Goal: Contribute content: Contribute content

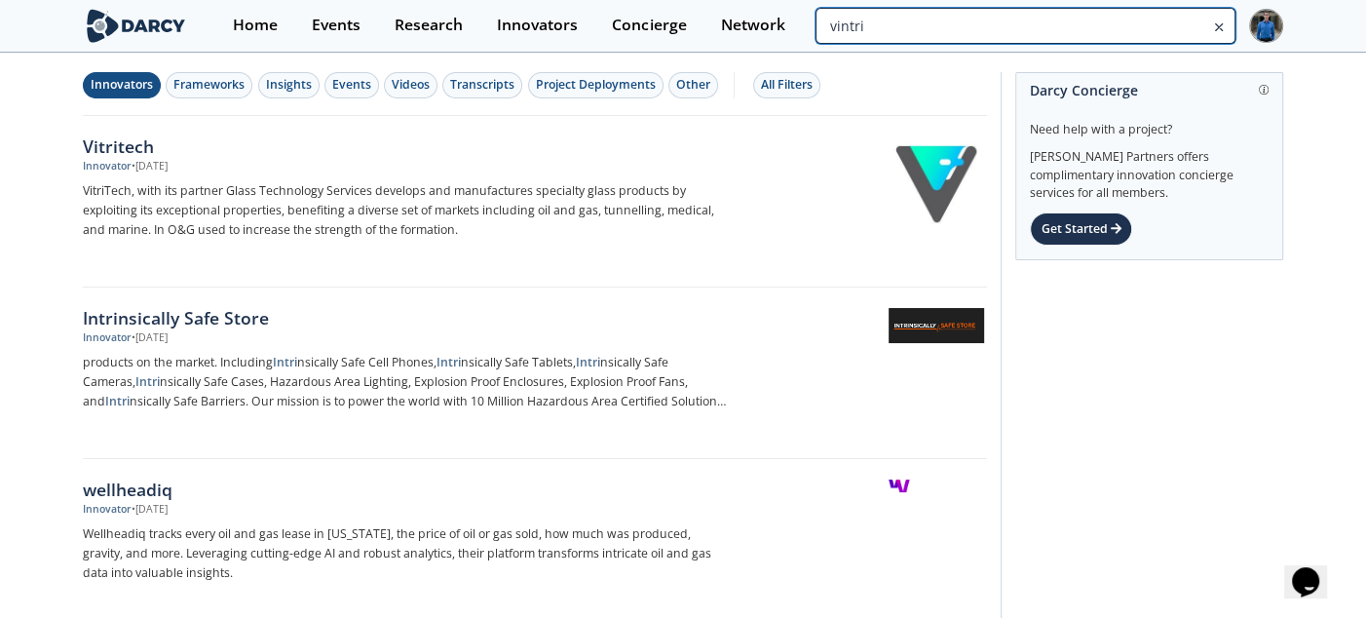
click at [1121, 22] on input "vintri" at bounding box center [1026, 26] width 420 height 36
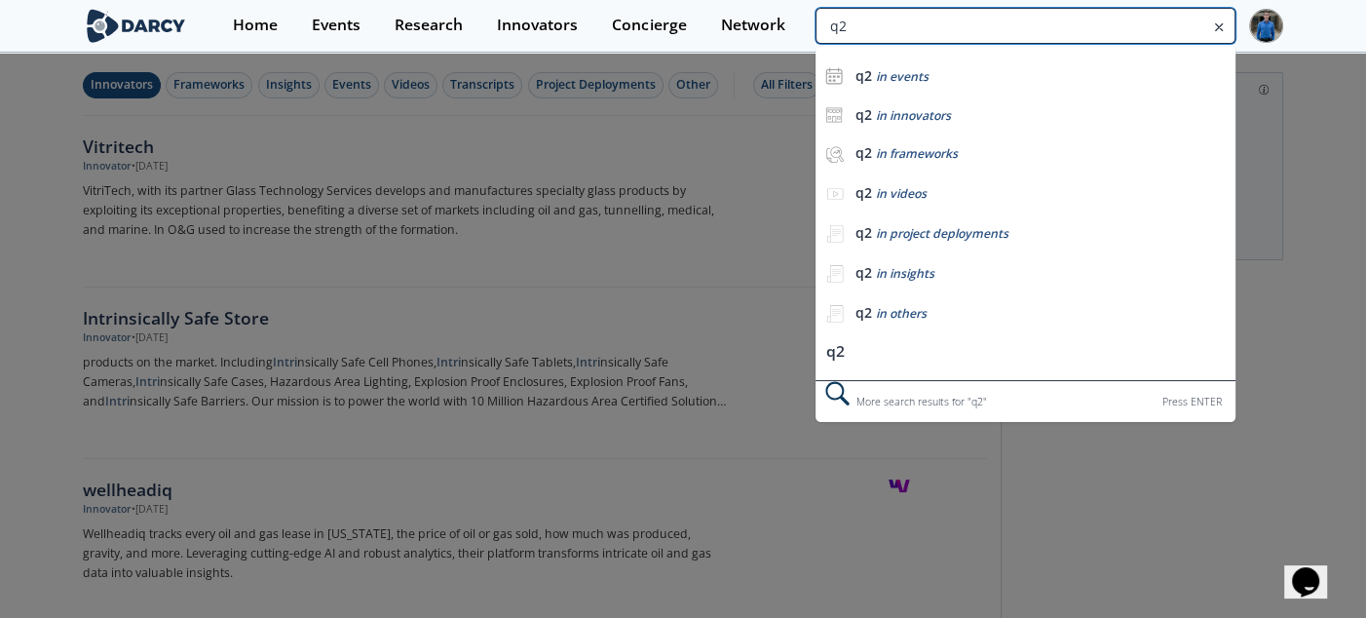
type input "q2"
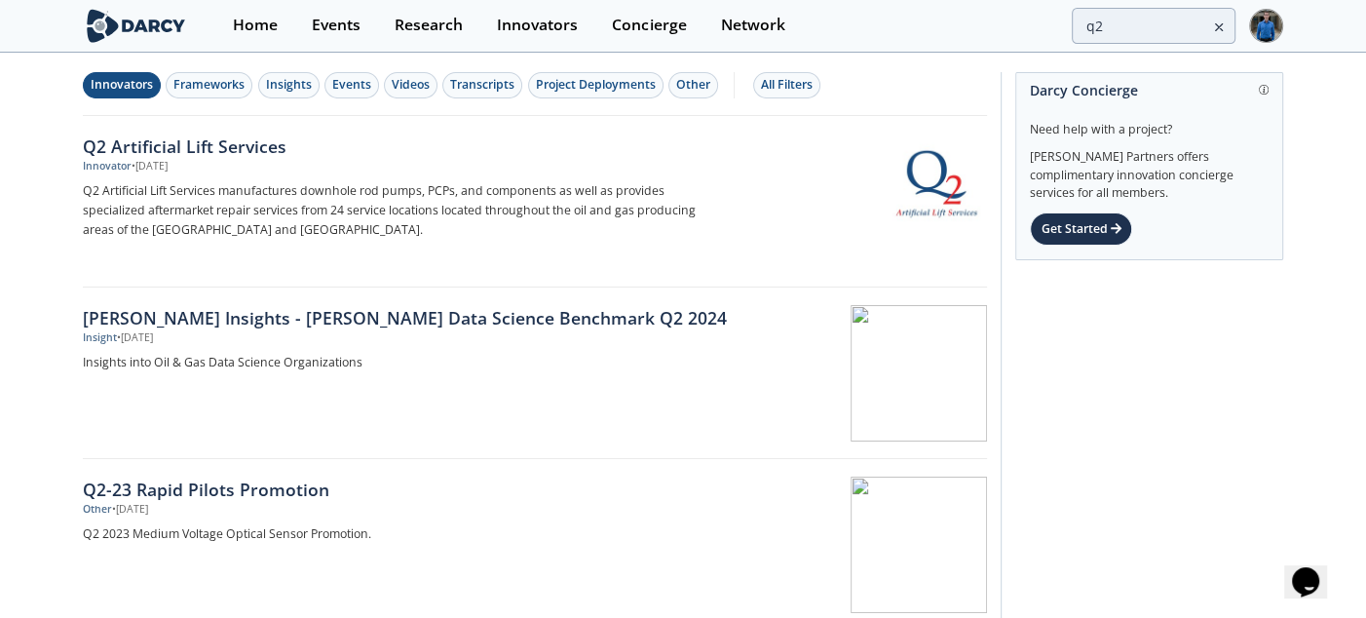
click at [126, 95] on button "Innovators" at bounding box center [122, 85] width 78 height 26
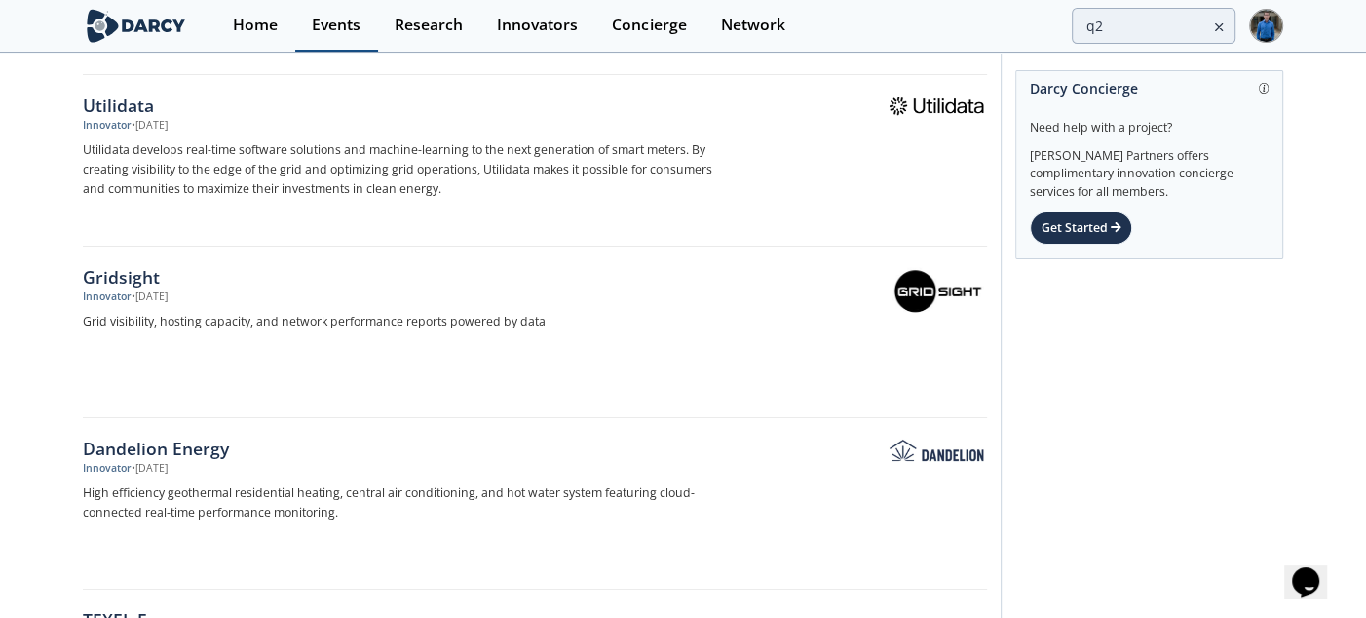
scroll to position [2275, 0]
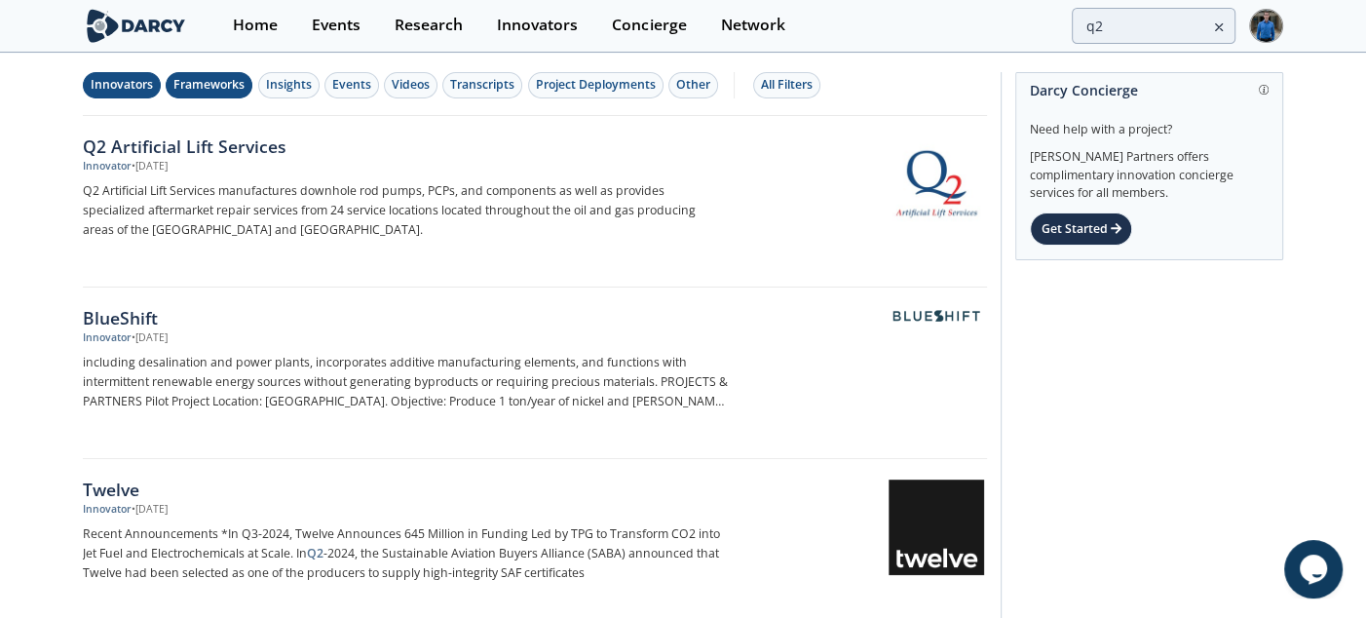
drag, startPoint x: 133, startPoint y: 84, endPoint x: 168, endPoint y: 85, distance: 34.1
click at [133, 84] on div "Innovators" at bounding box center [122, 85] width 62 height 18
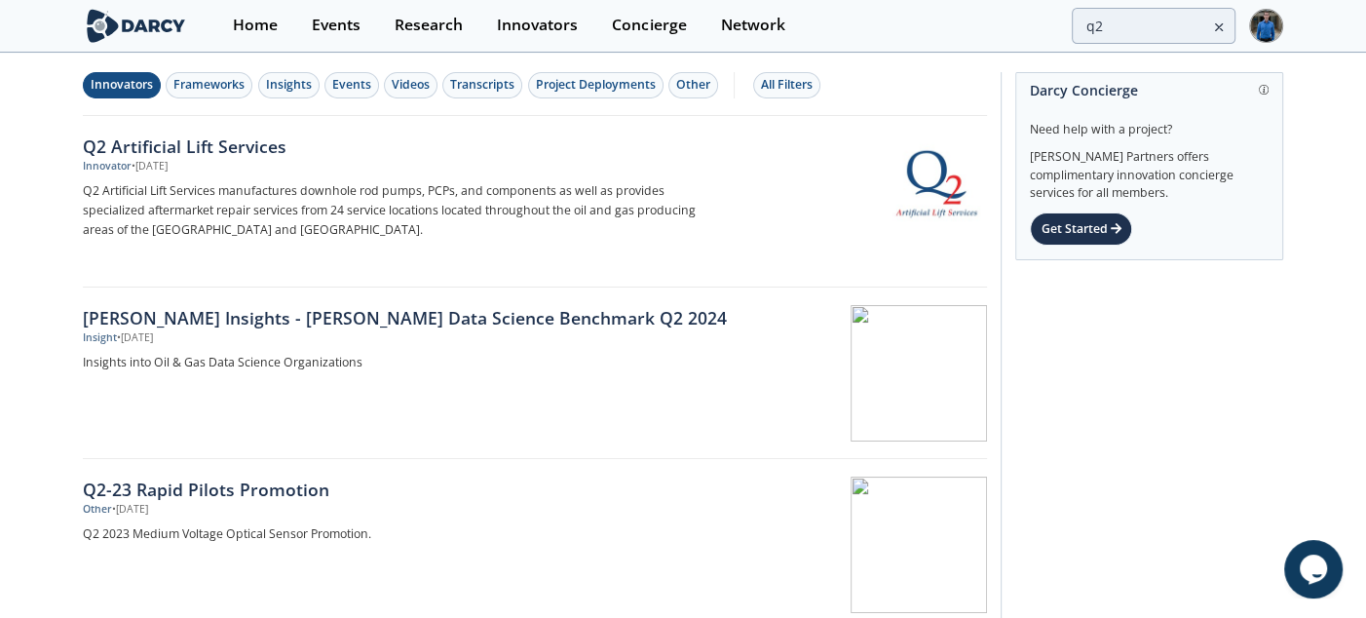
click at [142, 92] on div "Innovators" at bounding box center [122, 85] width 62 height 18
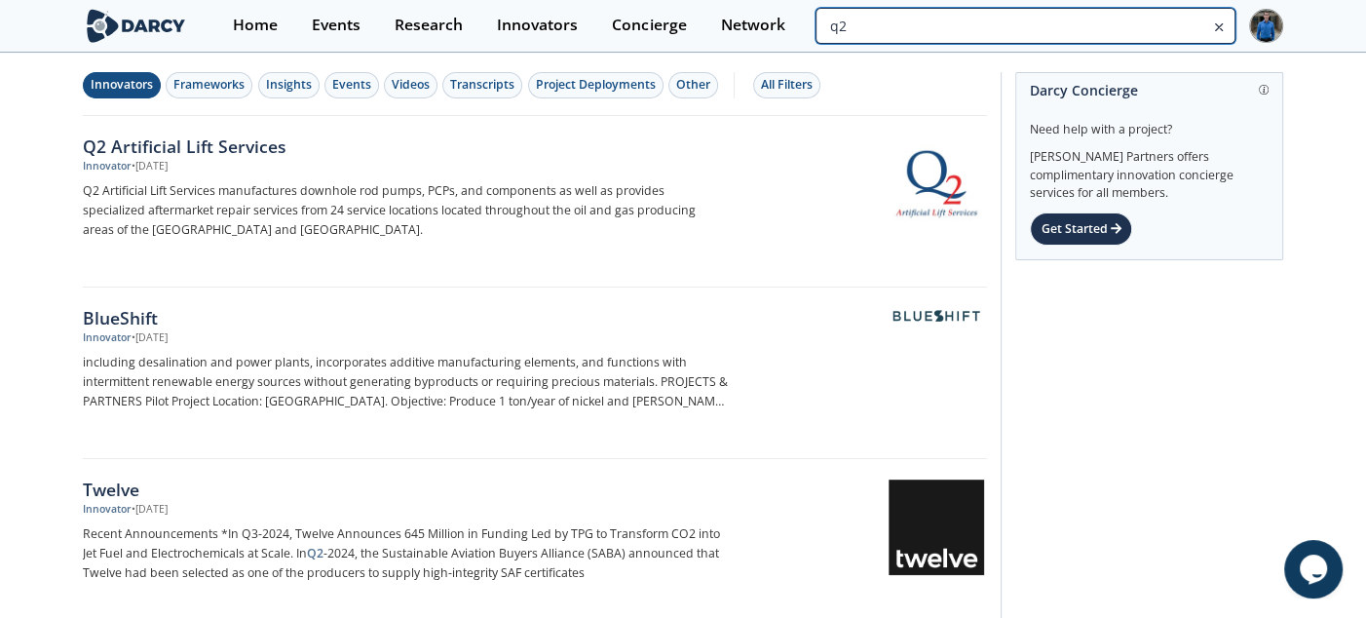
click at [1167, 36] on input "q2" at bounding box center [1026, 26] width 420 height 36
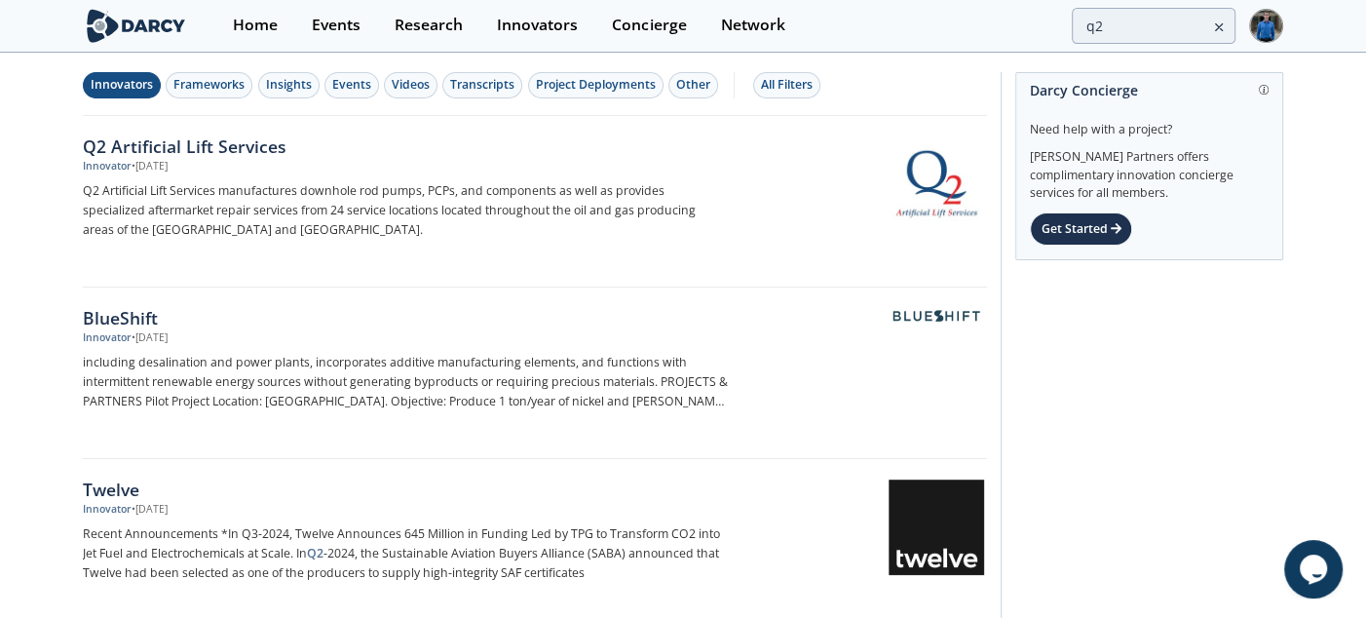
click at [135, 89] on div "Innovators" at bounding box center [122, 85] width 62 height 18
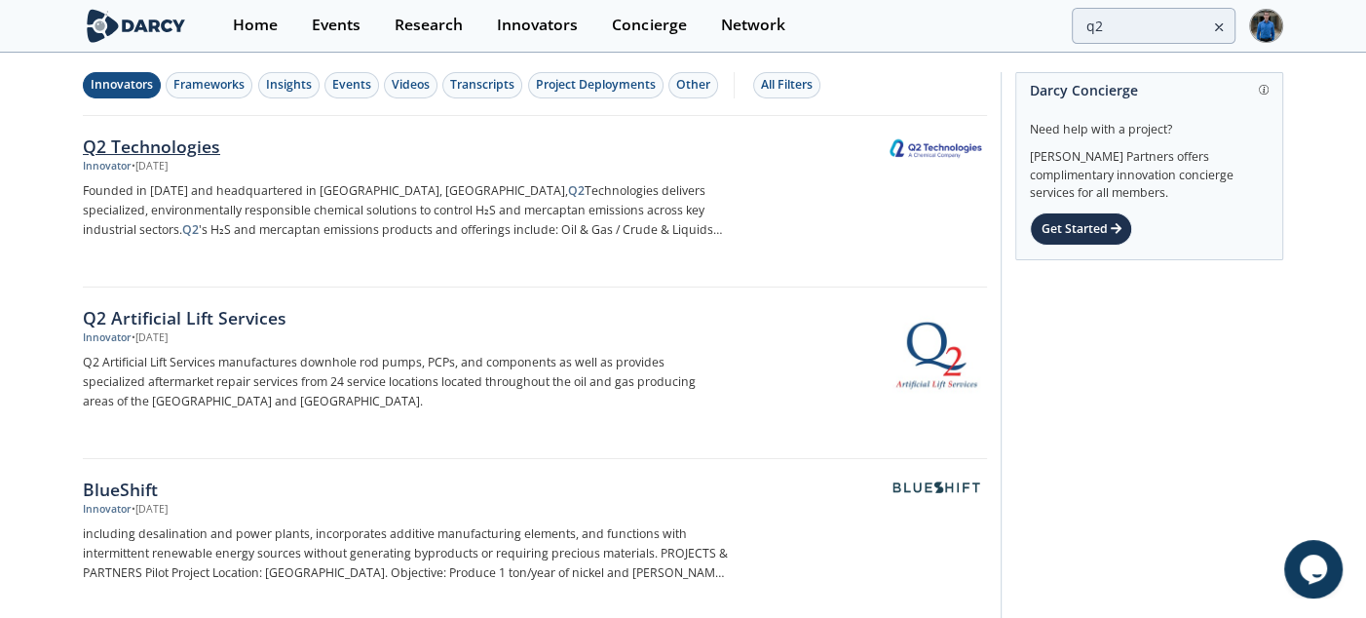
click at [198, 142] on div "Q2 Technologies" at bounding box center [405, 145] width 645 height 25
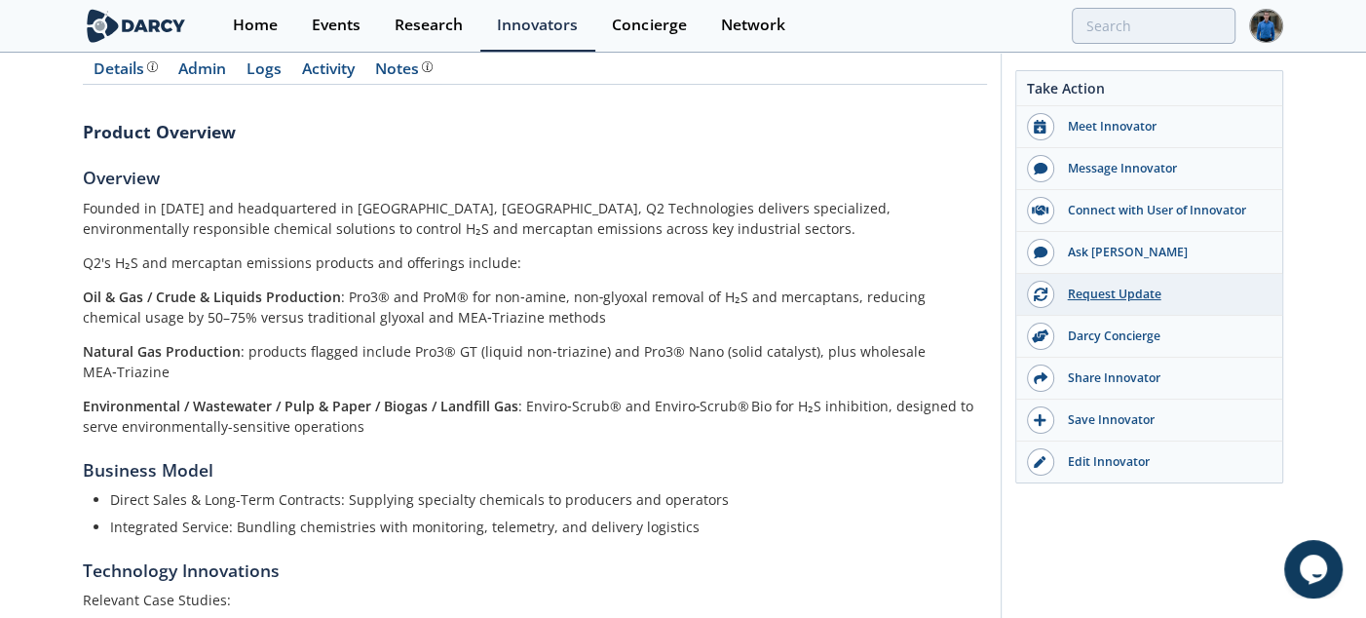
scroll to position [216, 0]
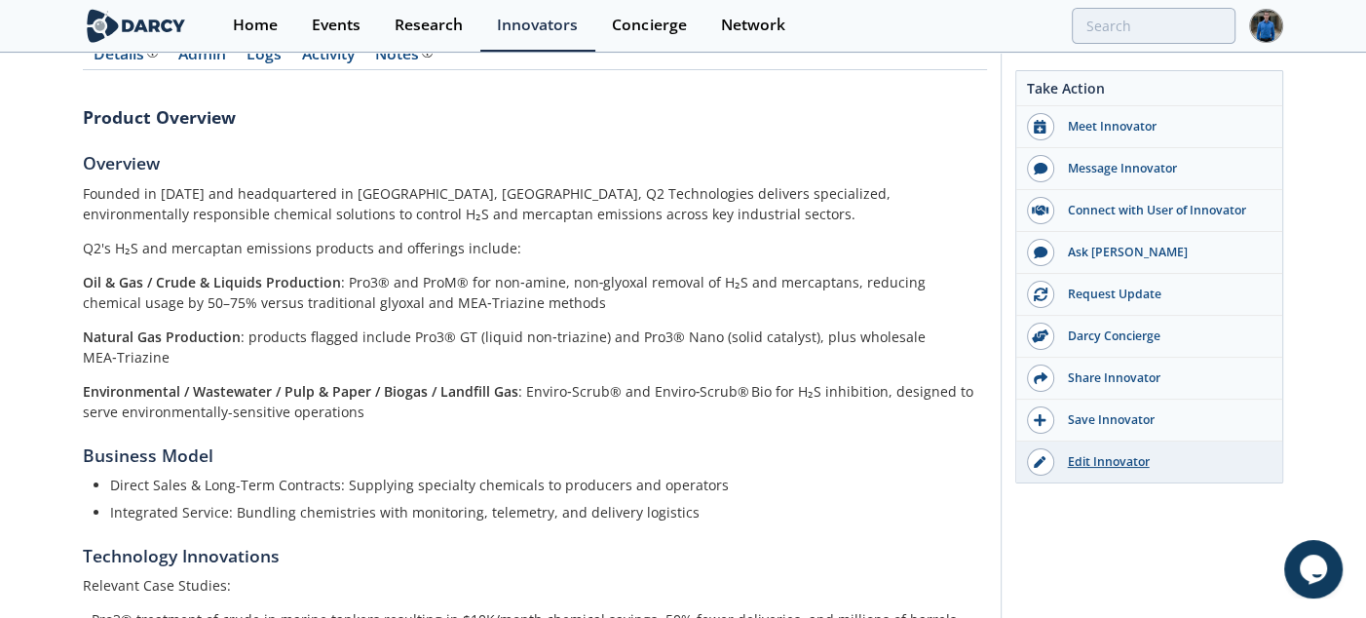
click at [1108, 458] on div "Edit Innovator" at bounding box center [1163, 462] width 218 height 18
click at [1016, 441] on link "Edit Innovator" at bounding box center [1149, 461] width 266 height 41
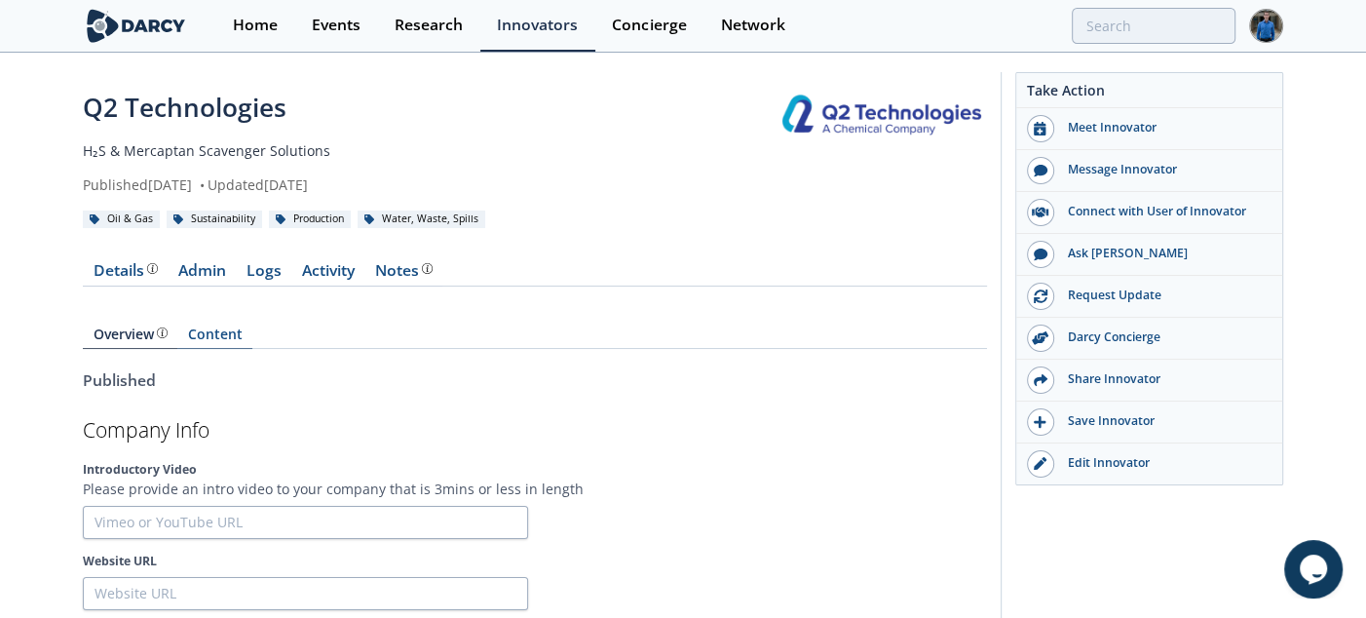
click at [211, 327] on link "Content" at bounding box center [214, 337] width 75 height 21
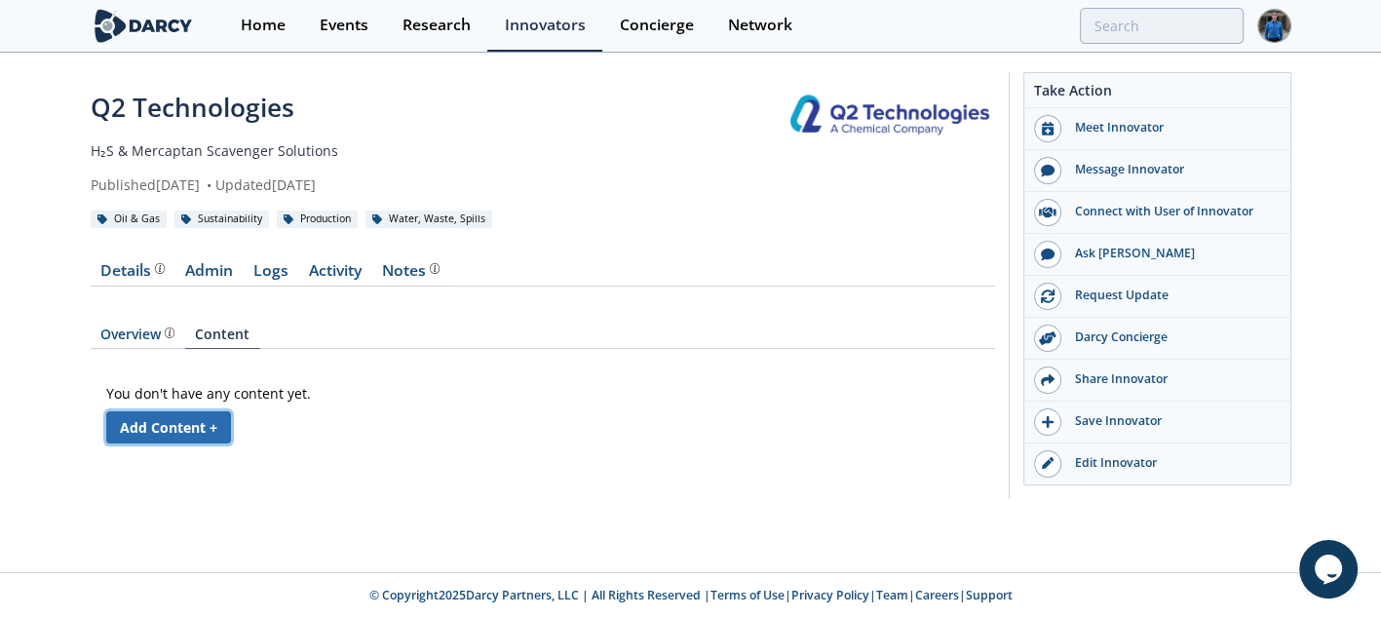
click at [217, 429] on link "Add Content +" at bounding box center [168, 427] width 125 height 32
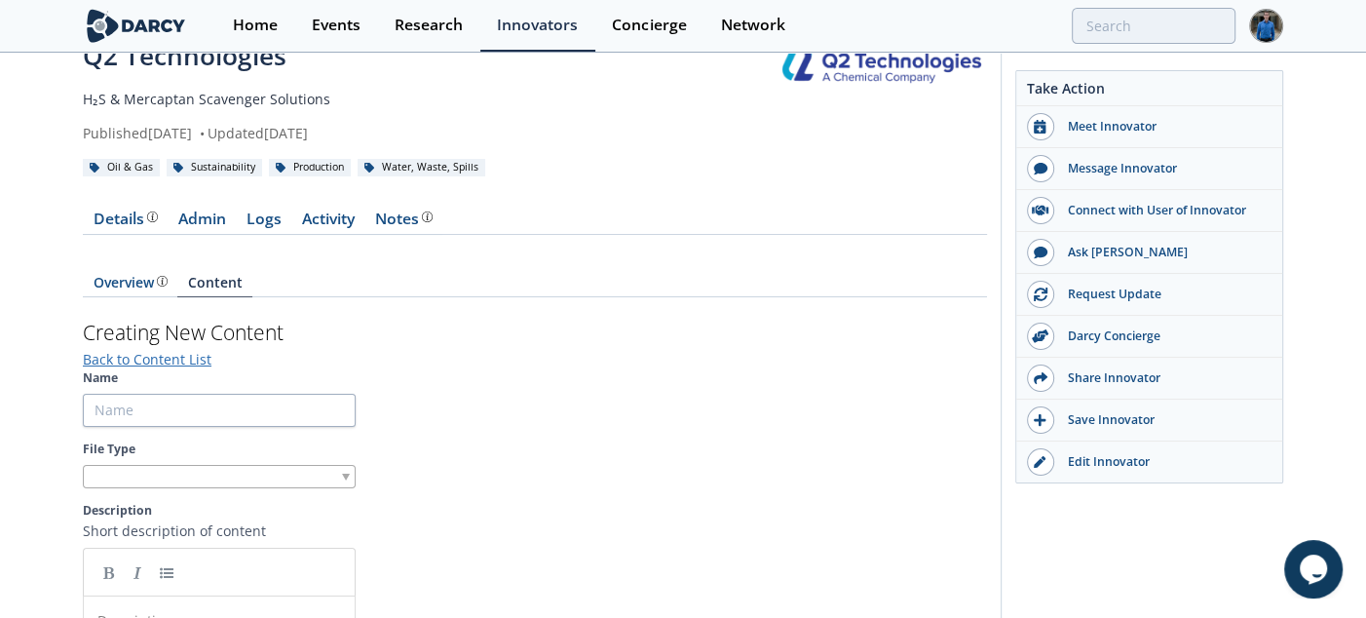
scroll to position [235, 0]
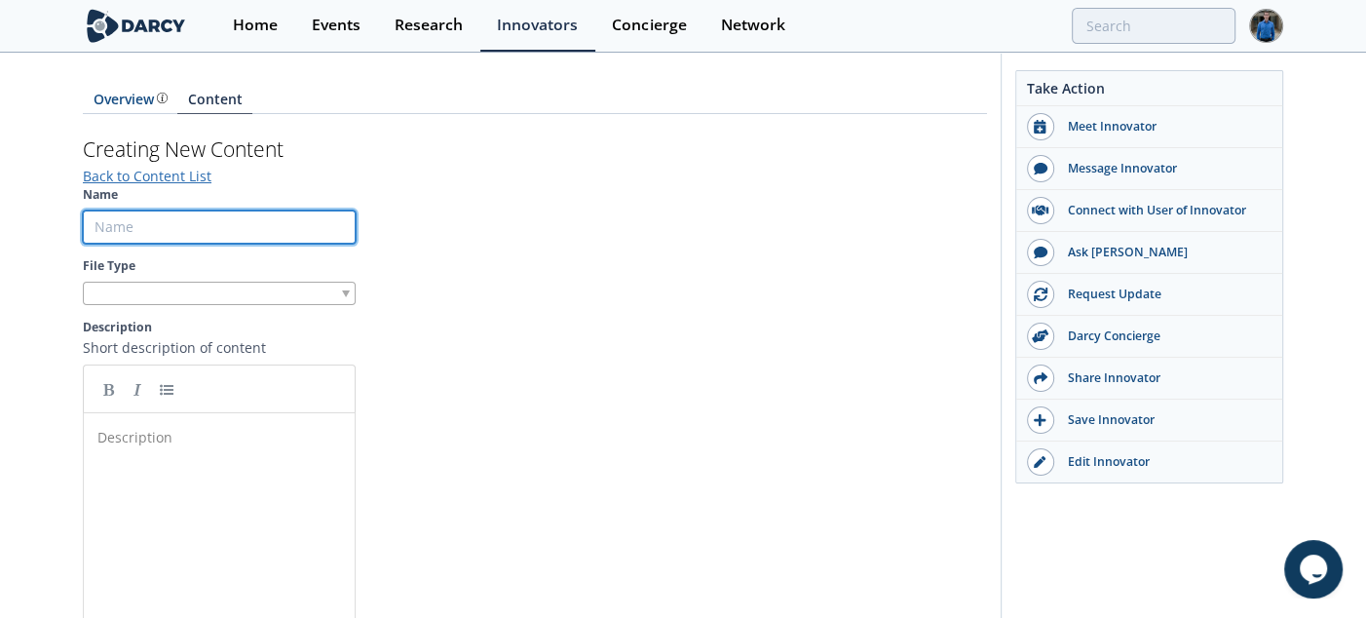
click at [252, 232] on input "Name" at bounding box center [219, 226] width 273 height 33
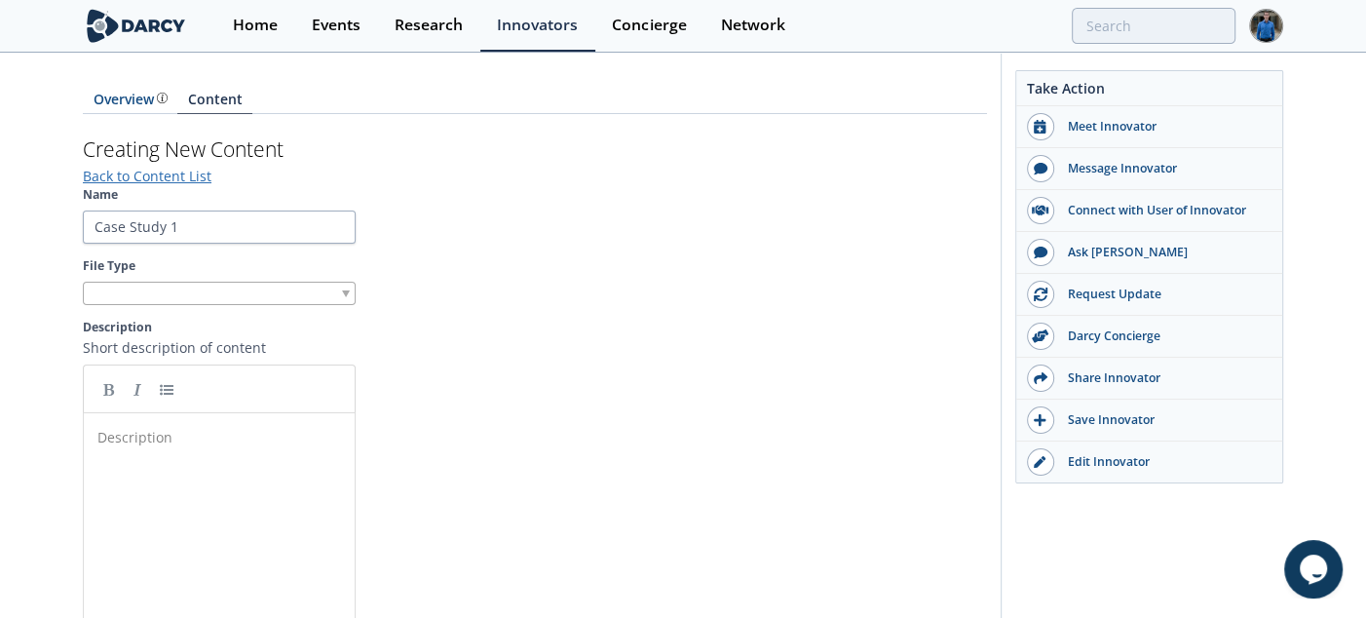
click at [461, 242] on section "Name Case Study 1 File Type Description Short description of content Descriptio…" at bounding box center [535, 468] width 904 height 565
click at [235, 292] on div at bounding box center [219, 294] width 273 height 24
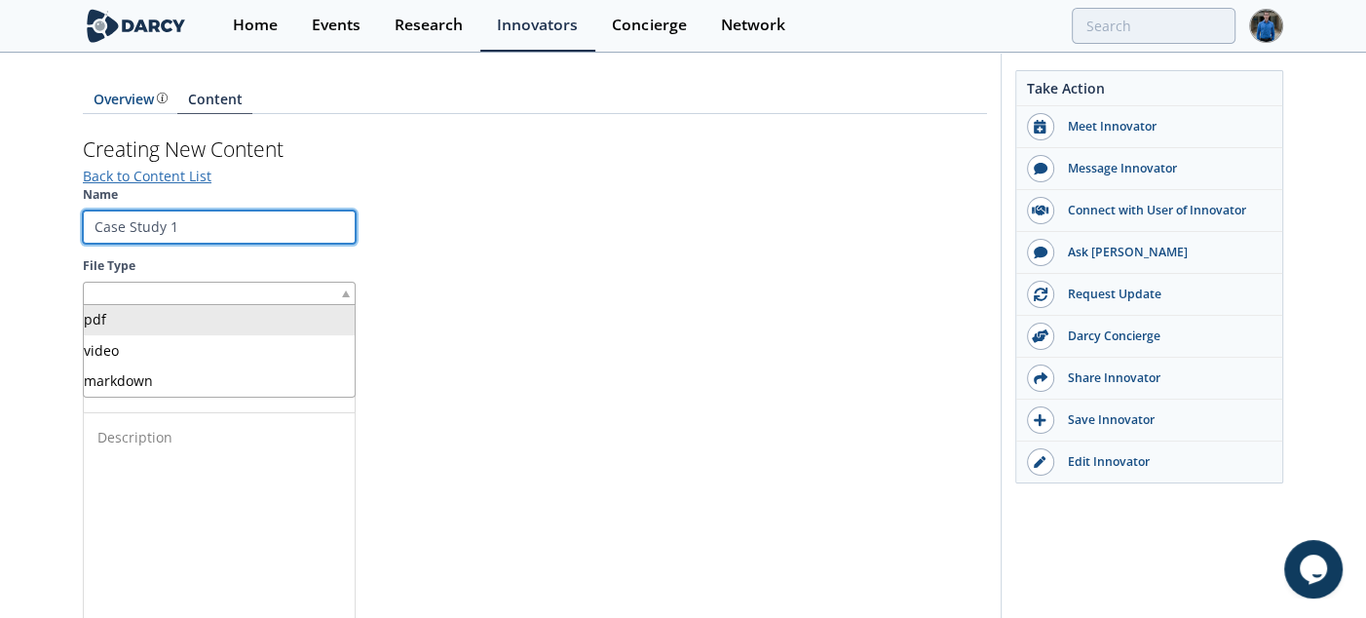
click at [236, 222] on input "Case Study 1" at bounding box center [219, 226] width 273 height 33
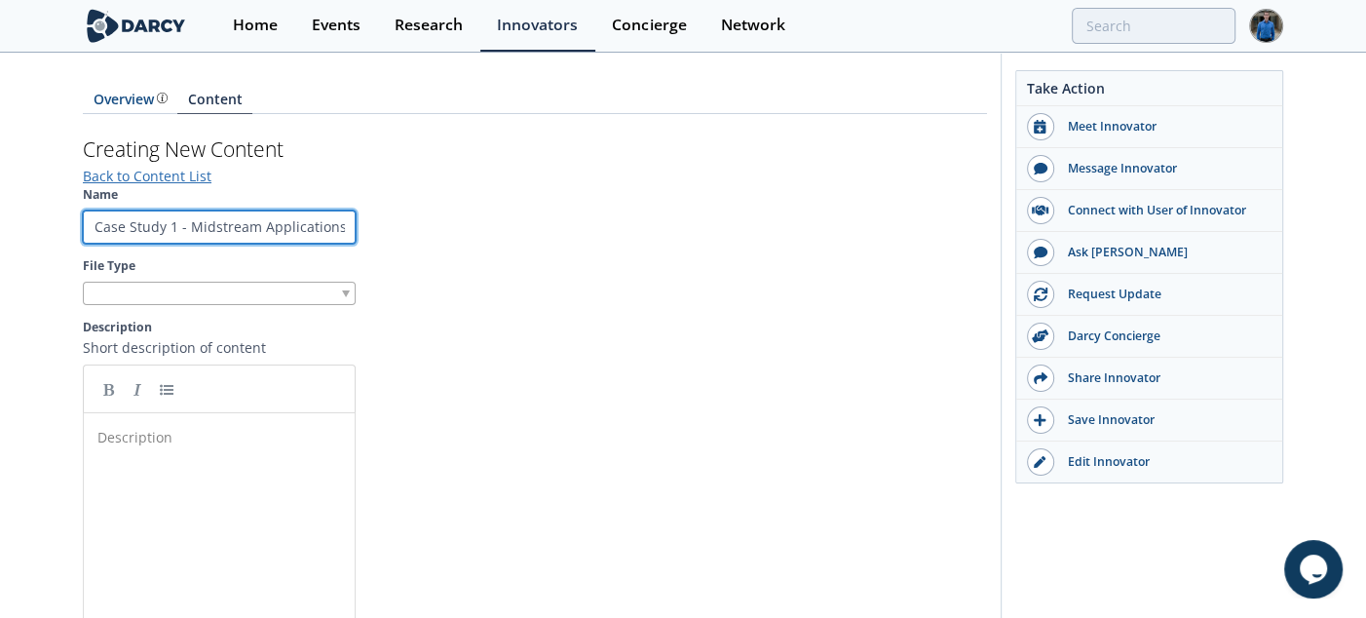
type input "Case Study 1 - Midstream Applications"
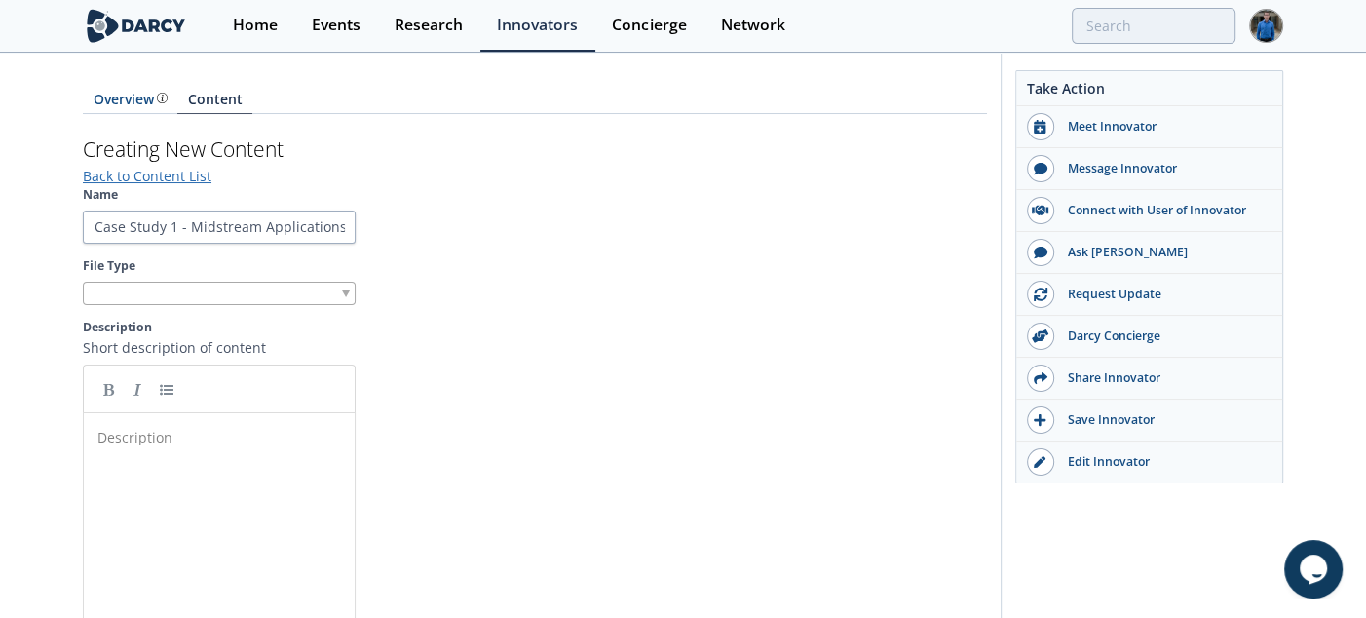
click at [275, 292] on div at bounding box center [219, 294] width 273 height 24
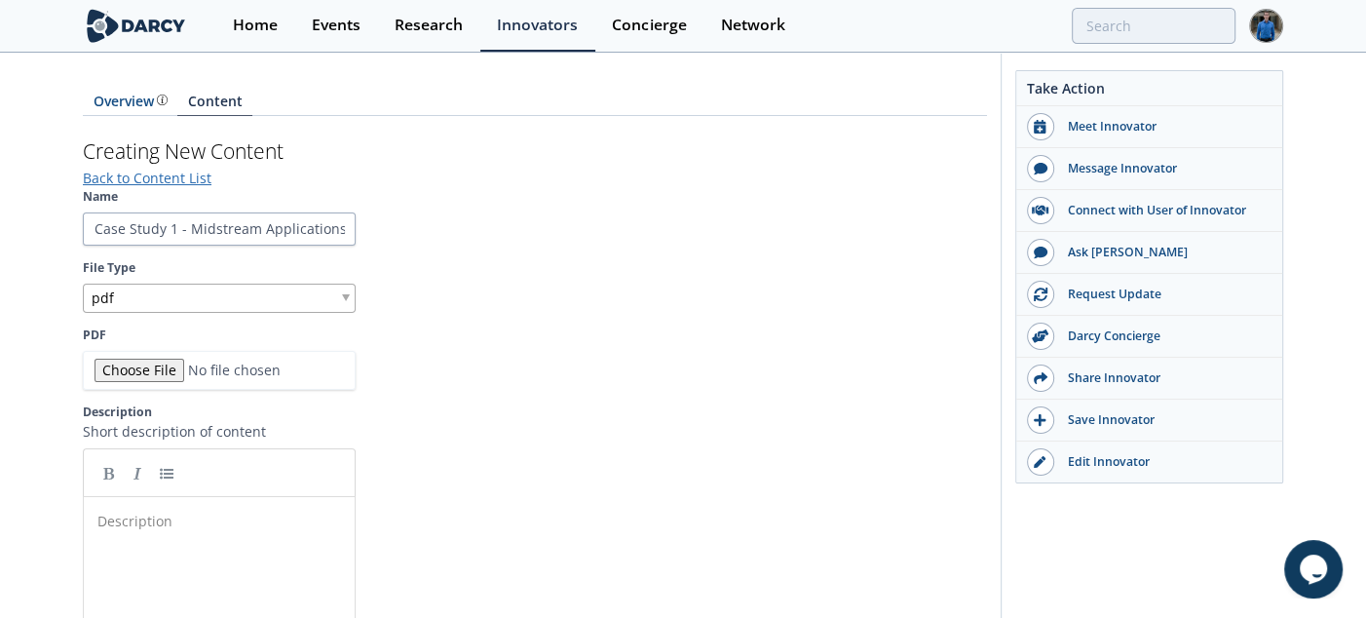
scroll to position [232, 0]
click at [154, 372] on input "PDF" at bounding box center [219, 371] width 273 height 39
type input "C:\fakepath\1200_CrudeOilLiquids_Pro3ProM-1-Midstream.pdf"
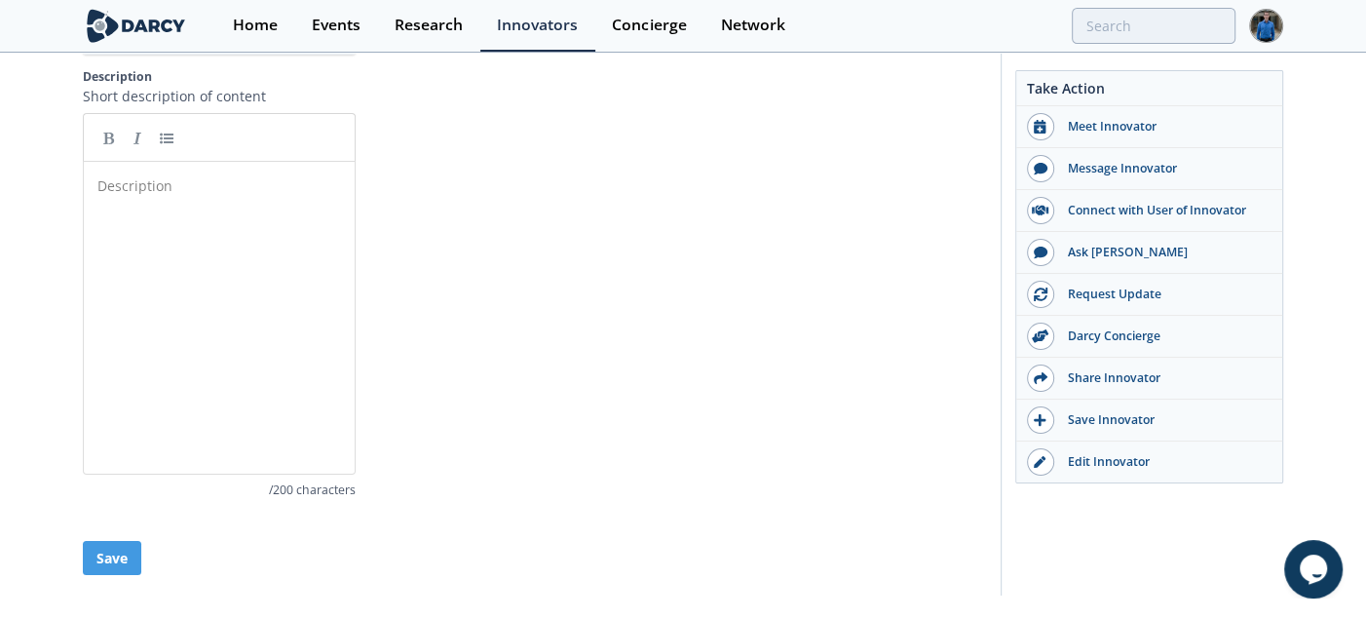
scroll to position [616, 0]
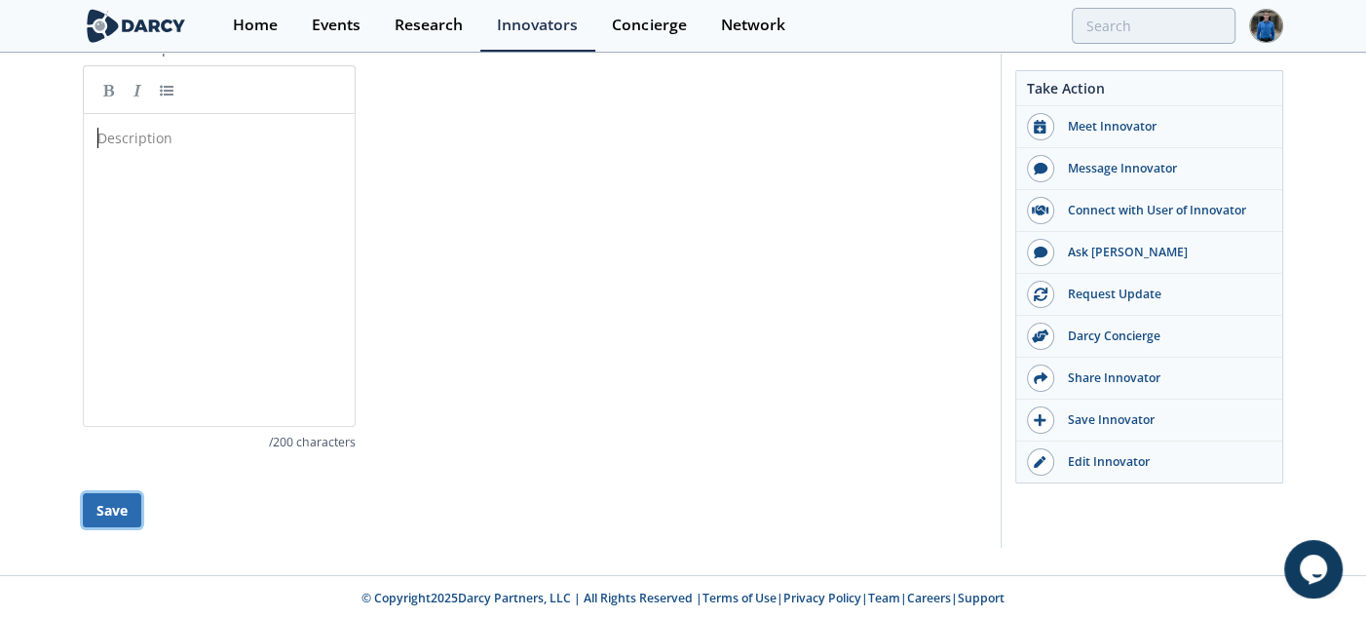
click at [133, 511] on button "Save" at bounding box center [112, 510] width 58 height 34
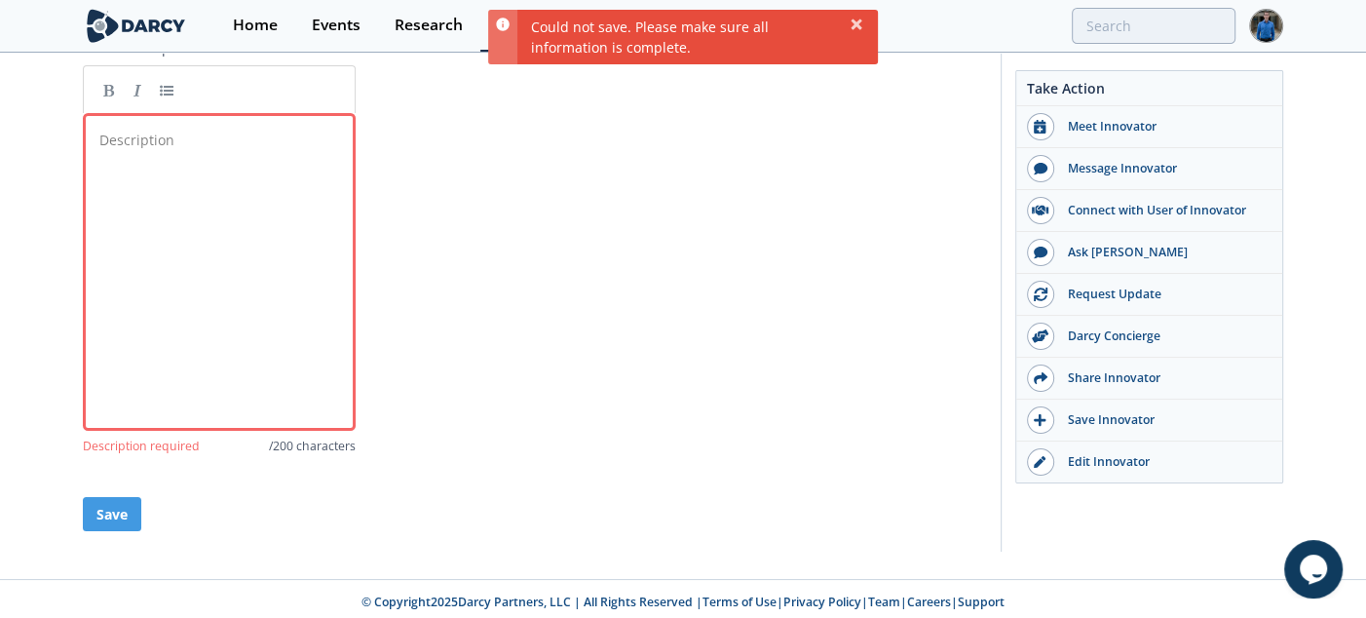
click at [255, 297] on div "Description ​" at bounding box center [233, 287] width 277 height 322
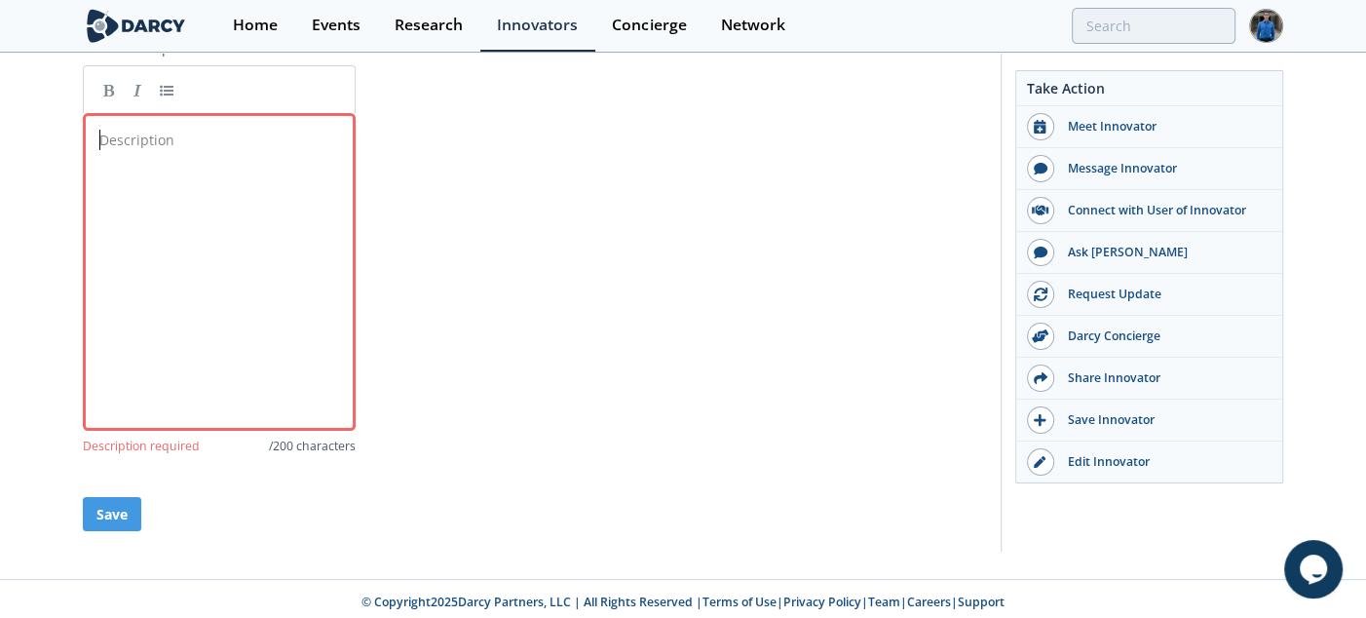
click at [184, 226] on div "Description ​" at bounding box center [233, 287] width 277 height 322
paste textarea
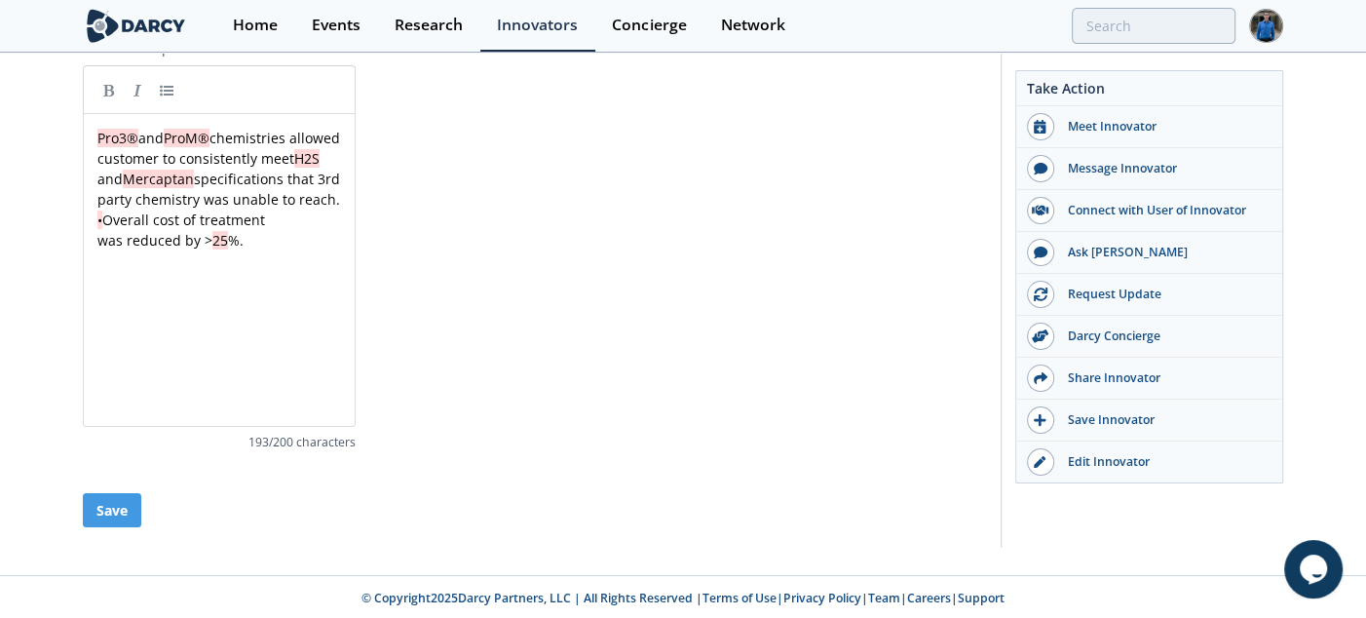
click at [206, 148] on pre "Pro3® and ProM® chemistries allowed" at bounding box center [227, 138] width 266 height 20
click at [96, 178] on div "xxxxxxxxxx Pro3® and ProM® chemistries allowed customer to consistently meet H2…" at bounding box center [227, 189] width 266 height 123
click at [97, 197] on div "xxxxxxxxxx Pro3® and ProM® chemistries allowed customer to consistently meet H2…" at bounding box center [227, 189] width 266 height 123
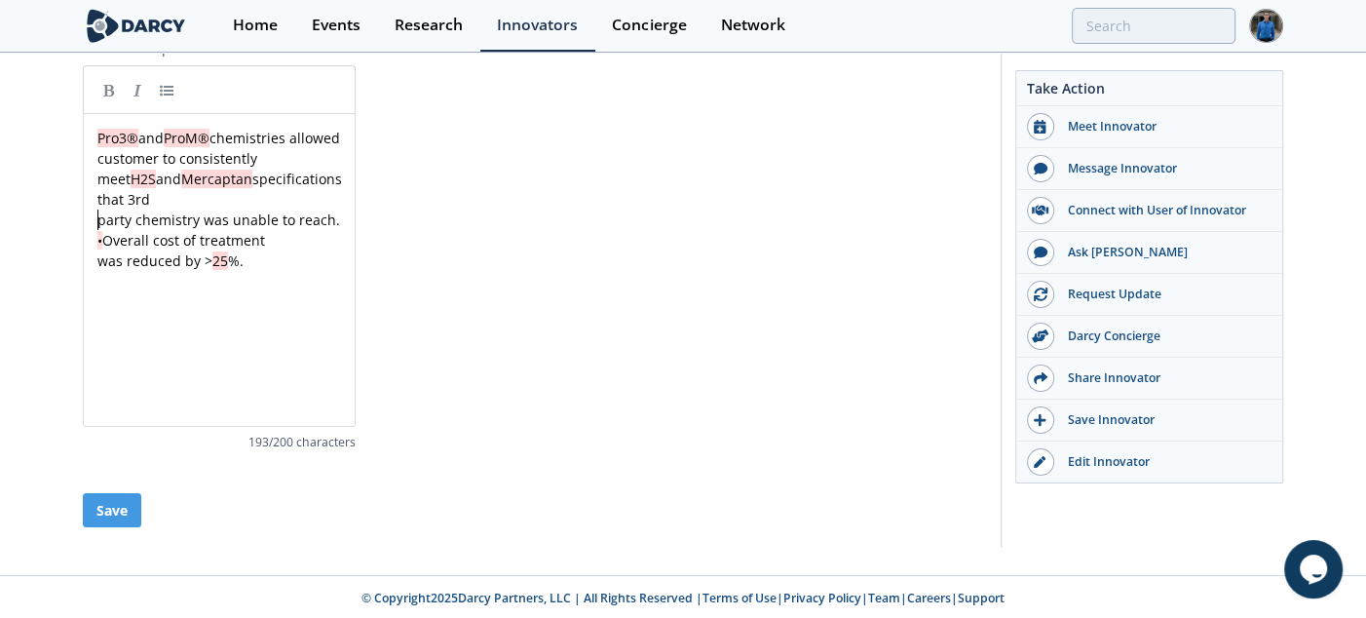
click at [96, 213] on div "xxxxxxxxxx Pro3® and ProM® chemistries allowed customer to consistently meet H2…" at bounding box center [227, 199] width 266 height 143
click at [96, 229] on div "xxxxxxxxxx Pro3® and ProM® chemistries allowed customer to consistently meet H2…" at bounding box center [227, 199] width 266 height 143
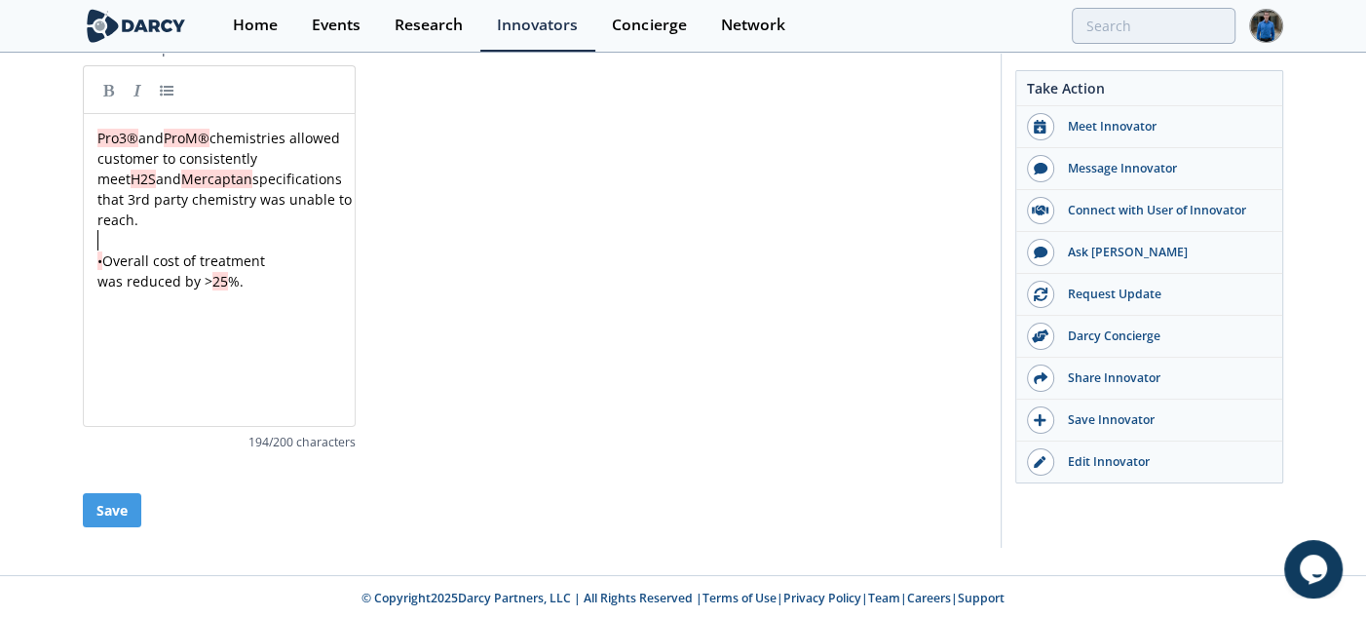
click at [107, 243] on pre "​" at bounding box center [227, 240] width 266 height 20
click at [107, 253] on div "xxxxxxxxxx Pro3® and ProM® chemistries allowed customer to consistently meet H2…" at bounding box center [227, 210] width 266 height 164
click at [248, 286] on pre "was reduced by > 25 %." at bounding box center [227, 281] width 266 height 20
click at [127, 493] on button "Save" at bounding box center [112, 510] width 58 height 34
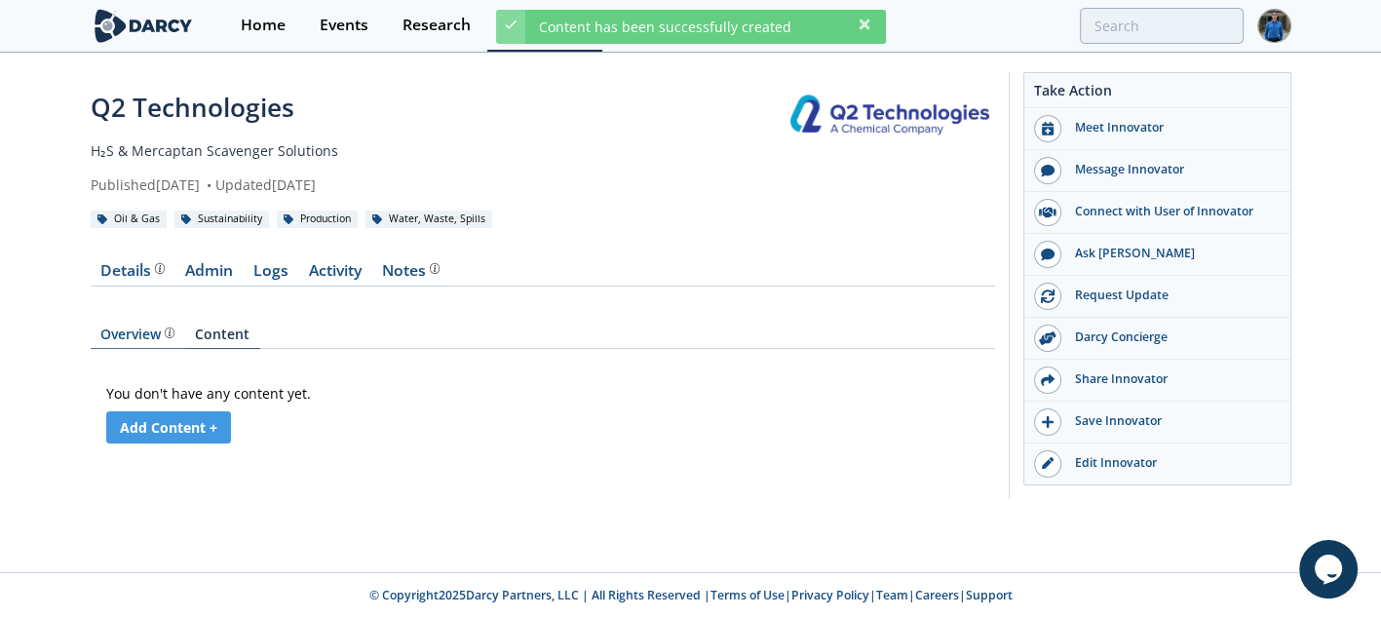
click at [157, 336] on div "Overview" at bounding box center [137, 334] width 74 height 14
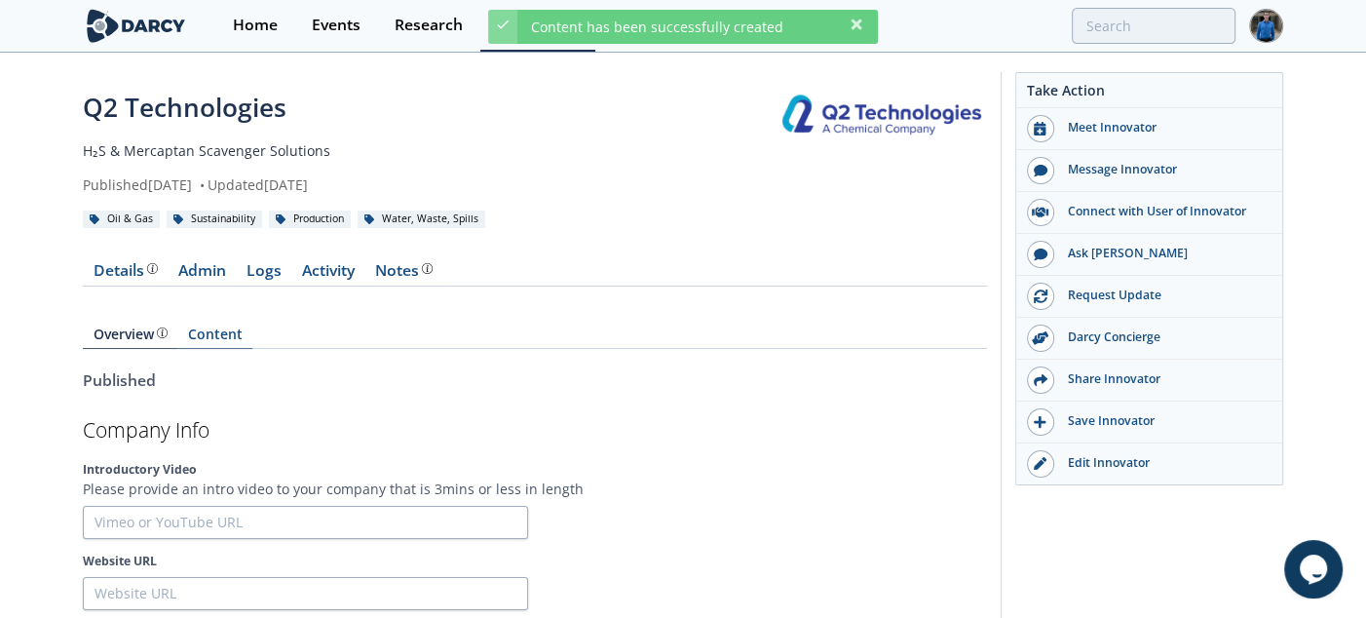
click at [219, 336] on link "Content" at bounding box center [214, 337] width 75 height 21
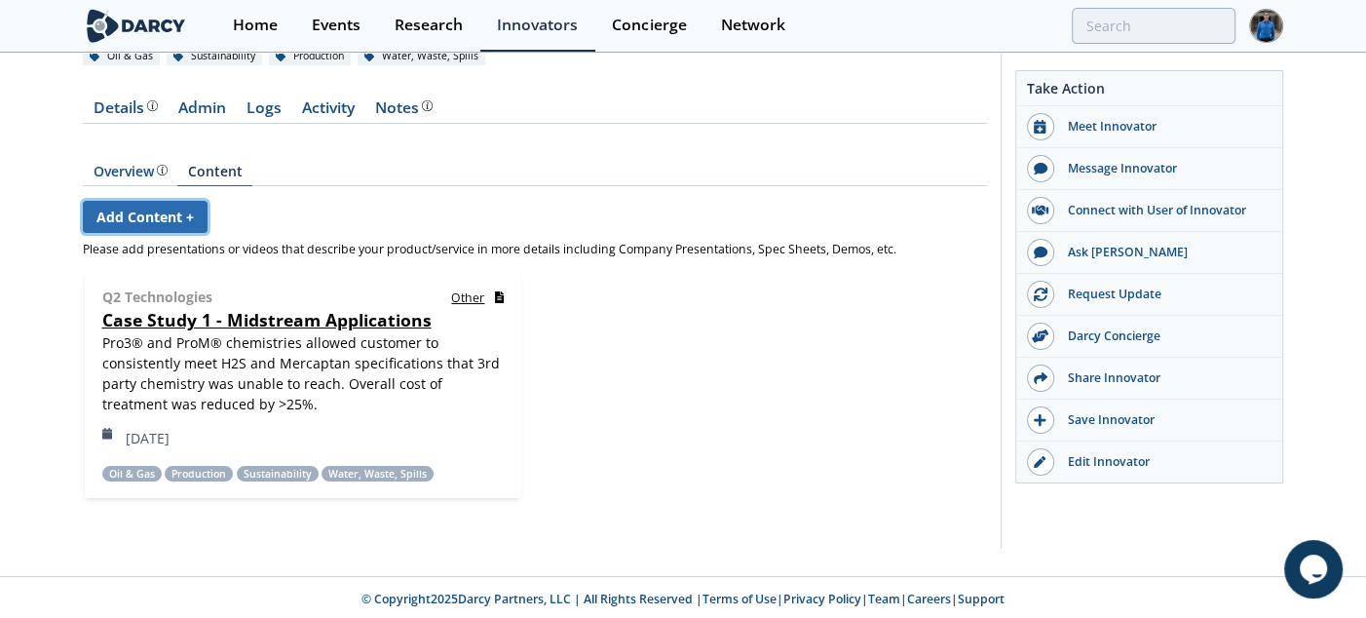
click at [193, 201] on link "Add Content +" at bounding box center [145, 217] width 125 height 32
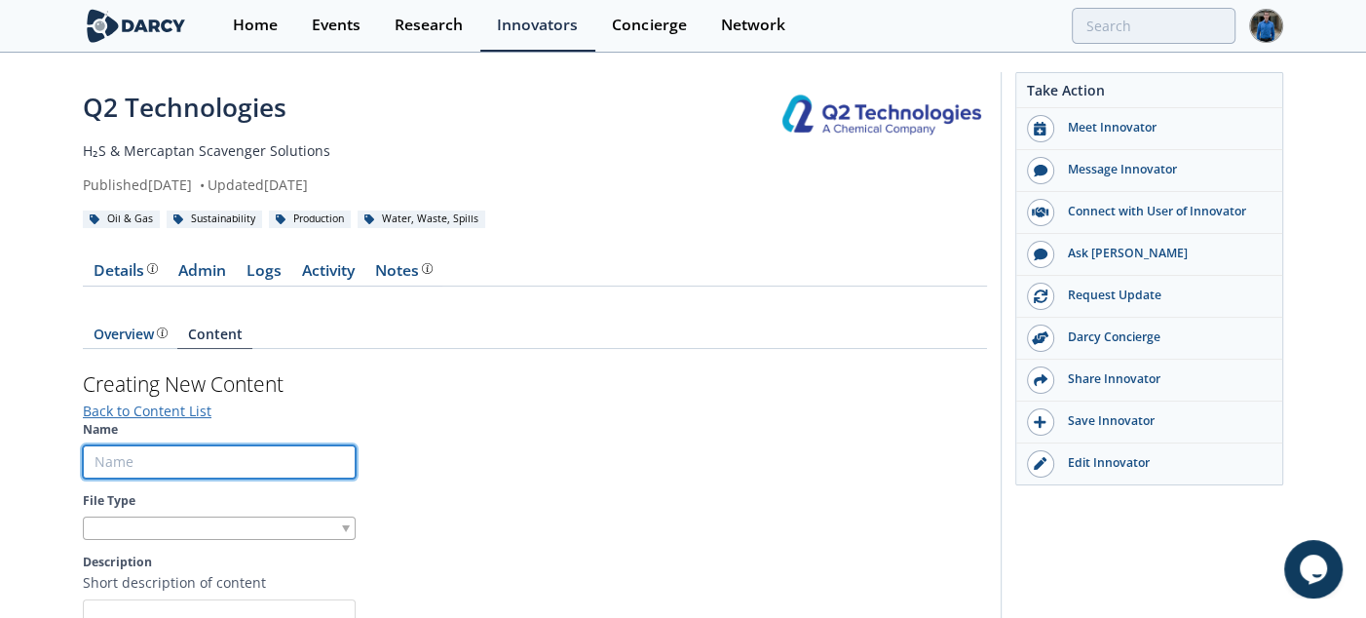
click at [202, 446] on input "Name" at bounding box center [219, 461] width 273 height 33
click at [177, 459] on input "Case Study 1 - Midstream Applications" at bounding box center [219, 461] width 273 height 33
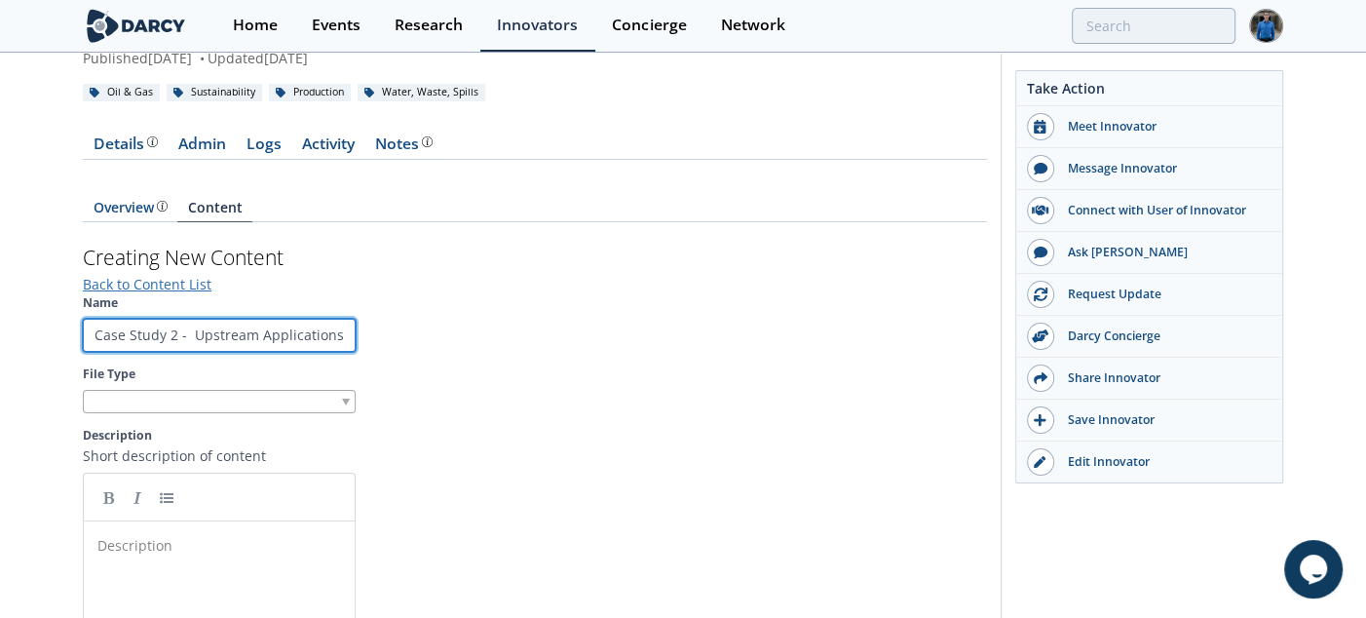
type input "Case Study 2 - Upstream Applications"
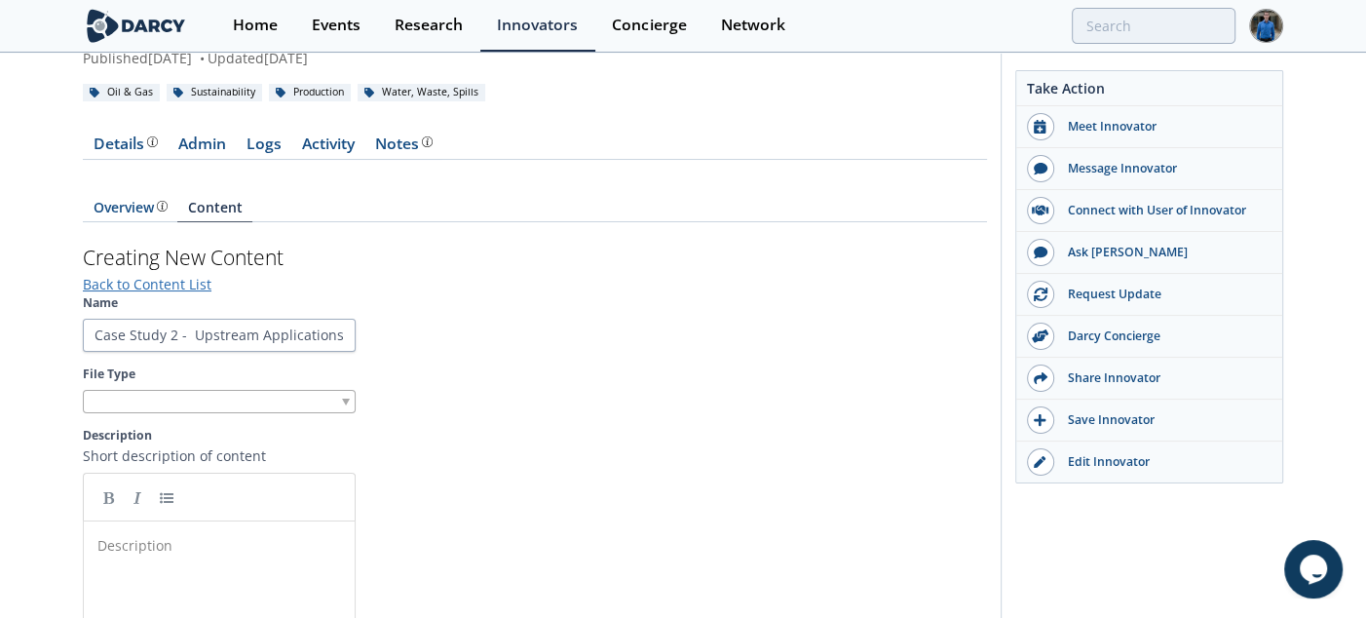
click at [305, 403] on div at bounding box center [219, 402] width 273 height 24
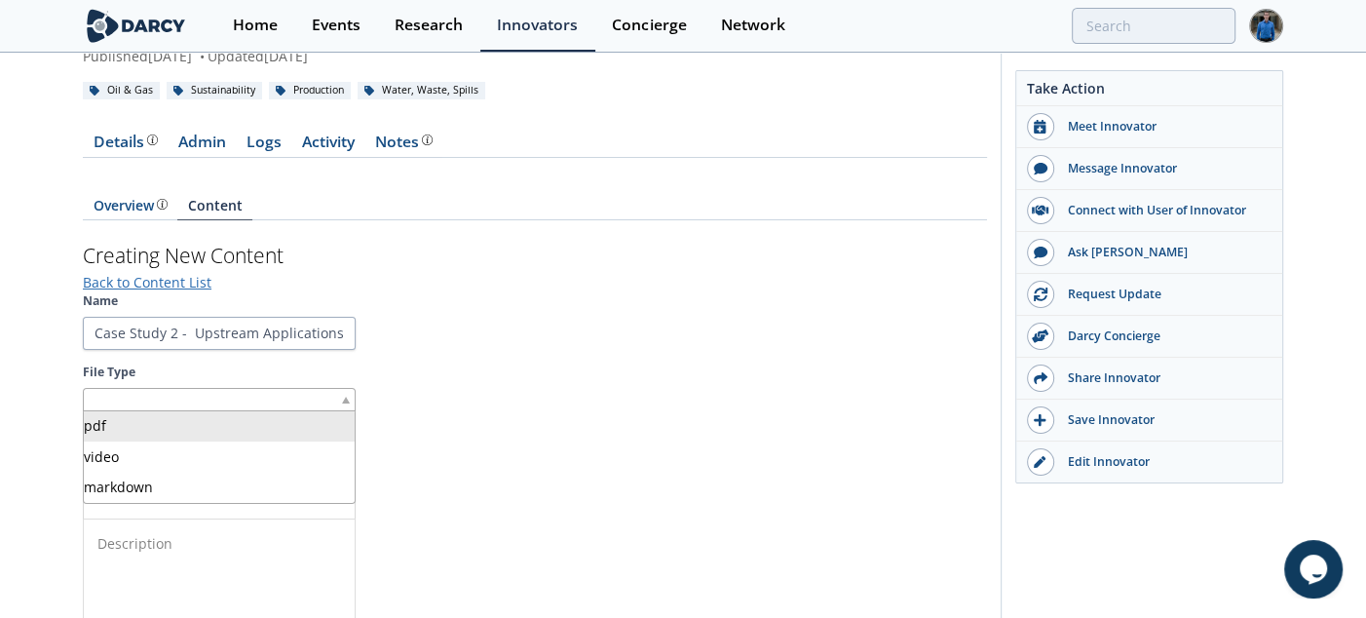
scroll to position [130, 0]
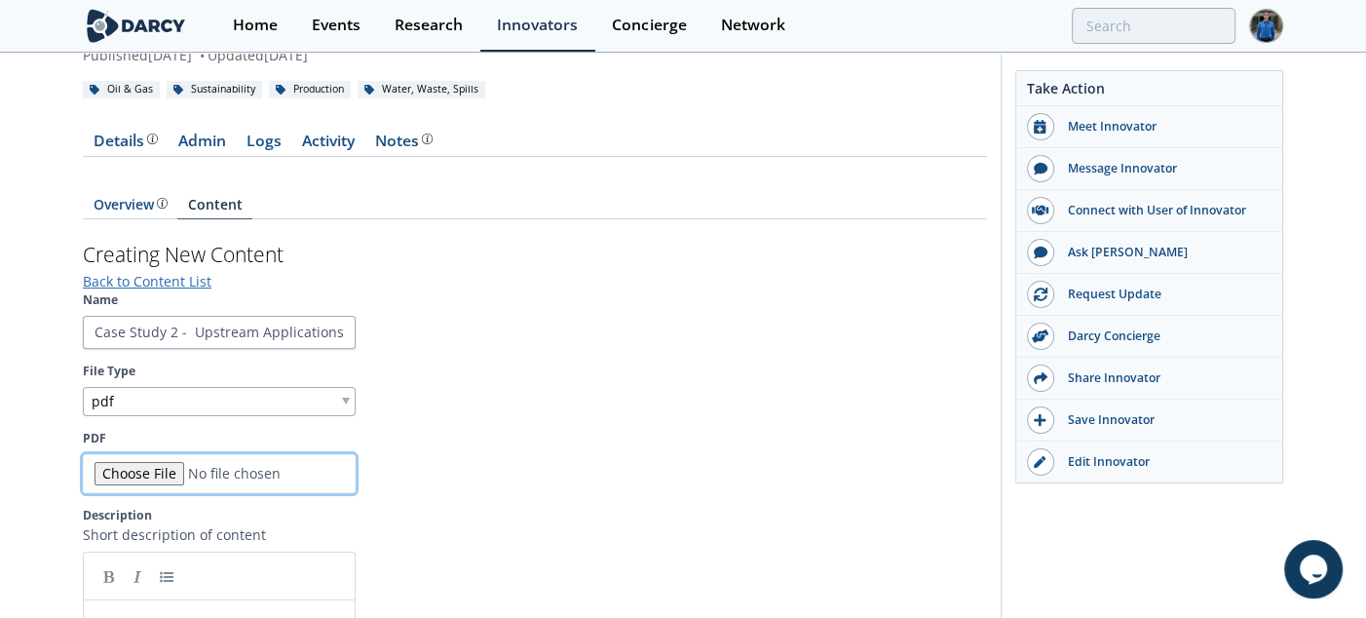
click at [143, 478] on input "PDF" at bounding box center [219, 473] width 273 height 39
type input "C:\fakepath\102_CrudeOilLiquids_Pro3-1-EagleFord.pdf"
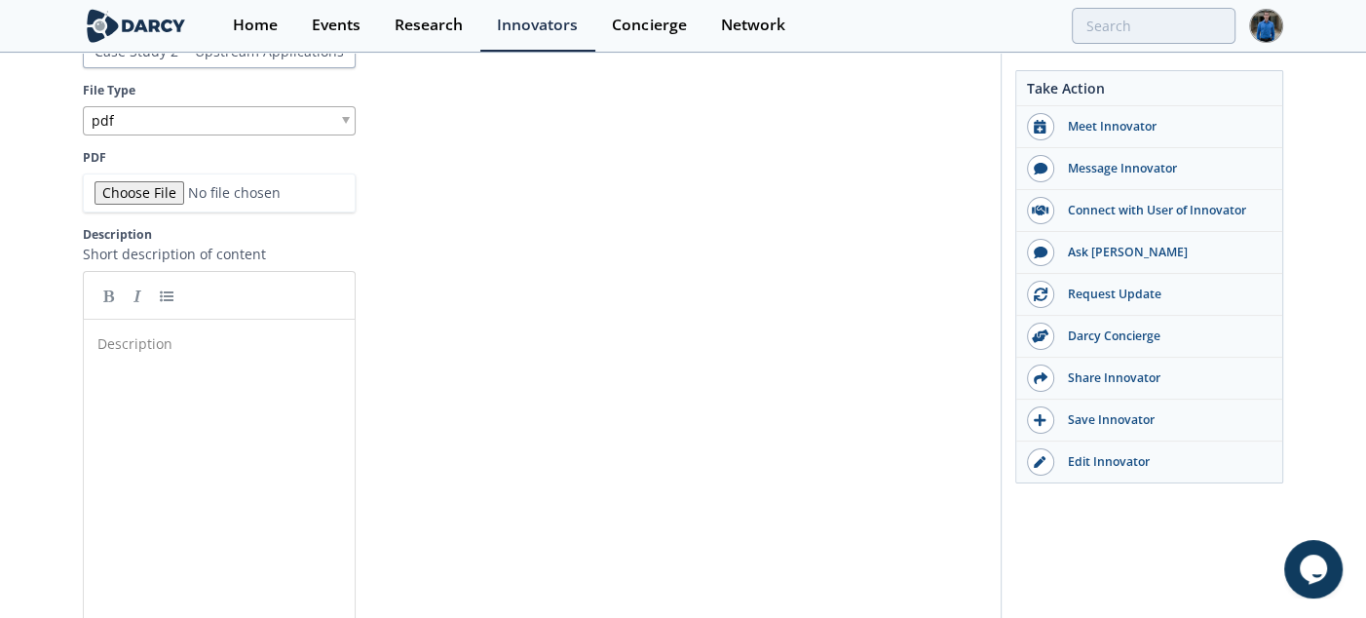
scroll to position [7, 0]
click at [172, 345] on pre "​" at bounding box center [227, 343] width 266 height 20
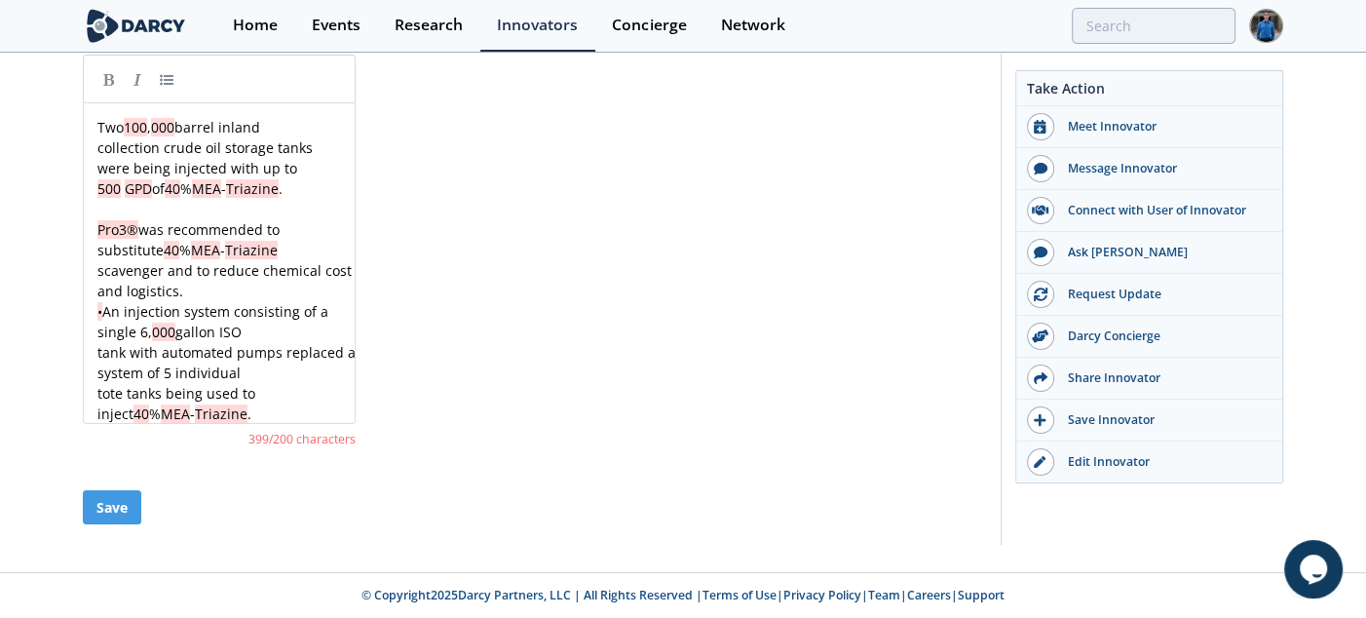
scroll to position [638, 0]
click at [260, 264] on div "xxxxxxxxxx Two 100 , 000 barrel inland collection crude oil storage tanks were …" at bounding box center [227, 270] width 266 height 307
click at [257, 285] on pre "scavenger and to reduce chemical cost and logistics." at bounding box center [227, 280] width 266 height 41
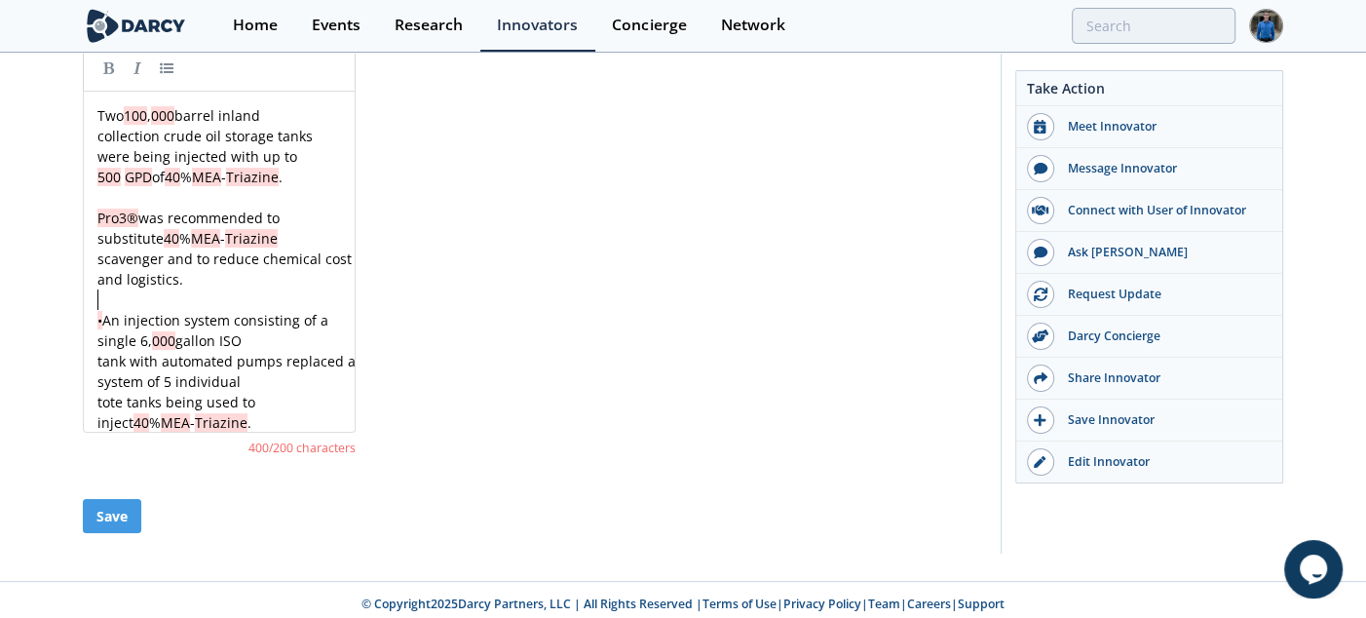
click at [232, 423] on pre "tote tanks being used to inject 40 % MEA - Triazine ." at bounding box center [227, 412] width 266 height 41
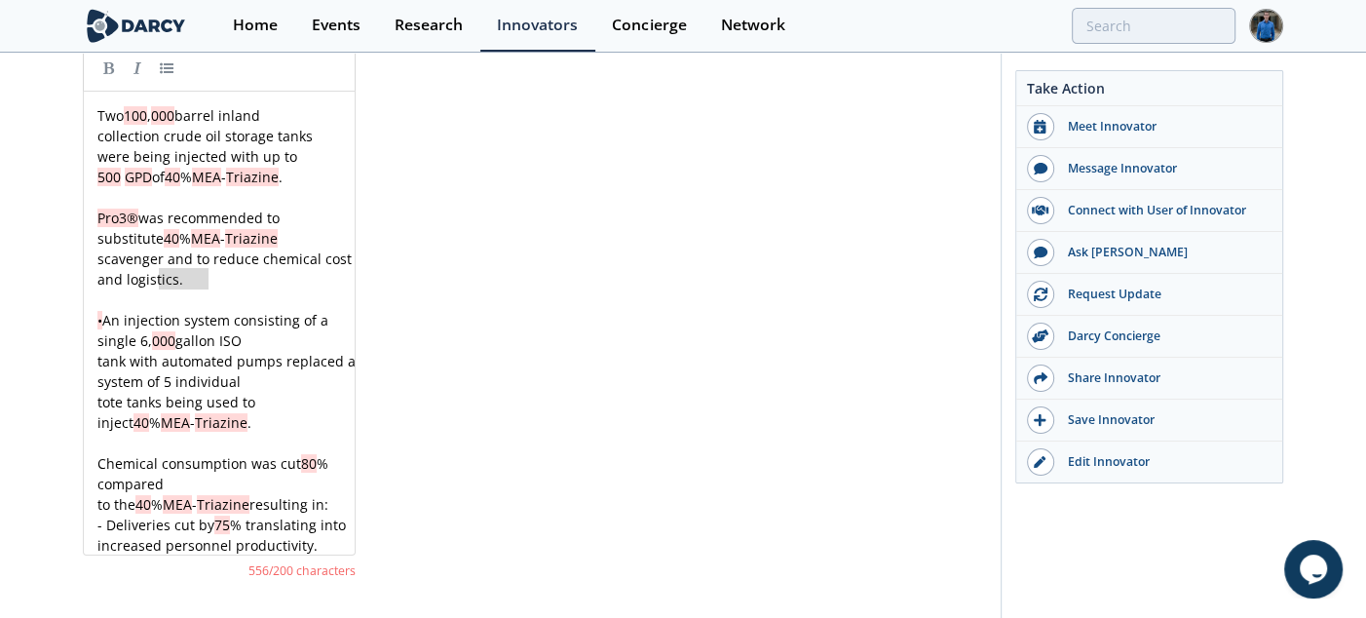
type textarea "and to reduce chemical cost and logistics."
drag, startPoint x: 230, startPoint y: 277, endPoint x: 161, endPoint y: 264, distance: 70.3
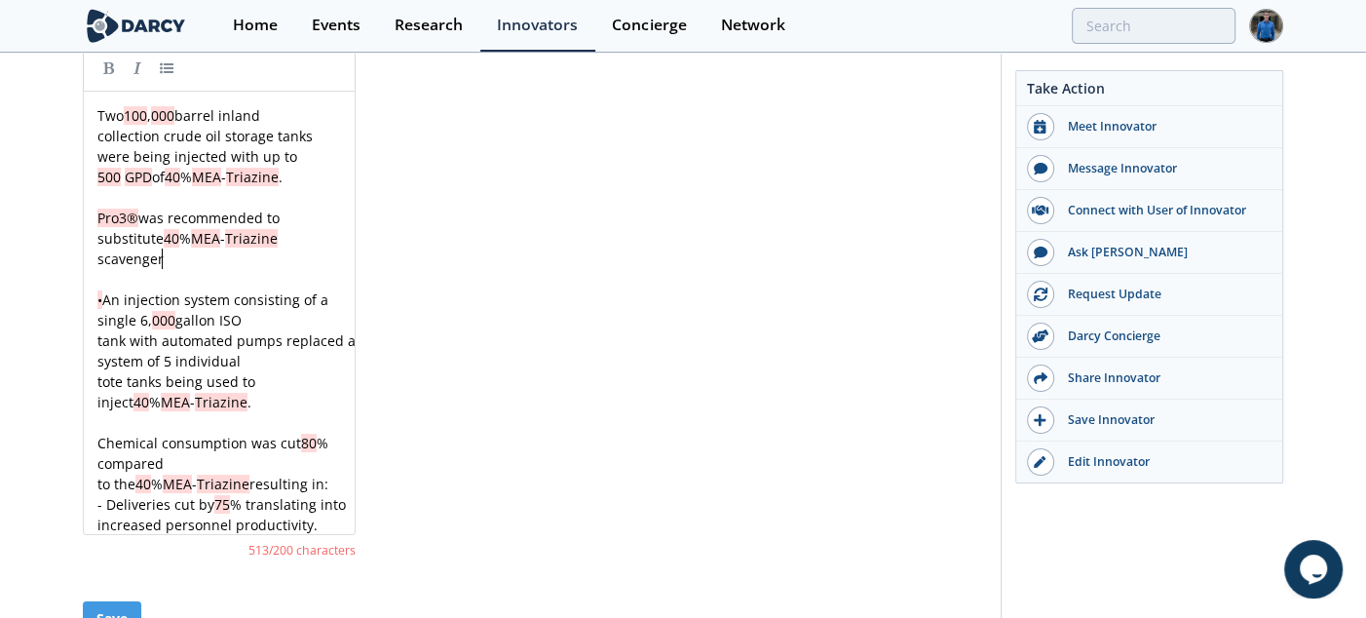
click at [149, 249] on span "scavenger" at bounding box center [130, 258] width 66 height 19
type textarea "Pro3® was recommended to substitute 40% MEA-Triazine"
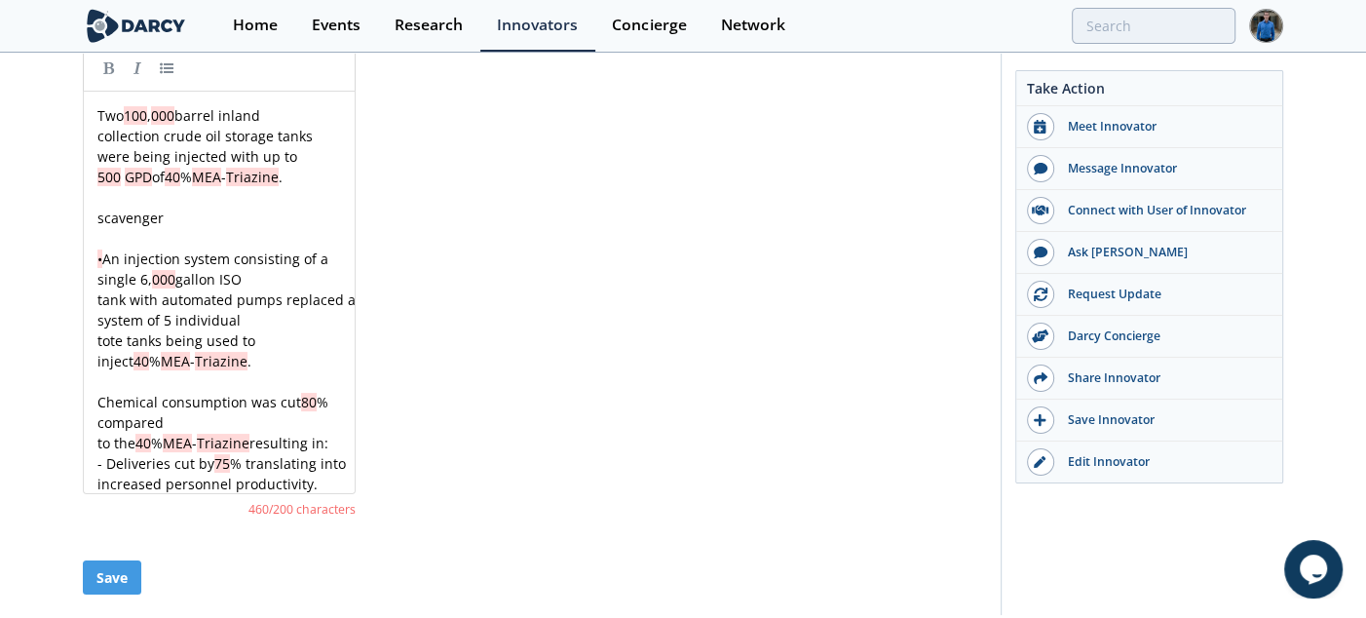
click at [142, 217] on div "x Two 100 , 000 barrel inland collection crude oil storage tanks were being inj…" at bounding box center [227, 299] width 266 height 389
type textarea "scavenger"
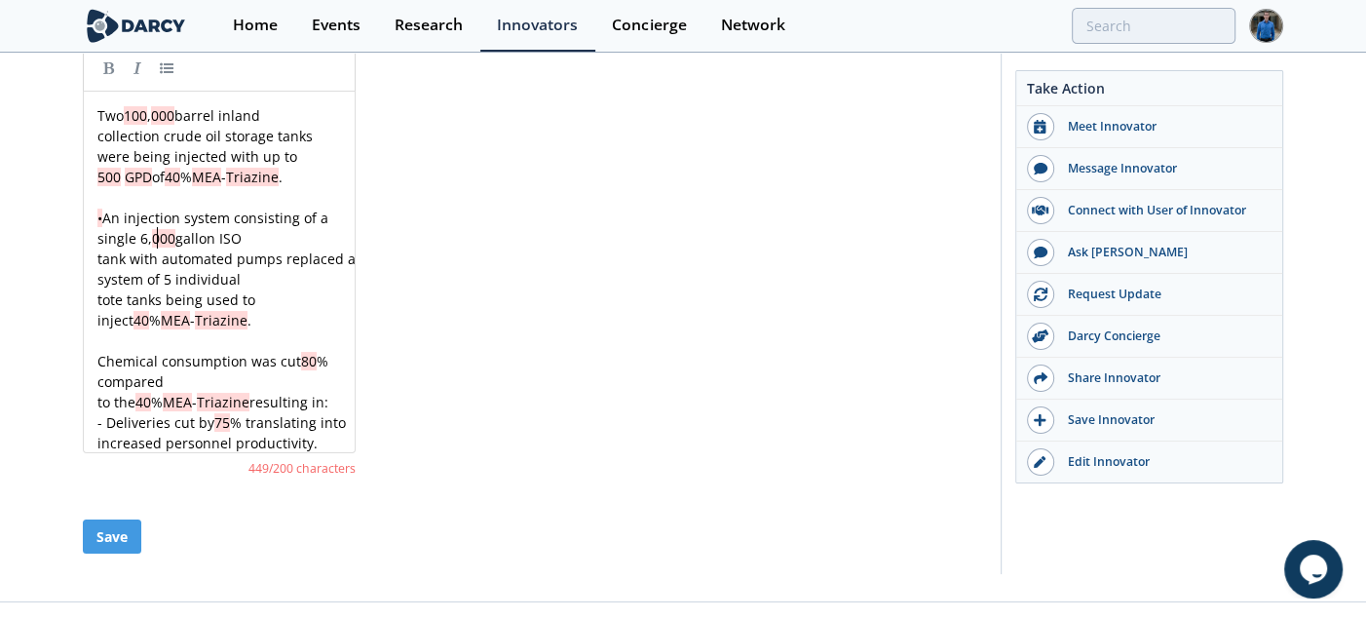
click at [154, 234] on span "000" at bounding box center [163, 238] width 23 height 19
click at [139, 270] on span "tank with automated pumps replaced a system of 5 individual" at bounding box center [228, 268] width 262 height 39
type textarea "tank with automated pumps replaced a system of 5 individual"
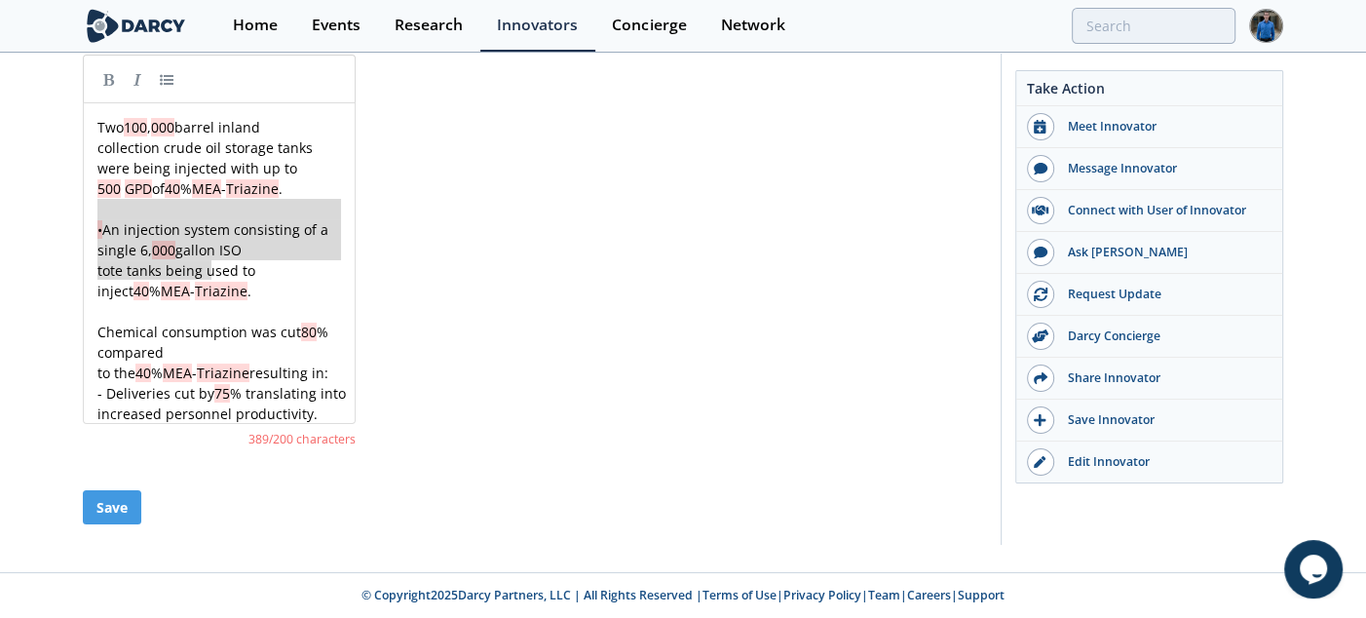
type textarea "• An injection system consisting of a single 6,000 gallon ISO tote tanks being …"
drag, startPoint x: 121, startPoint y: 203, endPoint x: 211, endPoint y: 267, distance: 111.1
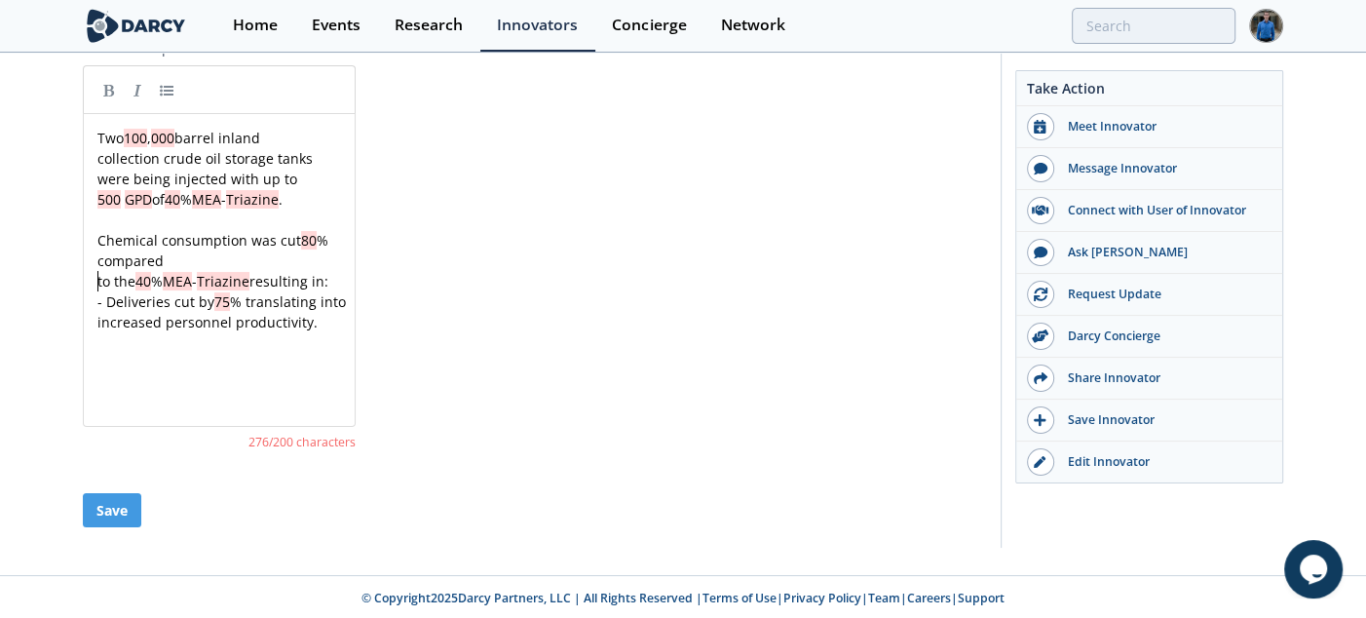
click at [97, 275] on div "x Two 100 , 000 barrel inland collection crude oil storage tanks were being inj…" at bounding box center [227, 230] width 266 height 205
click at [102, 294] on div "x Two 100 , 000 barrel inland collection crude oil storage tanks were being inj…" at bounding box center [227, 230] width 266 height 205
click at [109, 296] on span "- Deliveries cut by 75 % translating into" at bounding box center [221, 301] width 248 height 19
click at [264, 348] on div "x Two 100 , 000 barrel inland collection crude oil storage tanks were being inj…" at bounding box center [234, 285] width 281 height 322
type textarea "Triazine."
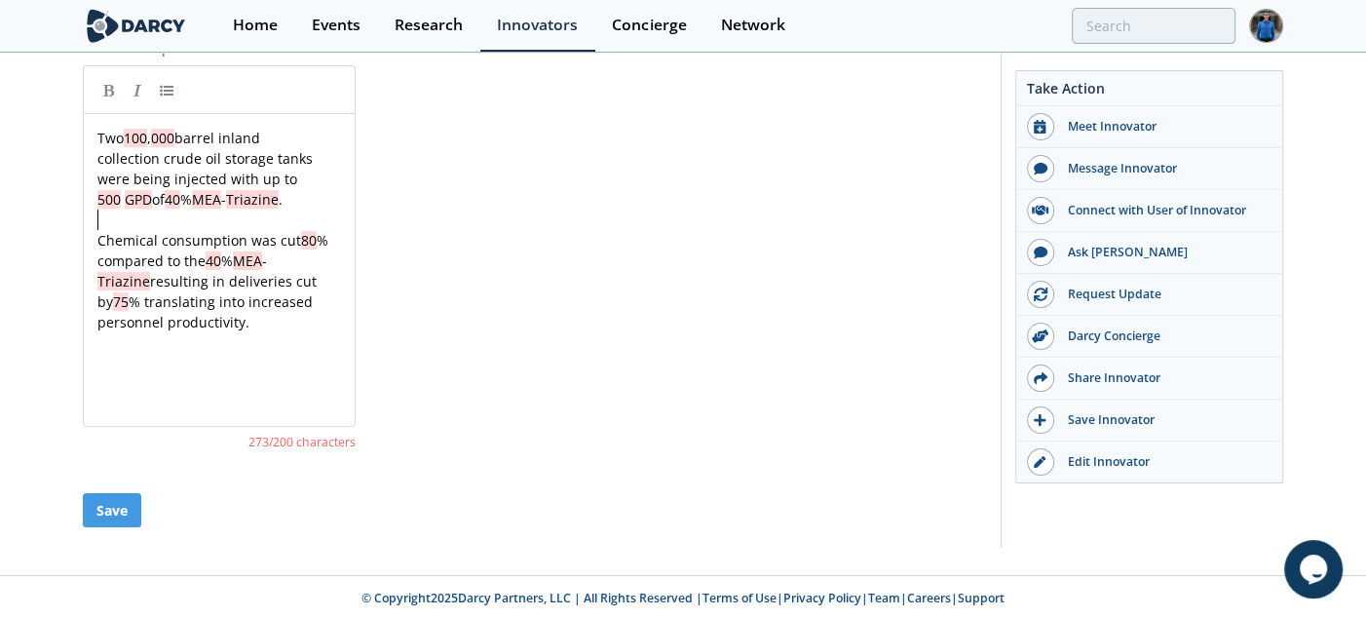
click at [250, 225] on pre "​" at bounding box center [227, 219] width 266 height 20
type textarea "f"
type textarea "00 GPD o"
drag, startPoint x: 165, startPoint y: 199, endPoint x: 106, endPoint y: 197, distance: 58.5
click at [110, 197] on div "x Two 100 , 000 barrel inland collection crude oil storage tanks were being inj…" at bounding box center [227, 230] width 266 height 205
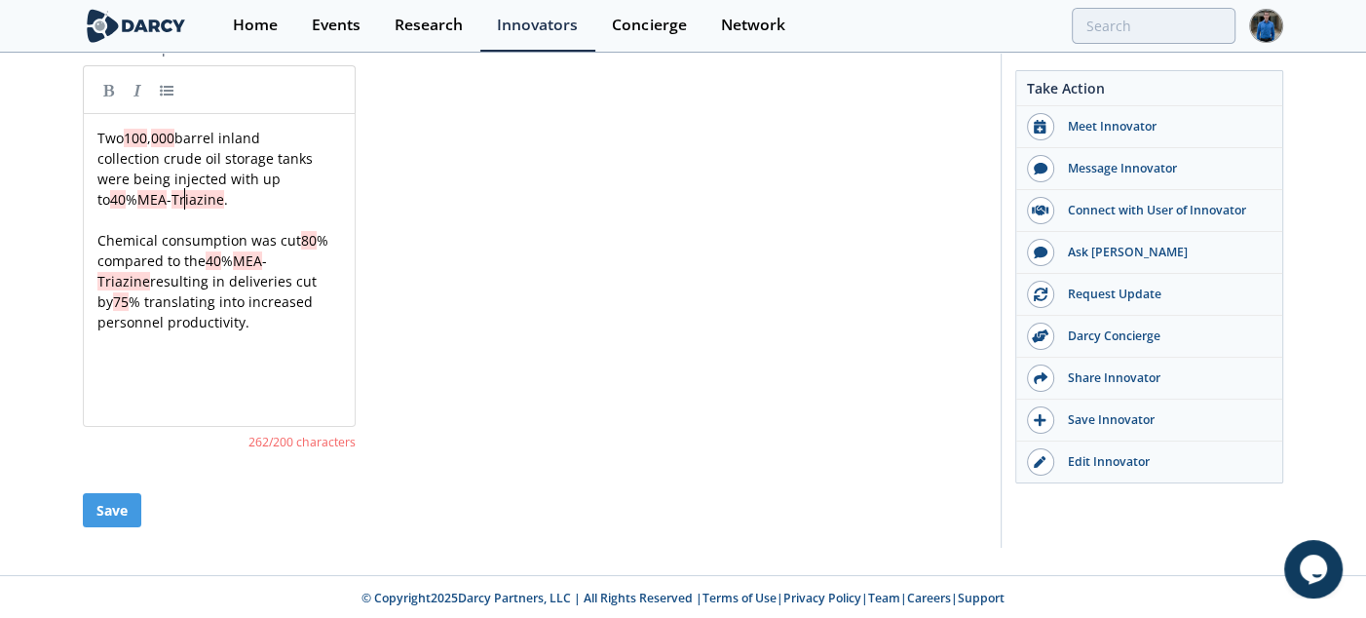
click at [296, 198] on pre "were being injected with up to 40 % MEA - Triazine ." at bounding box center [227, 189] width 266 height 41
type textarea "up to"
drag, startPoint x: 290, startPoint y: 175, endPoint x: 250, endPoint y: 175, distance: 40.0
type textarea "Two 100,000"
drag, startPoint x: 179, startPoint y: 133, endPoint x: 2, endPoint y: 133, distance: 177.3
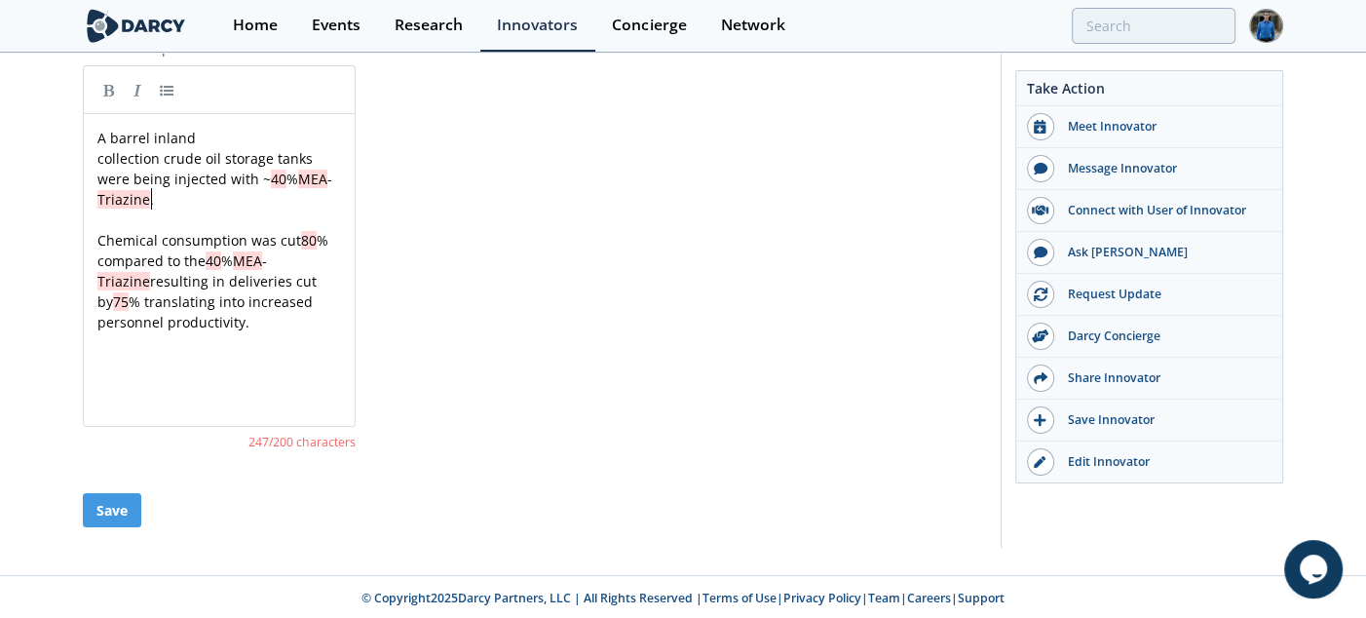
click at [202, 195] on pre "were being injected with ~ 40 % MEA - Triazine ." at bounding box center [227, 189] width 266 height 41
click at [103, 158] on div "x A barrel inland collection crude oil storage tanks were being injected with ~…" at bounding box center [227, 230] width 266 height 205
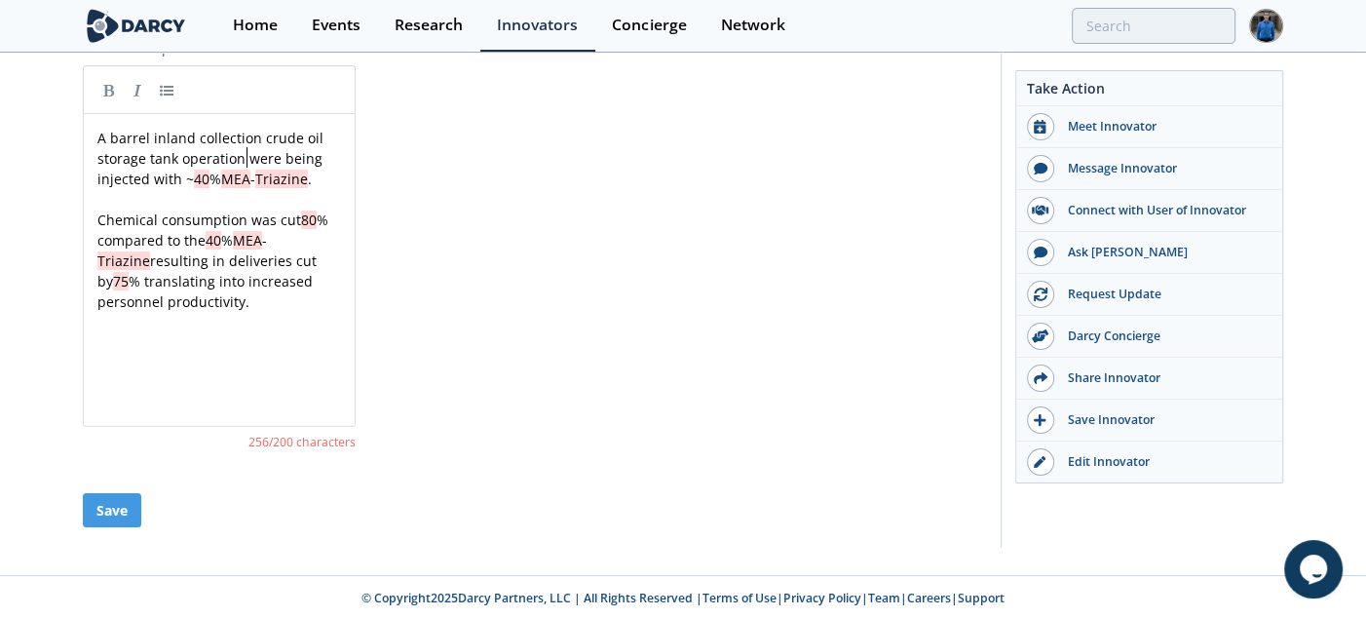
type textarea "were"
click at [123, 509] on button "Save" at bounding box center [112, 510] width 58 height 34
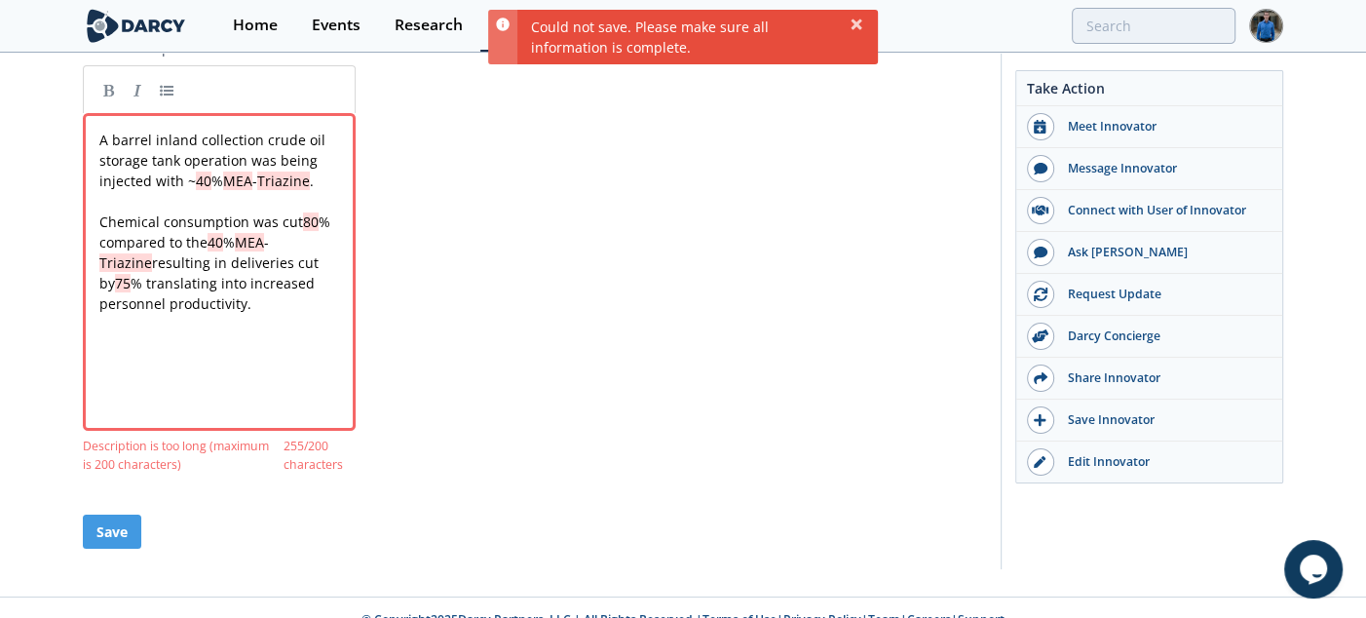
click at [256, 308] on pre "Chemical consumption was cut 80 % compared to the 40 % MEA - Triazine resulting…" at bounding box center [226, 262] width 262 height 102
click at [205, 186] on div "A barrel inland collection crude oil storage tank operation was being injected …" at bounding box center [226, 222] width 262 height 184
type textarea "A barrel inland collection crude oil storage tank operation was being injected …"
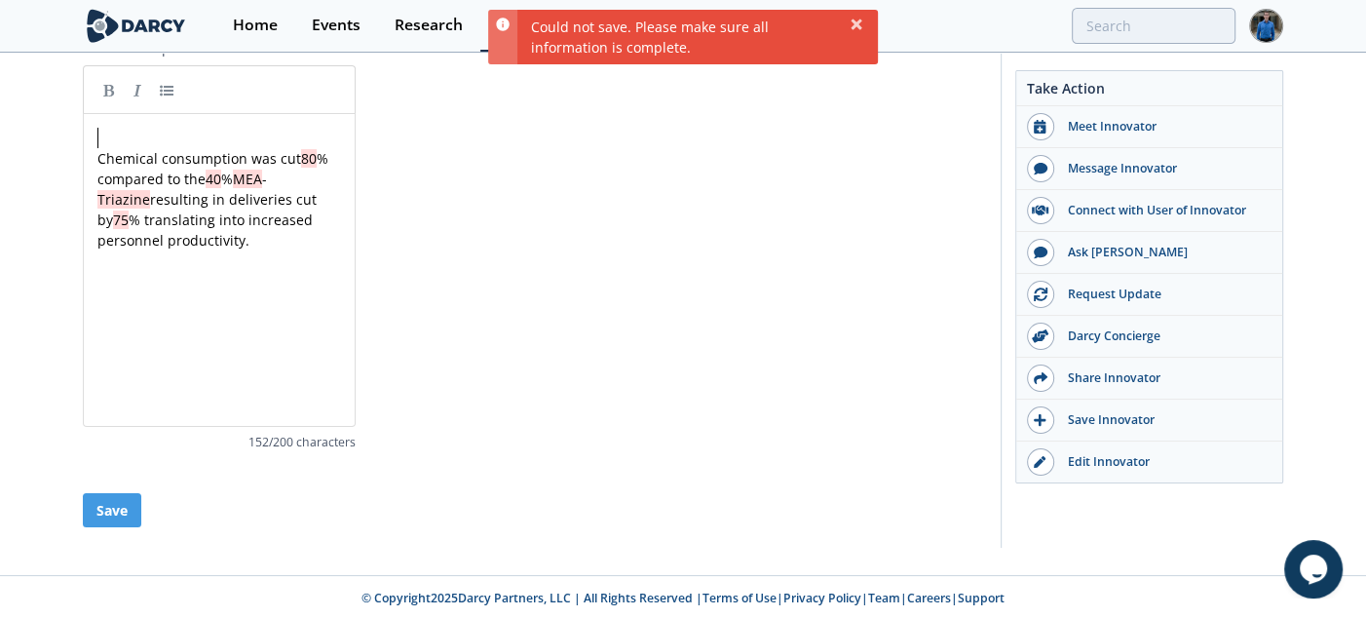
click at [142, 128] on pre "​" at bounding box center [227, 138] width 266 height 20
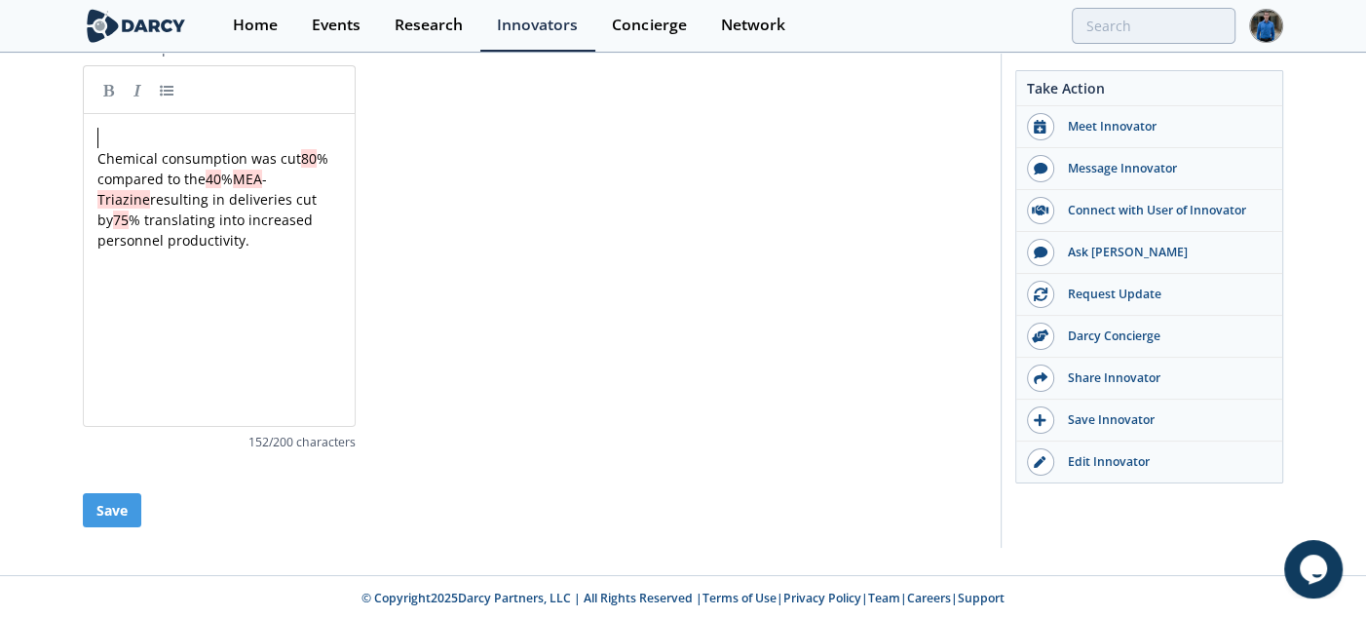
click at [142, 128] on pre "​" at bounding box center [227, 138] width 266 height 20
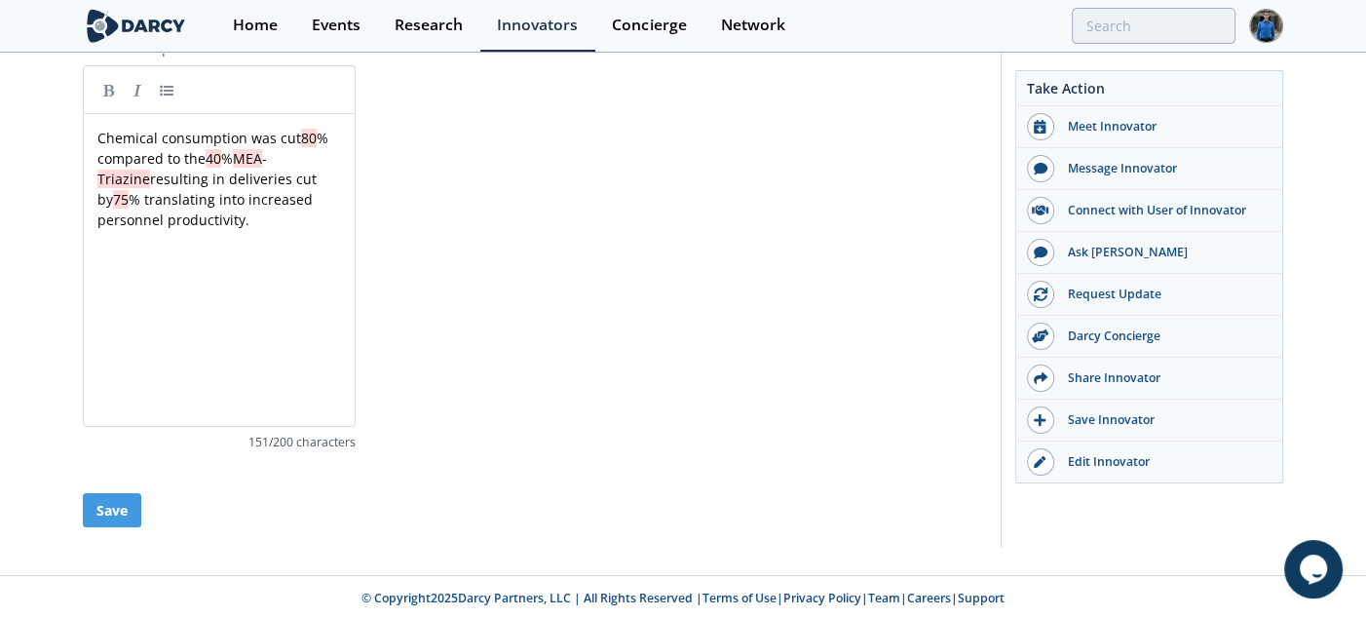
click at [192, 157] on span "Chemical consumption was cut 80 % compared to the 40 % MEA - Triazine resulting…" at bounding box center [214, 179] width 235 height 100
type textarea "the"
click at [292, 254] on div "x Chemical consumption was cut 80 % compared to a 40 % MEA - Triazine solution,…" at bounding box center [234, 285] width 281 height 322
click at [115, 518] on button "Save" at bounding box center [112, 510] width 58 height 34
click at [115, 501] on button "Save" at bounding box center [112, 510] width 58 height 34
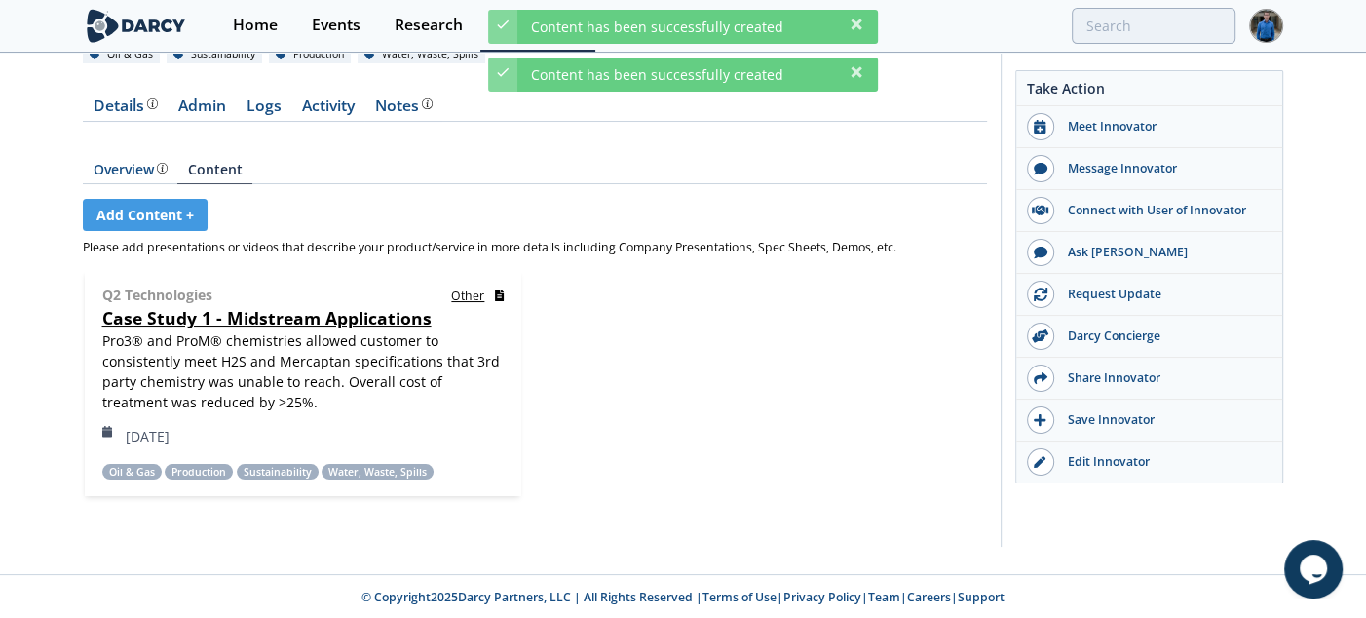
scroll to position [165, 0]
drag, startPoint x: 165, startPoint y: 173, endPoint x: 229, endPoint y: 173, distance: 64.3
click at [165, 173] on span "The Darcy Research team’s summarized opinion of the innovator, the competitive …" at bounding box center [161, 170] width 14 height 14
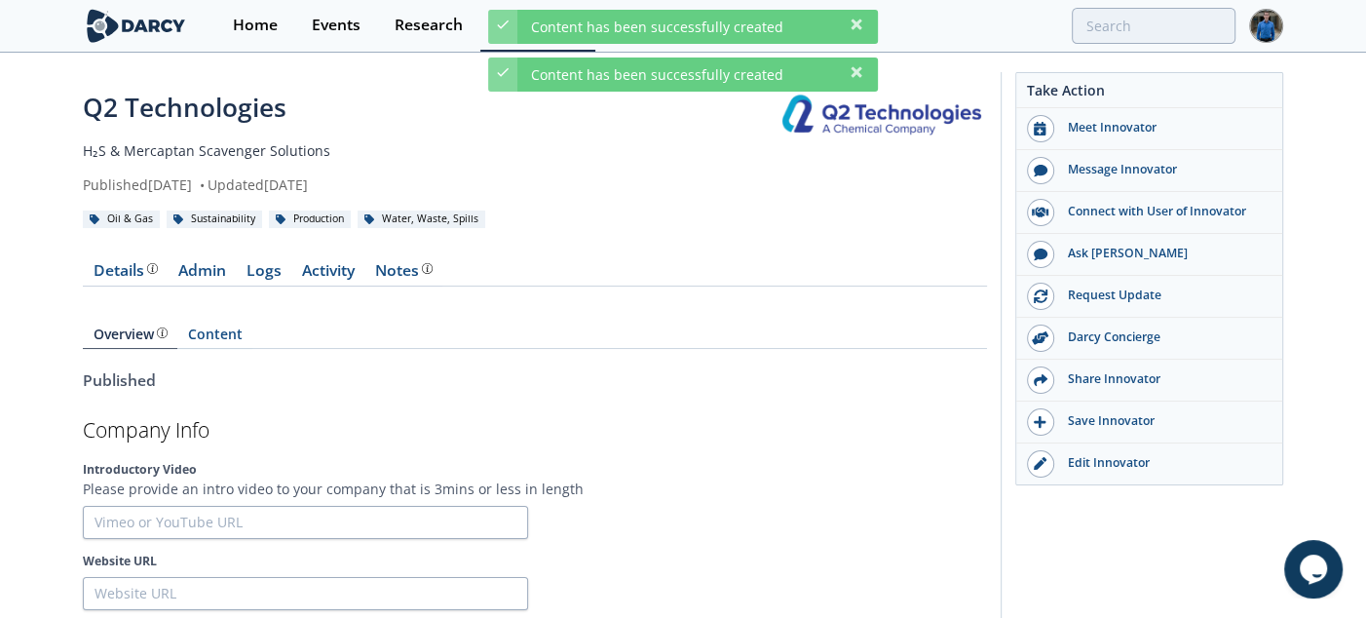
click at [221, 320] on div "Overview The Darcy Research team’s summarized opinion of the innovator, the com…" at bounding box center [535, 328] width 904 height 56
click at [224, 331] on link "Content" at bounding box center [214, 337] width 75 height 21
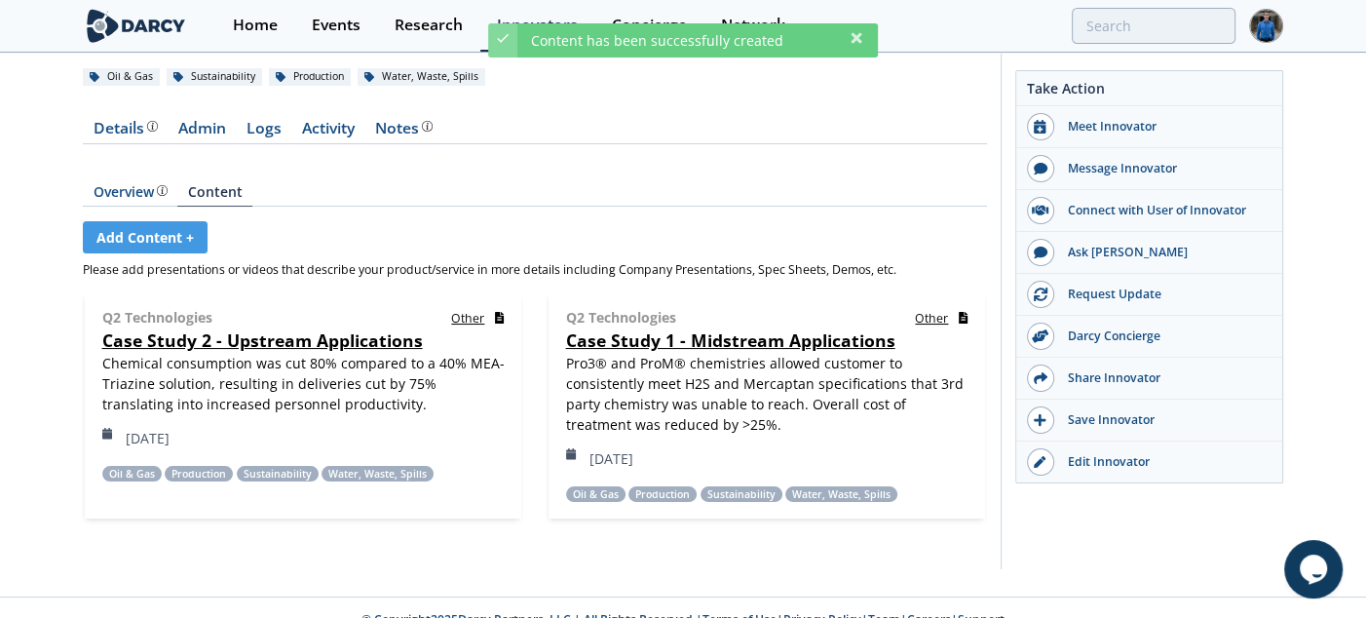
scroll to position [165, 0]
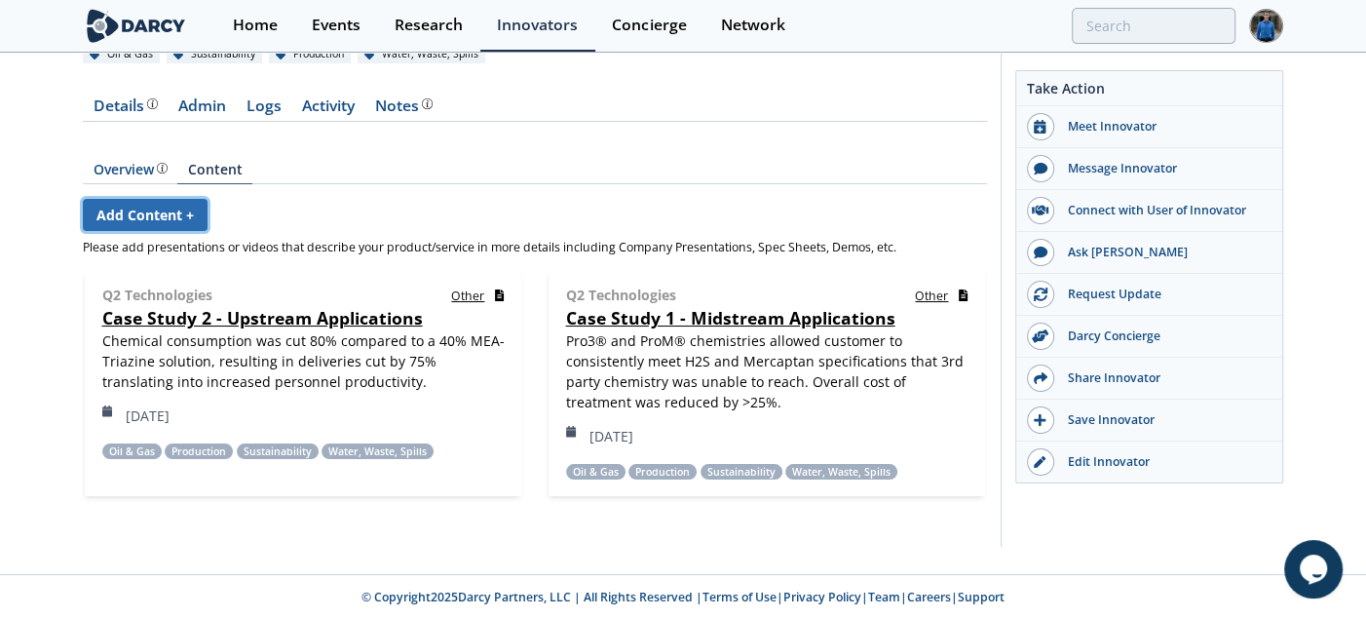
click at [172, 209] on link "Add Content +" at bounding box center [145, 215] width 125 height 32
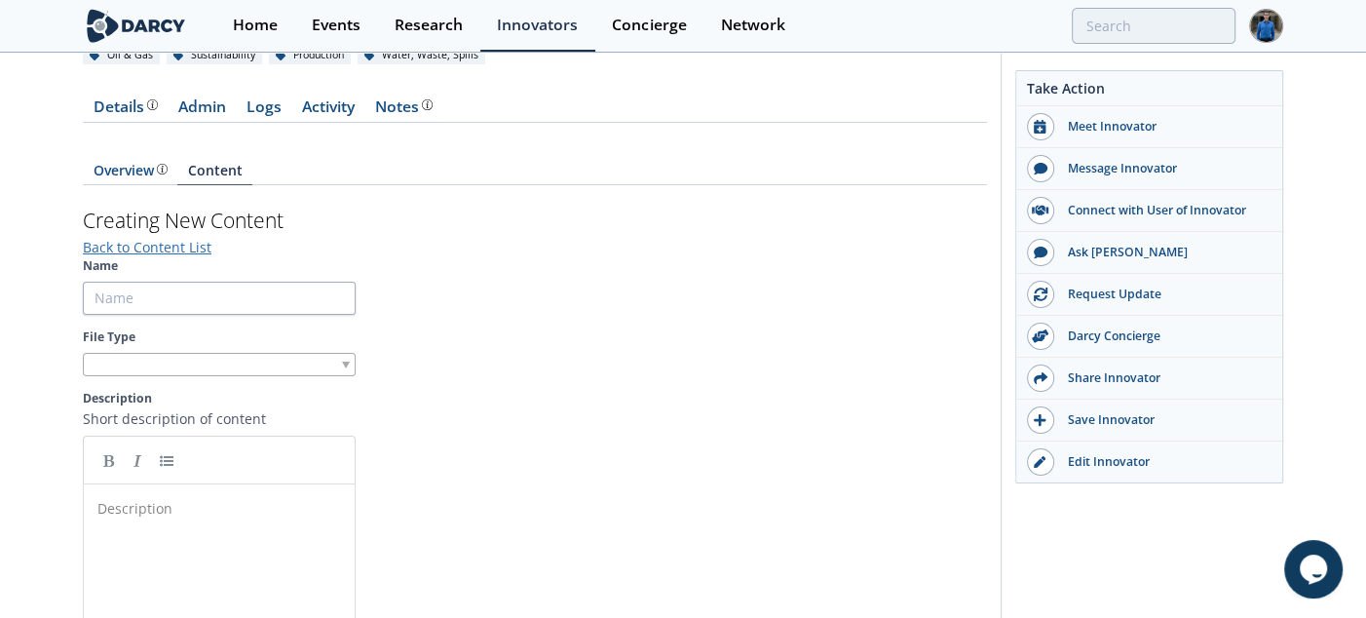
scroll to position [173, 0]
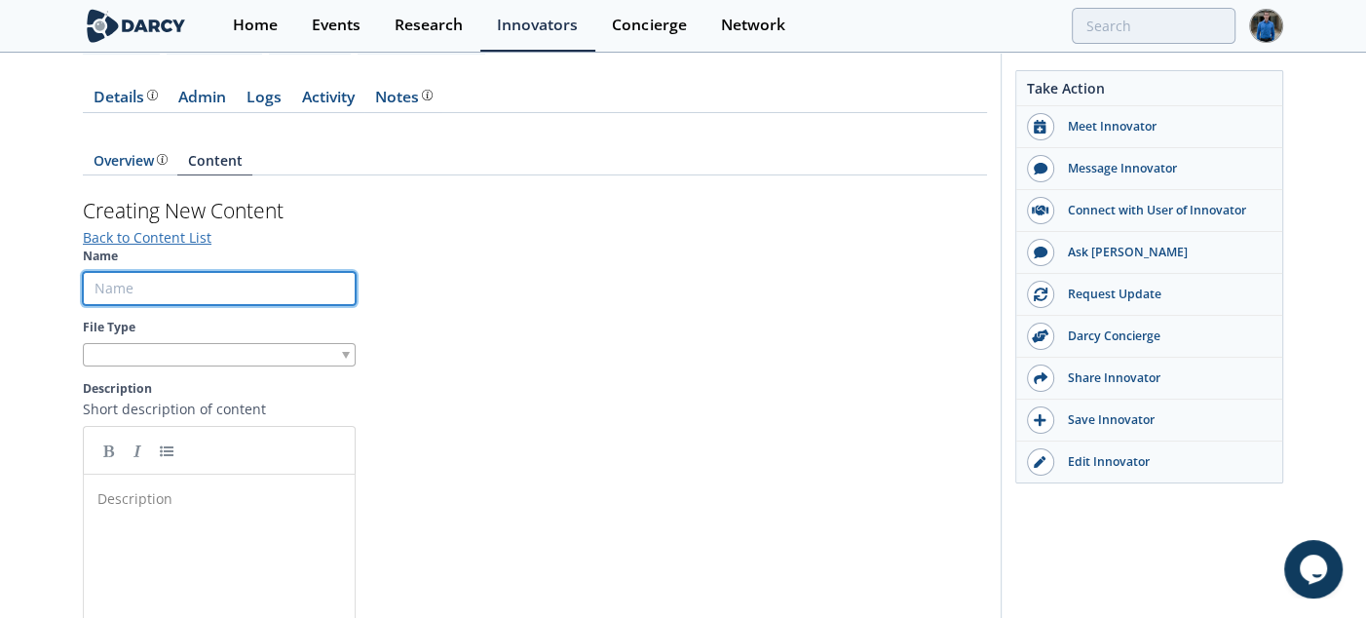
click at [216, 299] on input "Name" at bounding box center [219, 288] width 273 height 33
click at [178, 286] on input "Case Study 2 - Upstream Applications" at bounding box center [219, 288] width 273 height 33
type input "Case Study 3 - Applications"
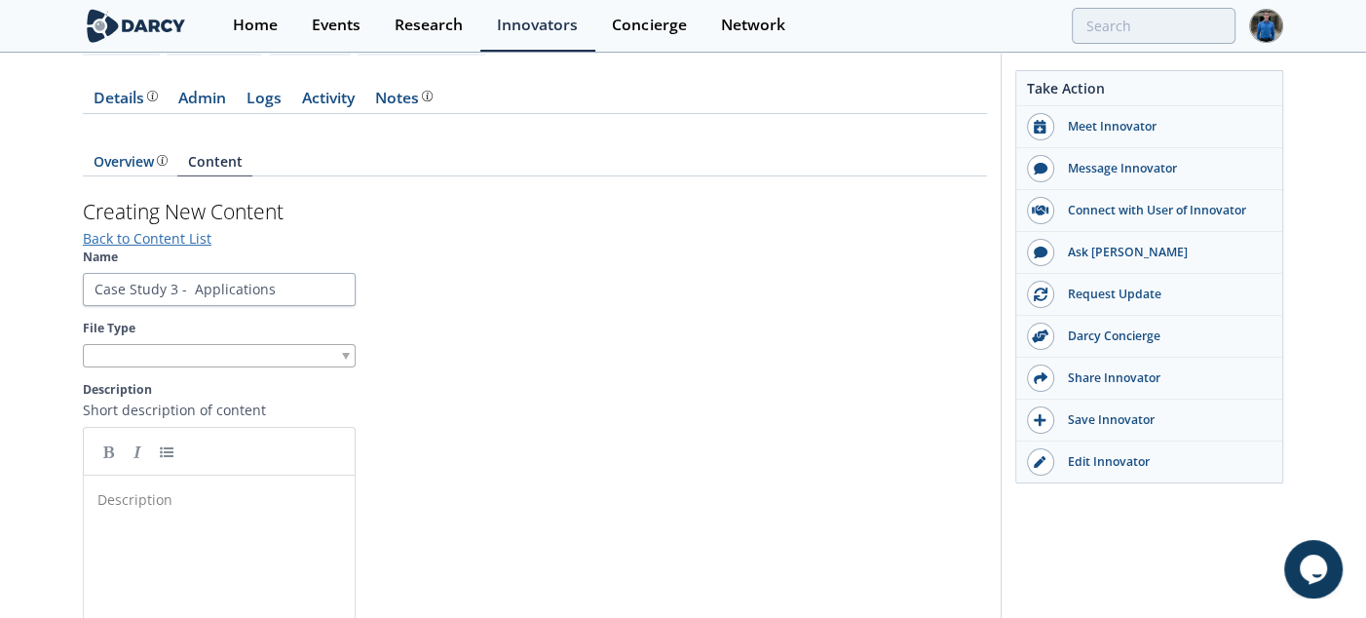
click at [300, 354] on div at bounding box center [219, 356] width 273 height 24
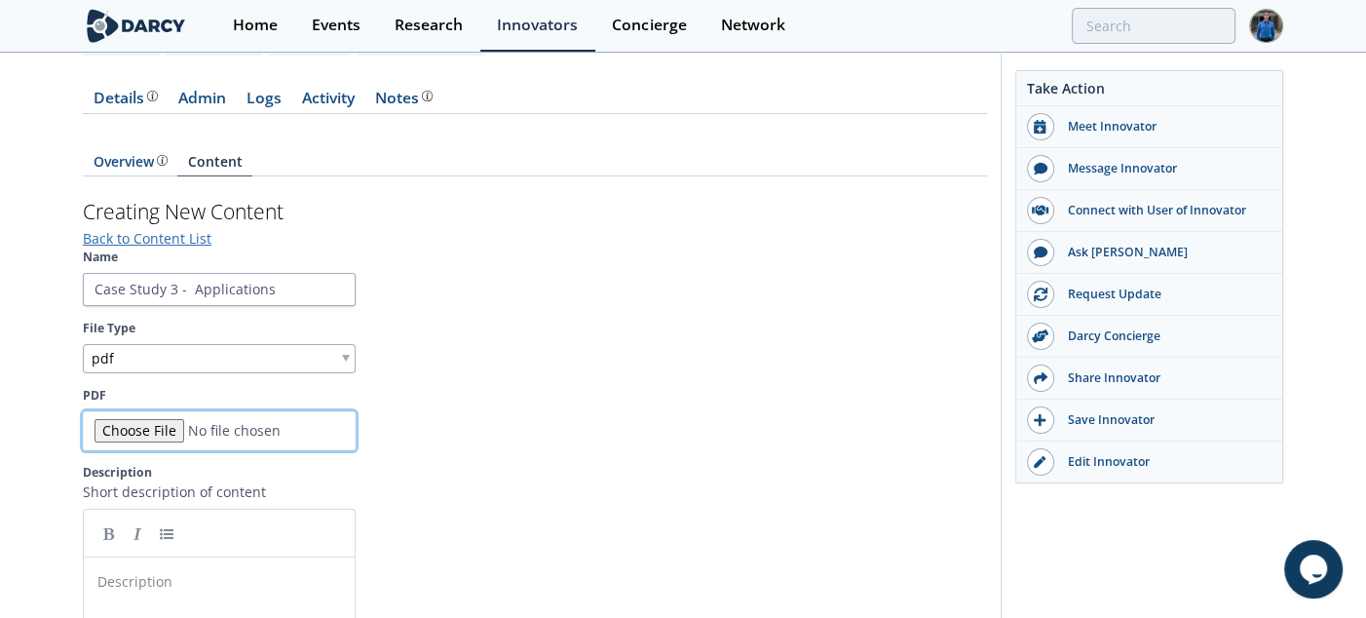
click at [172, 433] on input "PDF" at bounding box center [219, 430] width 273 height 39
type input "C:\fakepath\101_CrudeOilLiquids_Pro3-1-Barges.pdf"
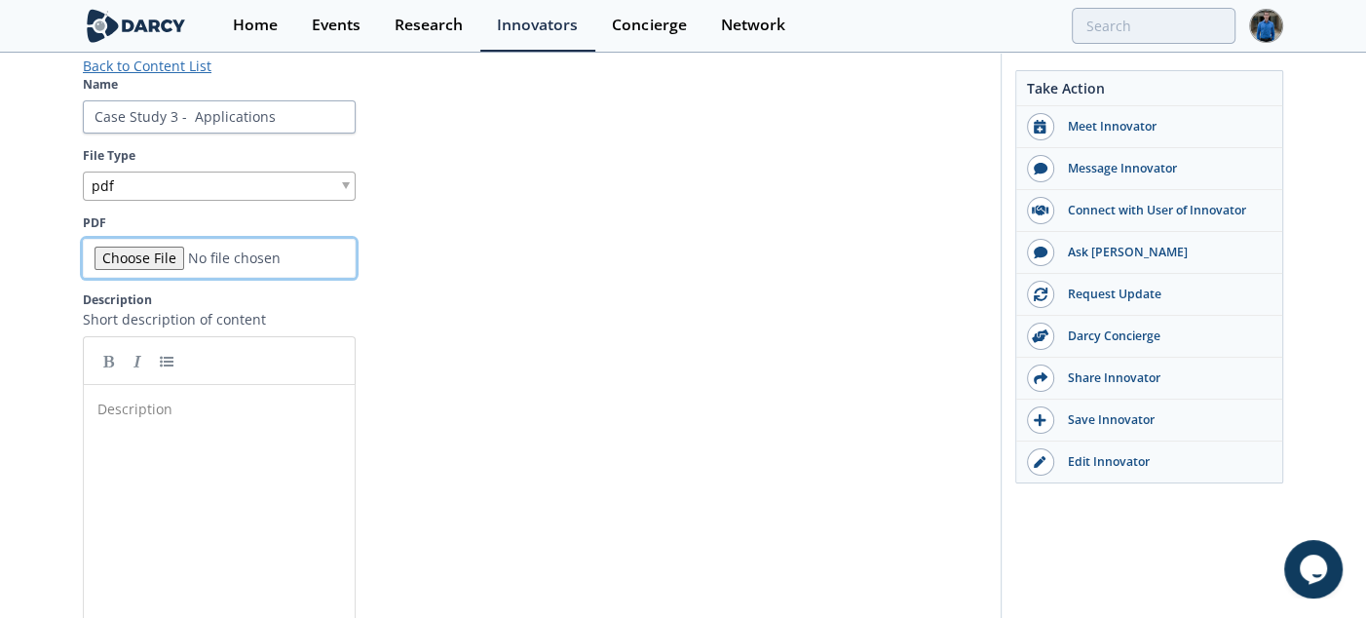
scroll to position [410, 0]
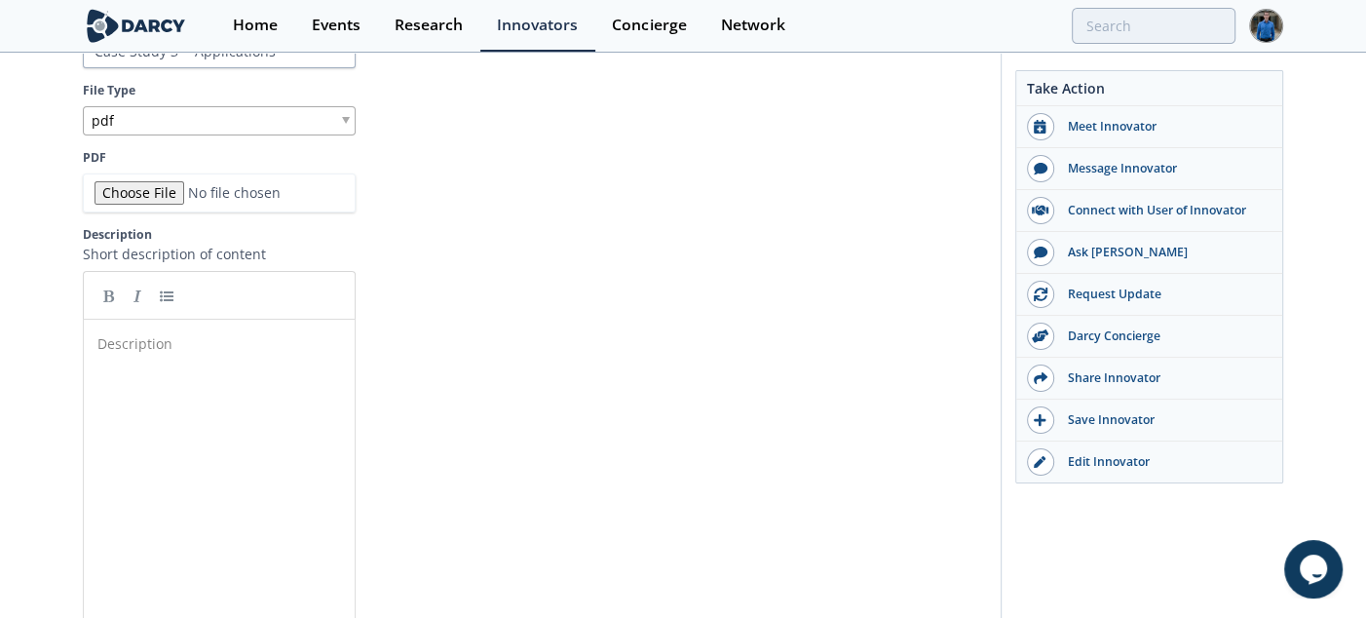
click at [209, 346] on pre "​" at bounding box center [227, 343] width 266 height 20
paste textarea
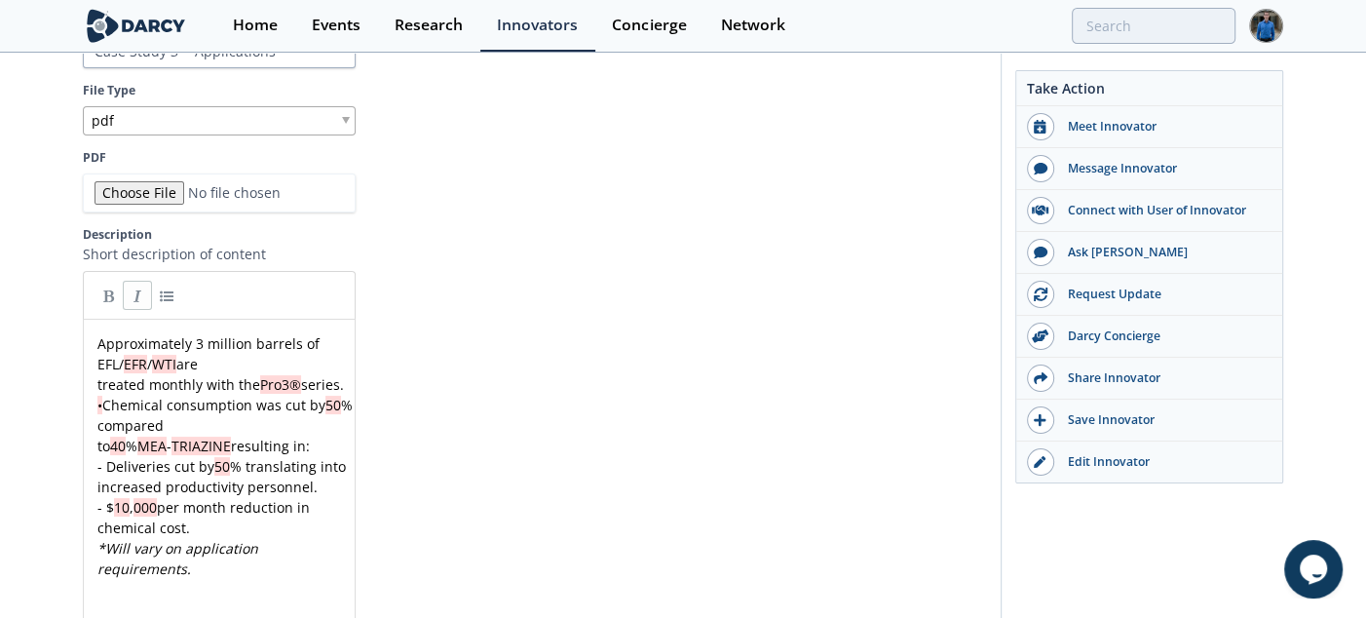
click at [209, 360] on pre "Approximately 3 million barrels of EFL/ EFR / WTI are" at bounding box center [227, 353] width 266 height 41
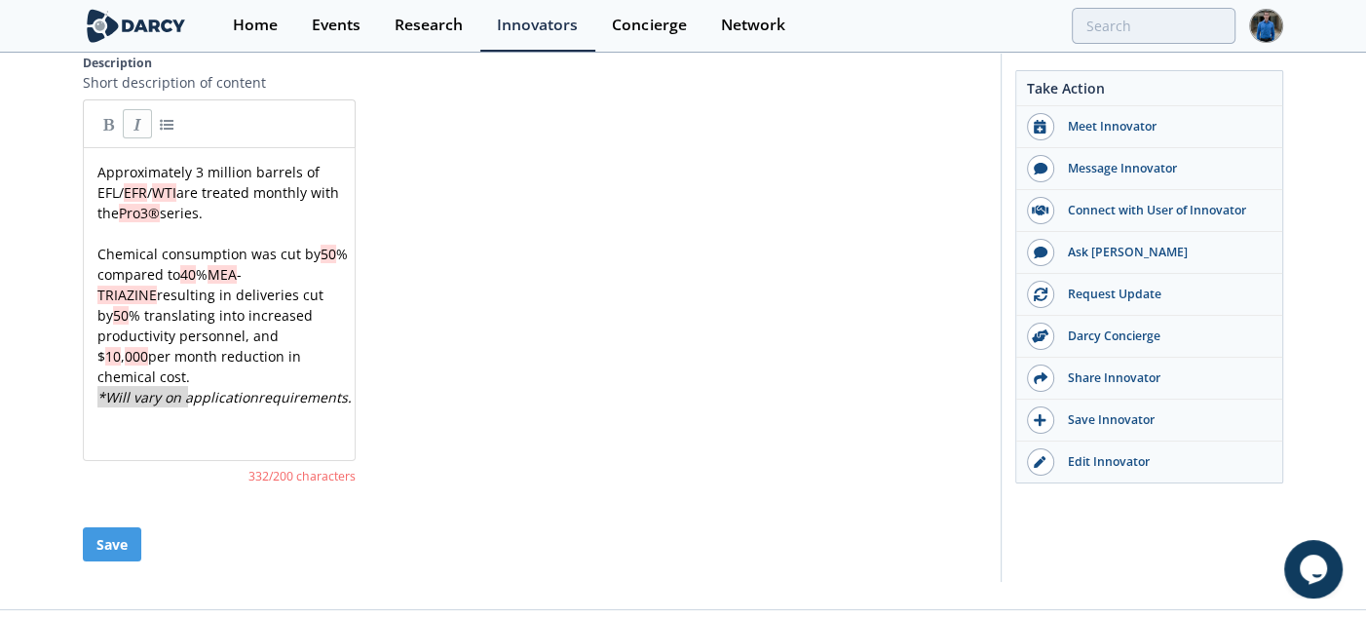
type textarea "*Will vary on application requirements."
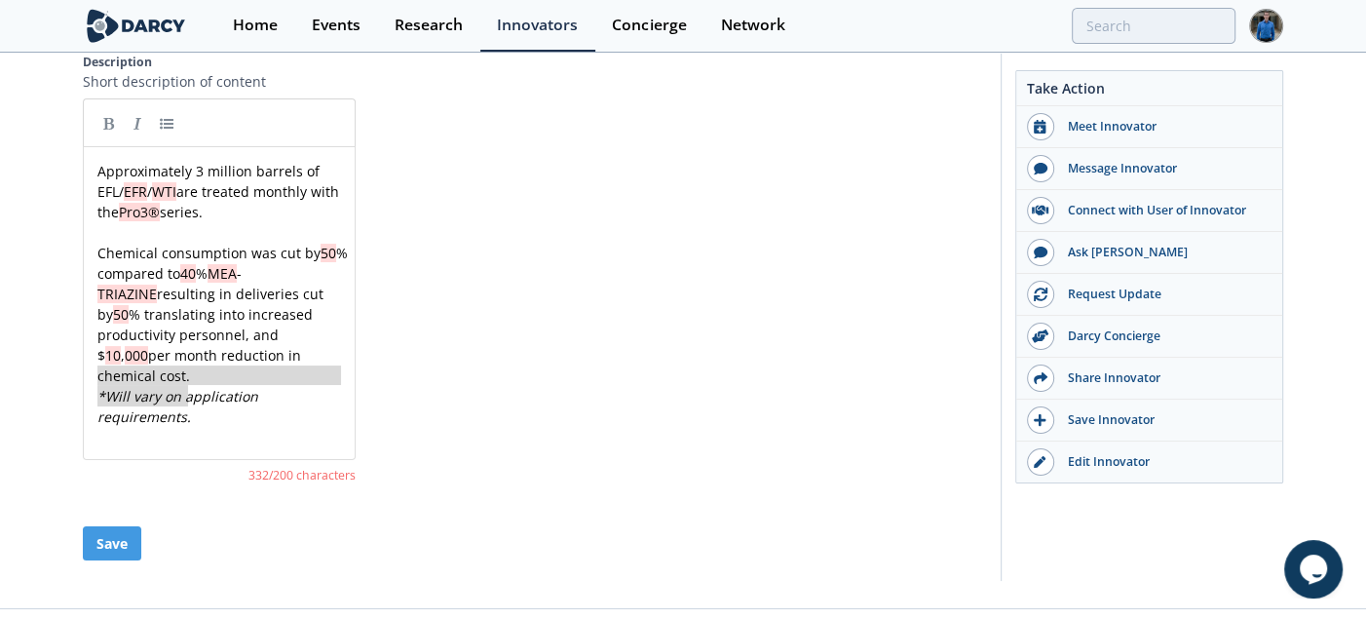
drag, startPoint x: 247, startPoint y: 400, endPoint x: 65, endPoint y: 363, distance: 185.0
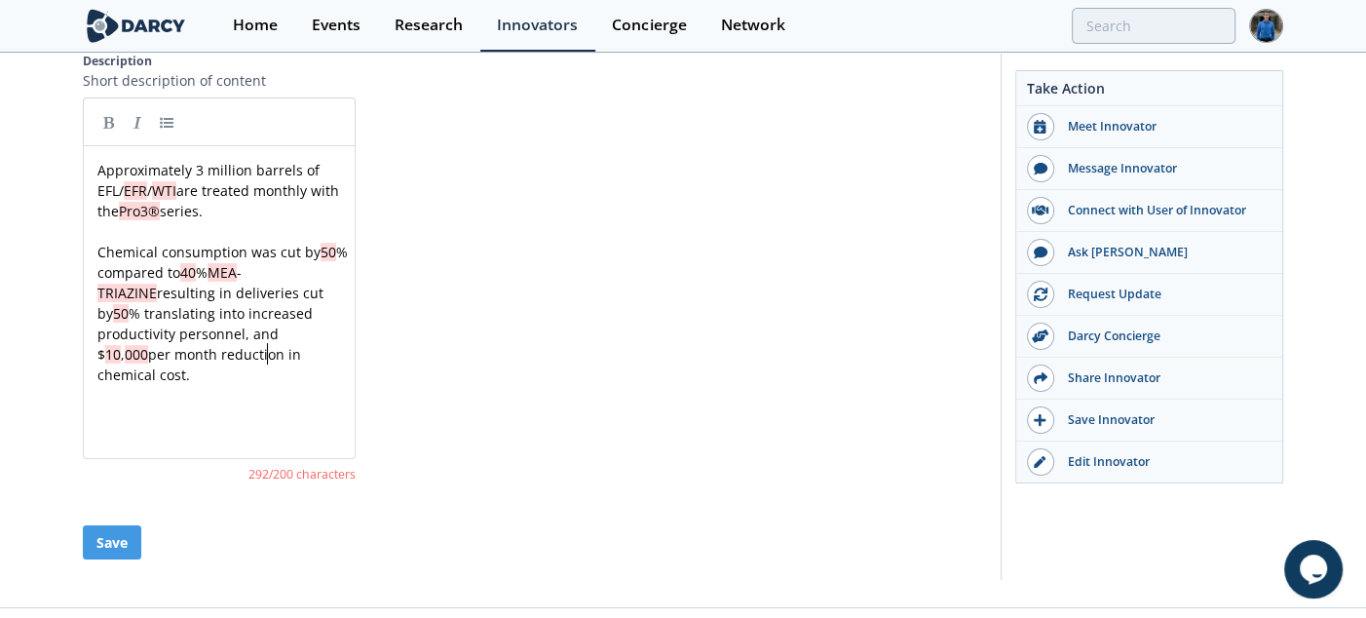
scroll to position [585, 0]
click at [151, 231] on pre "​" at bounding box center [227, 230] width 266 height 20
click at [160, 201] on span "Pro3®" at bounding box center [139, 210] width 41 height 19
type textarea "Approximately 3 million barrels of EFL/EFR/WTI are treated monthly with the Pro…"
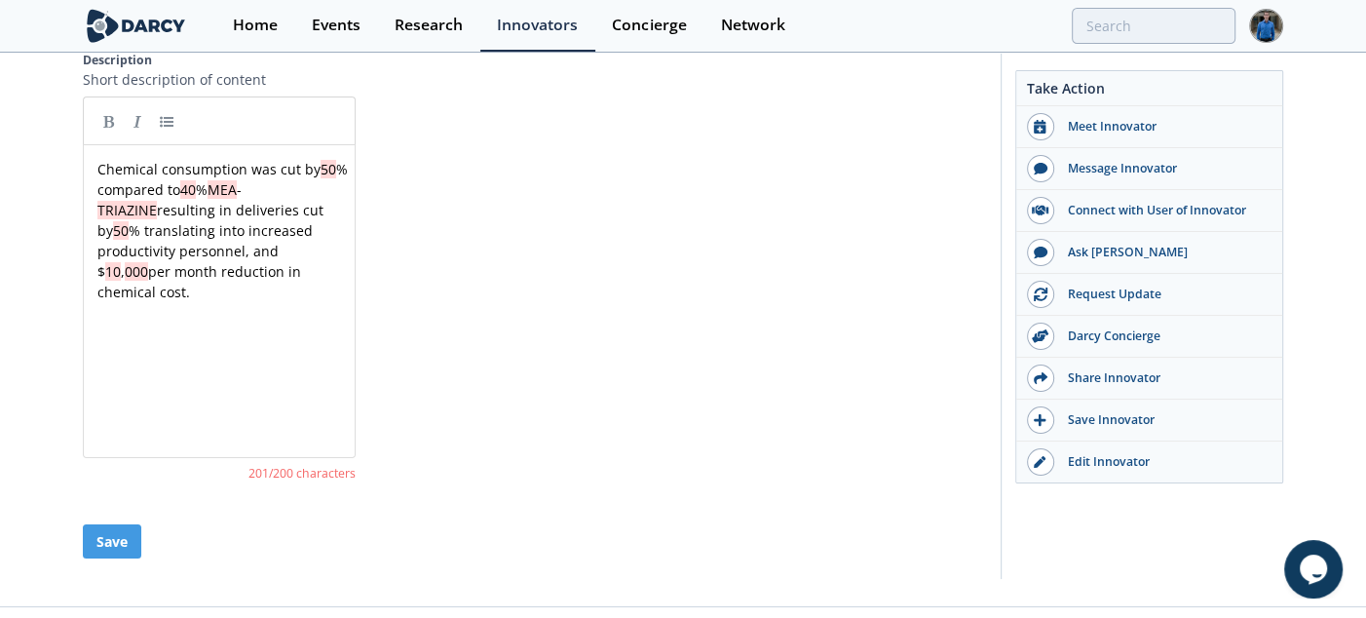
click at [249, 240] on div "x Chemical consumption was cut by 50 % compared to 40 % MEA - TRIAZINE resultin…" at bounding box center [227, 230] width 266 height 143
click at [294, 245] on div "x Chemical consumption was cut by 50 % compared to 40 % MEA - TRIAZINE resultin…" at bounding box center [227, 230] width 266 height 143
click at [300, 277] on pre "Chemical consumption was cut by 50 % compared to 40 % MEA - TRIAZINE resulting …" at bounding box center [227, 230] width 266 height 143
click at [141, 229] on div "x Chemical consumption was cut by 50 % compared to 40 % MEA - TRIAZINE resultin…" at bounding box center [227, 230] width 266 height 143
type textarea "translating"
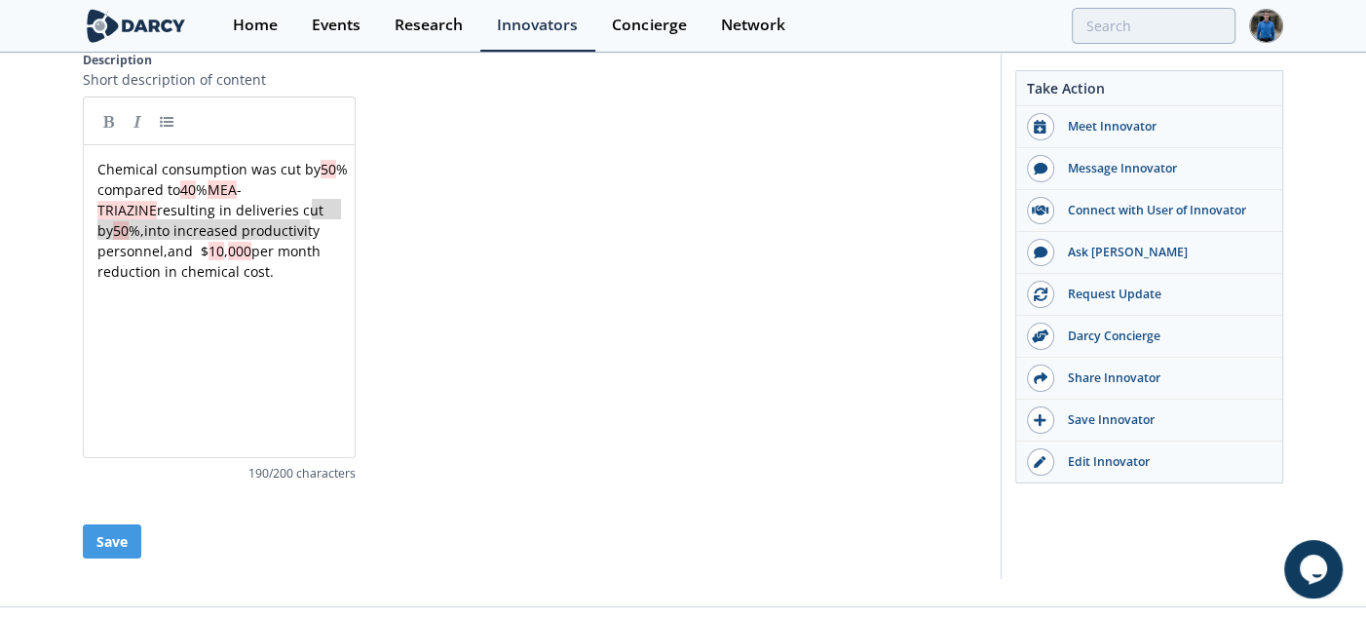
type textarea "into increased productivity personnel, and"
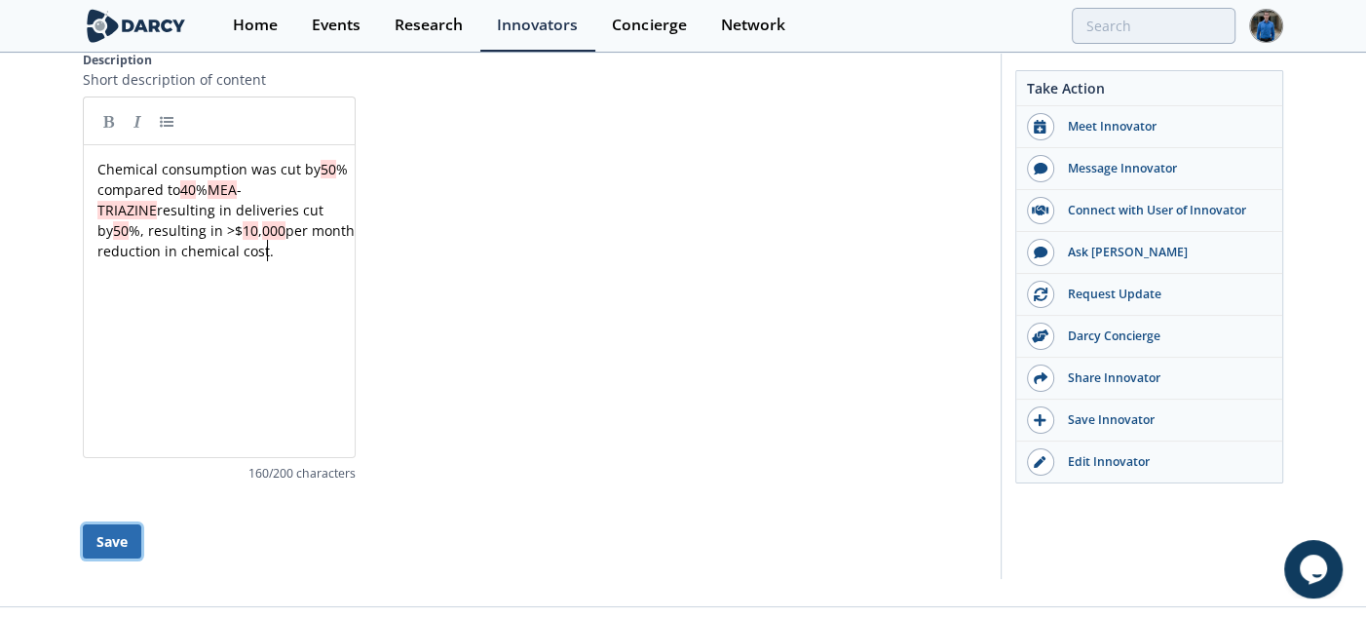
click at [103, 533] on button "Save" at bounding box center [112, 541] width 58 height 34
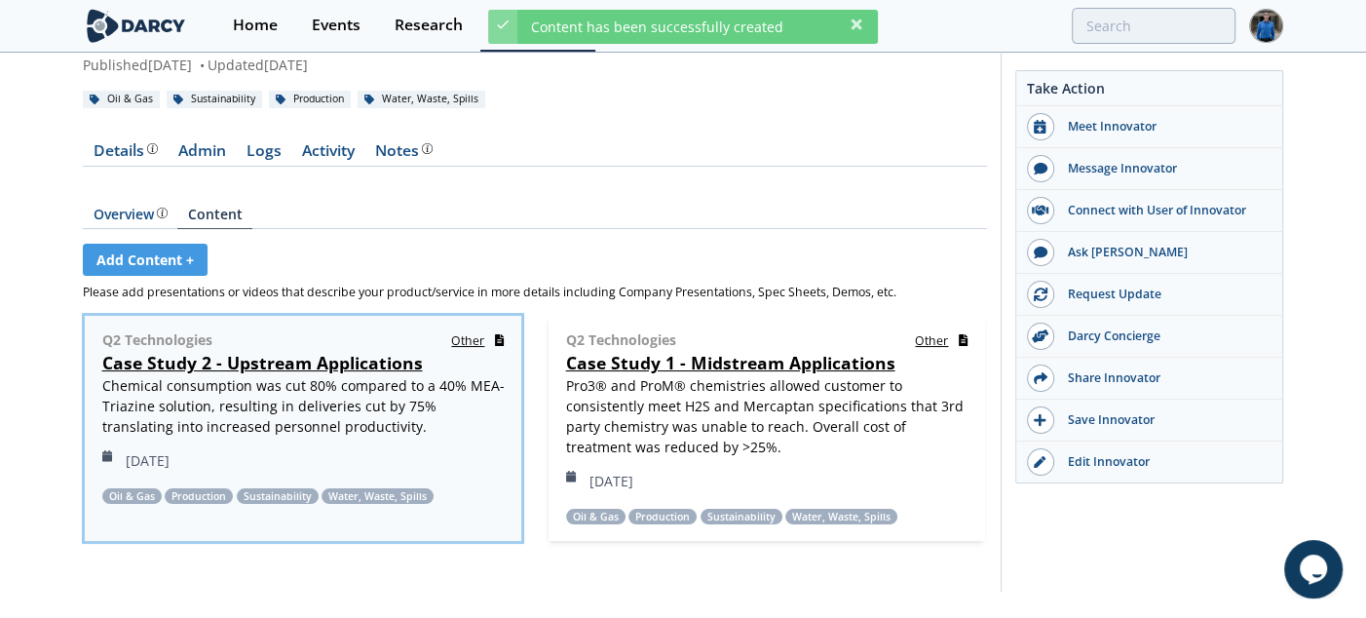
scroll to position [165, 0]
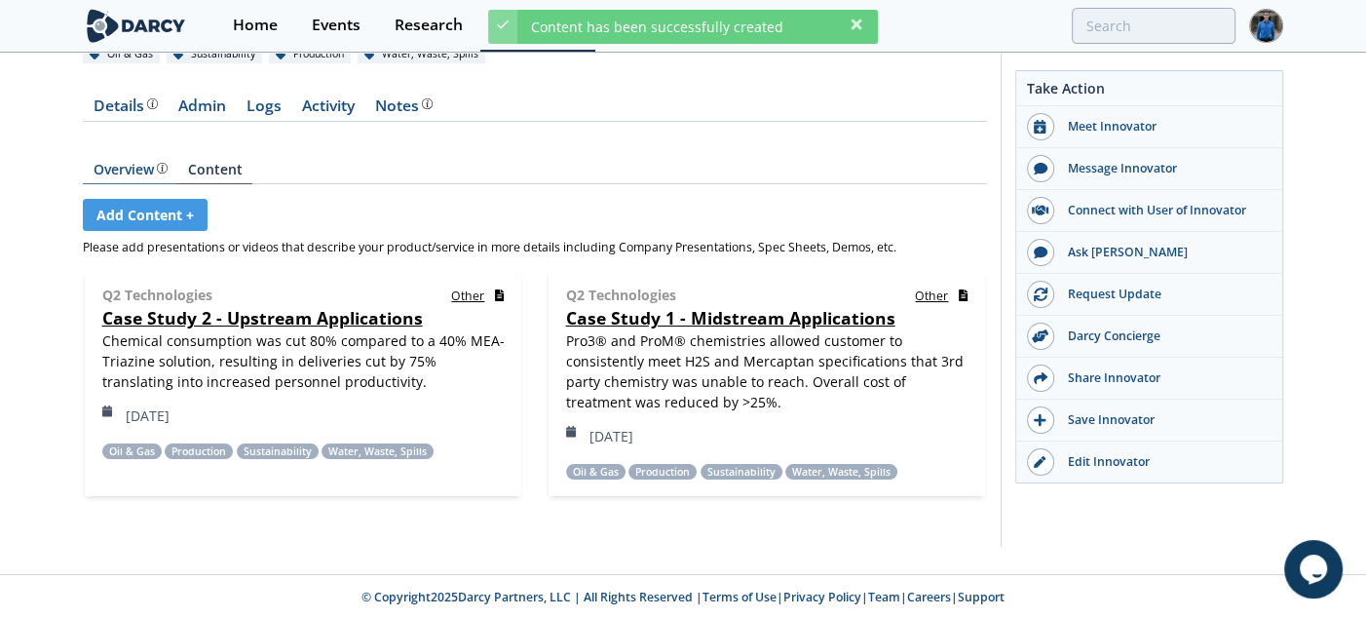
click at [141, 170] on div "Overview The Darcy Research team’s summarized opinion of the innovator, the com…" at bounding box center [131, 170] width 74 height 14
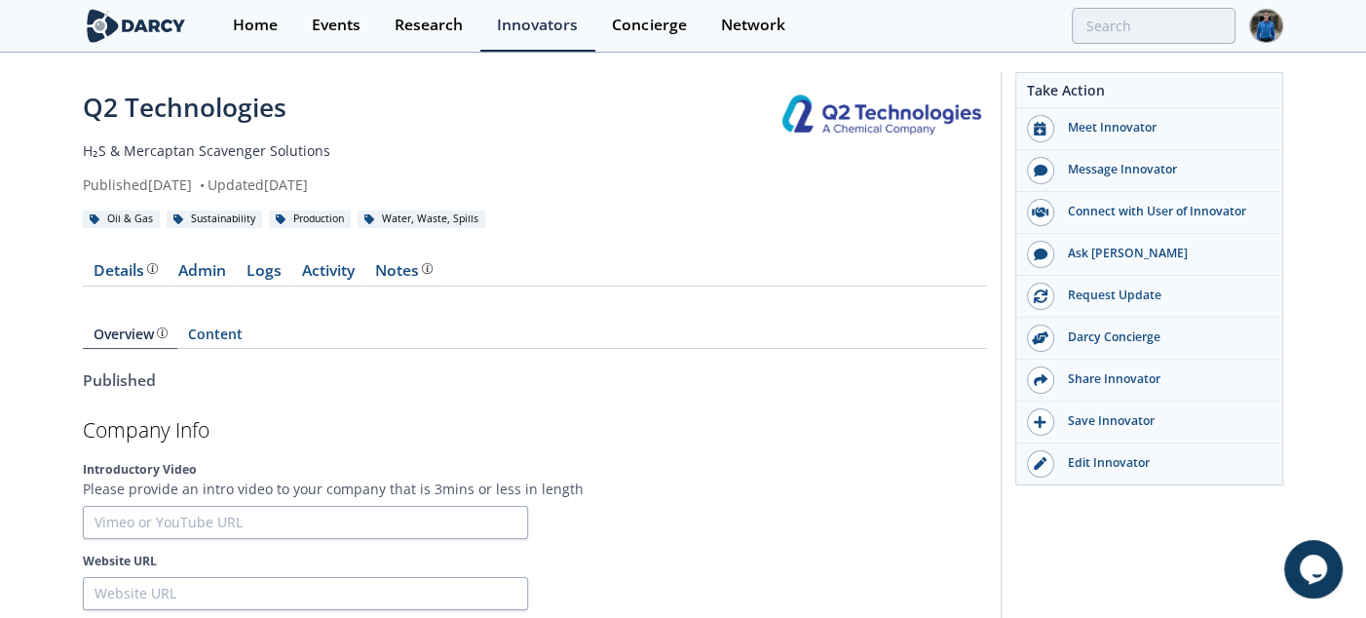
click at [219, 318] on div "Overview The Darcy Research team’s summarized opinion of the innovator, the com…" at bounding box center [535, 328] width 904 height 56
click at [219, 332] on link "Content" at bounding box center [214, 337] width 75 height 21
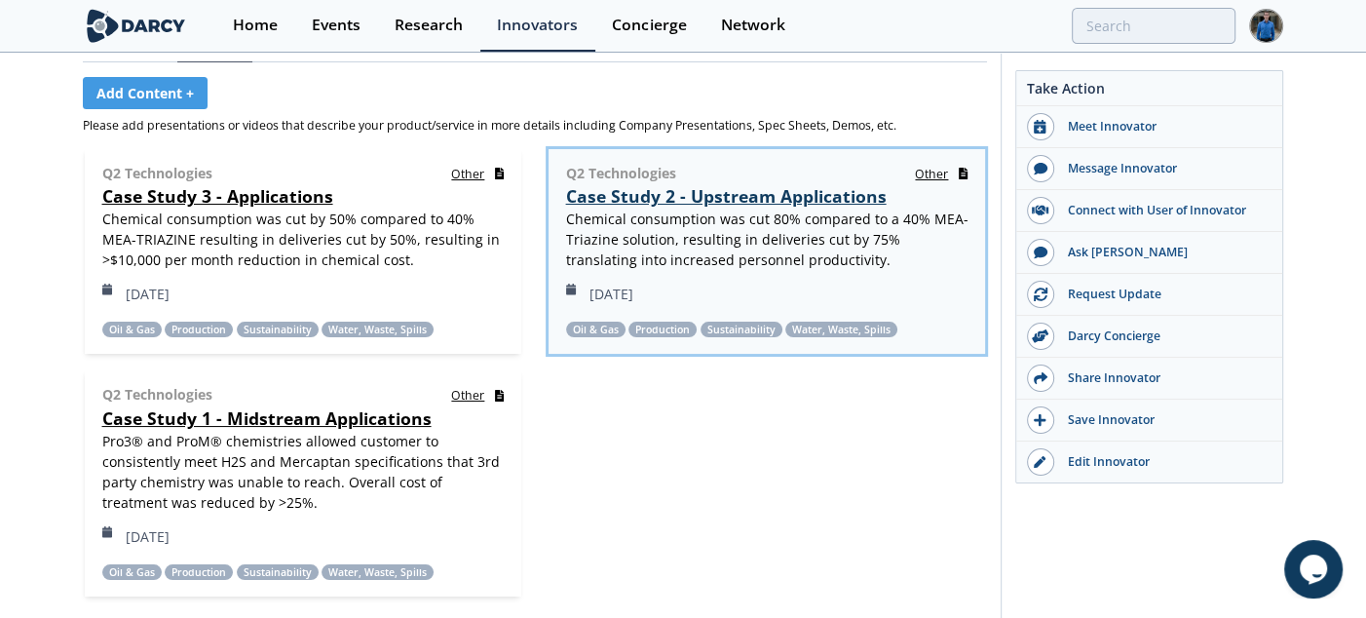
scroll to position [287, 0]
click at [751, 198] on link "Case Study 2 - Upstream Applications" at bounding box center [726, 194] width 321 height 23
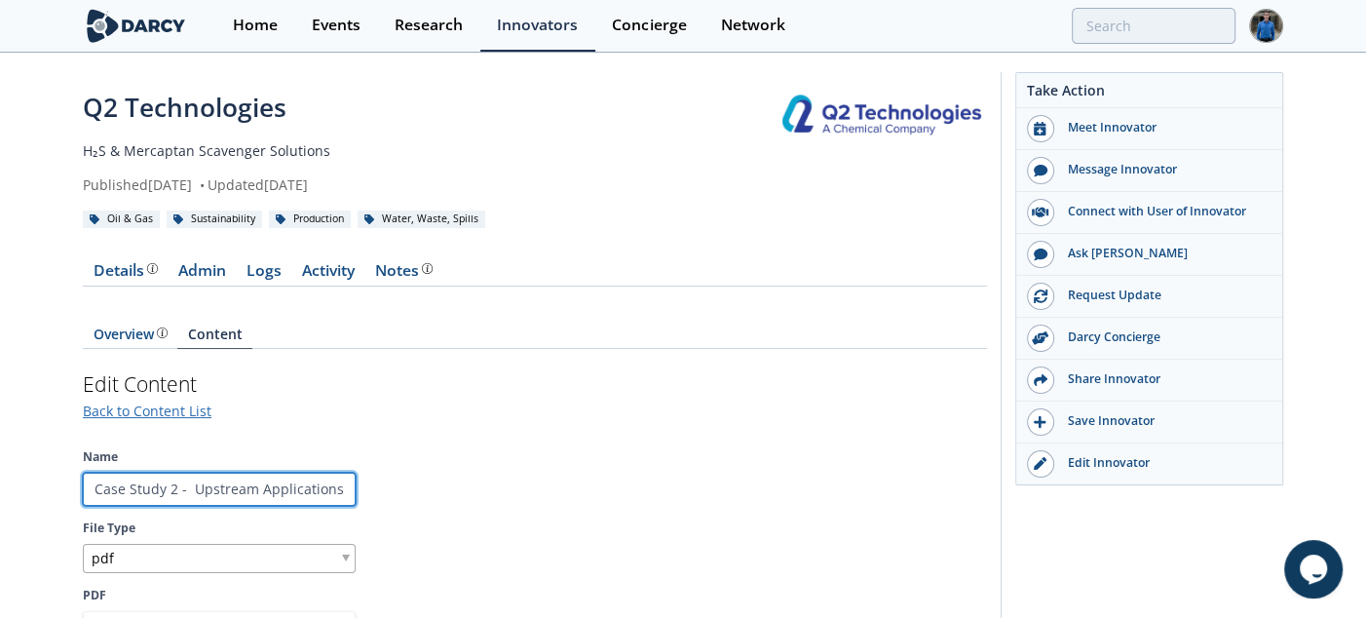
click at [222, 496] on input "Case Study 2 - Upstream Applications" at bounding box center [219, 489] width 273 height 33
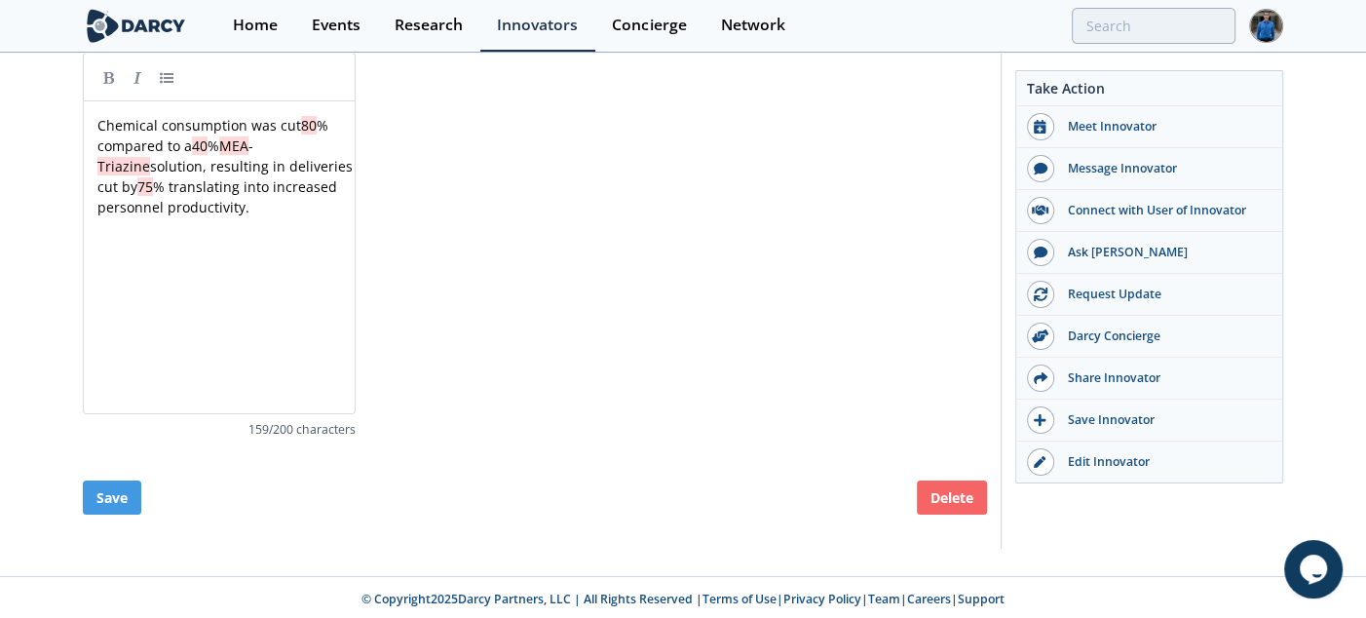
scroll to position [658, 0]
type input "Case Study 2 - Crude Terminal Applications"
click at [107, 492] on button "Save" at bounding box center [112, 495] width 58 height 34
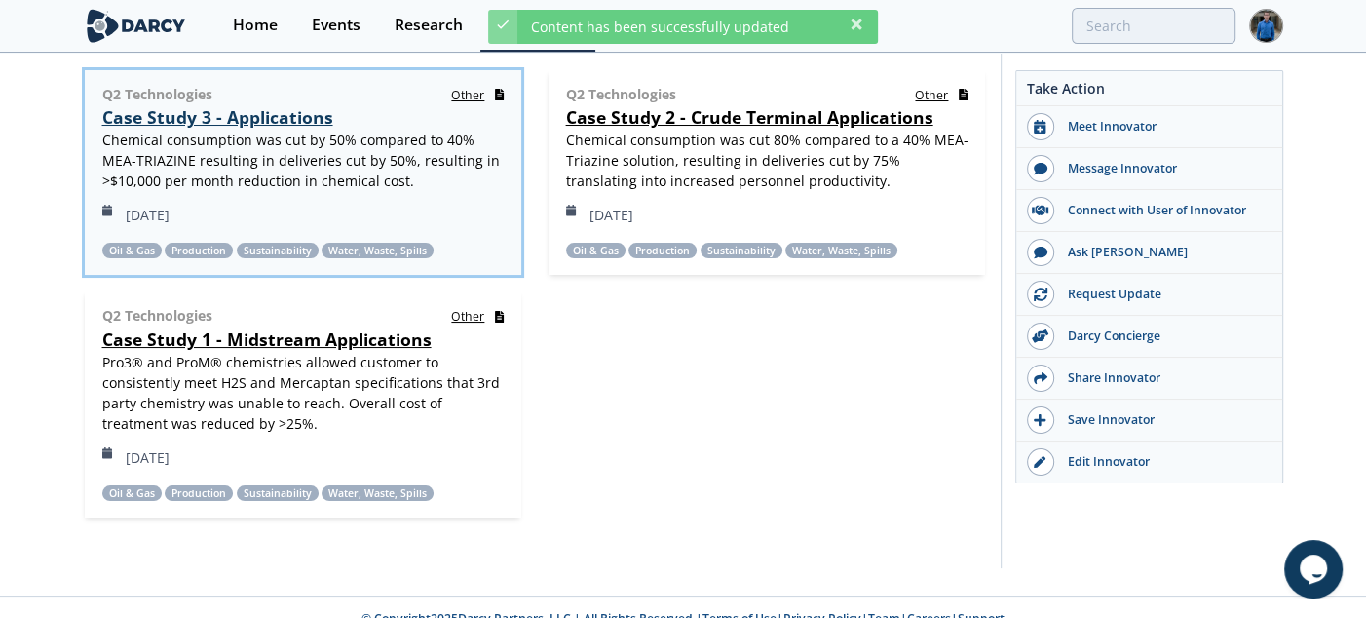
click at [245, 124] on link "Case Study 3 - Applications" at bounding box center [217, 116] width 231 height 23
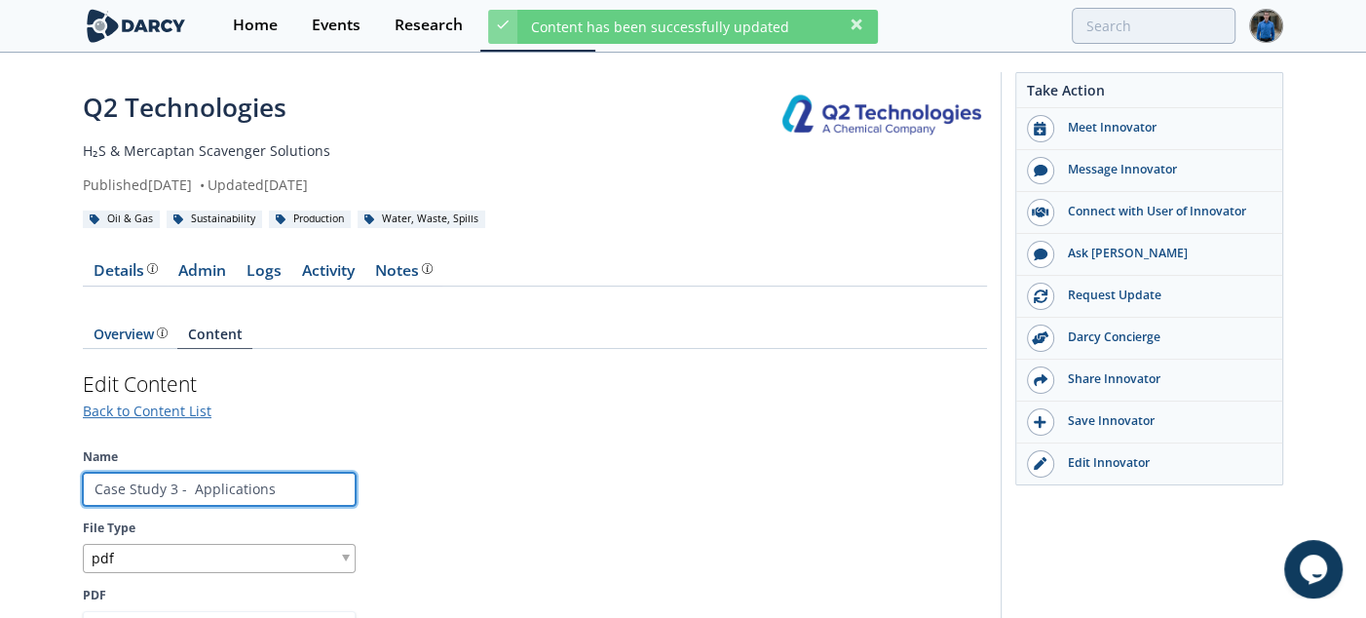
click at [193, 477] on input "Case Study 3 - Applications" at bounding box center [219, 489] width 273 height 33
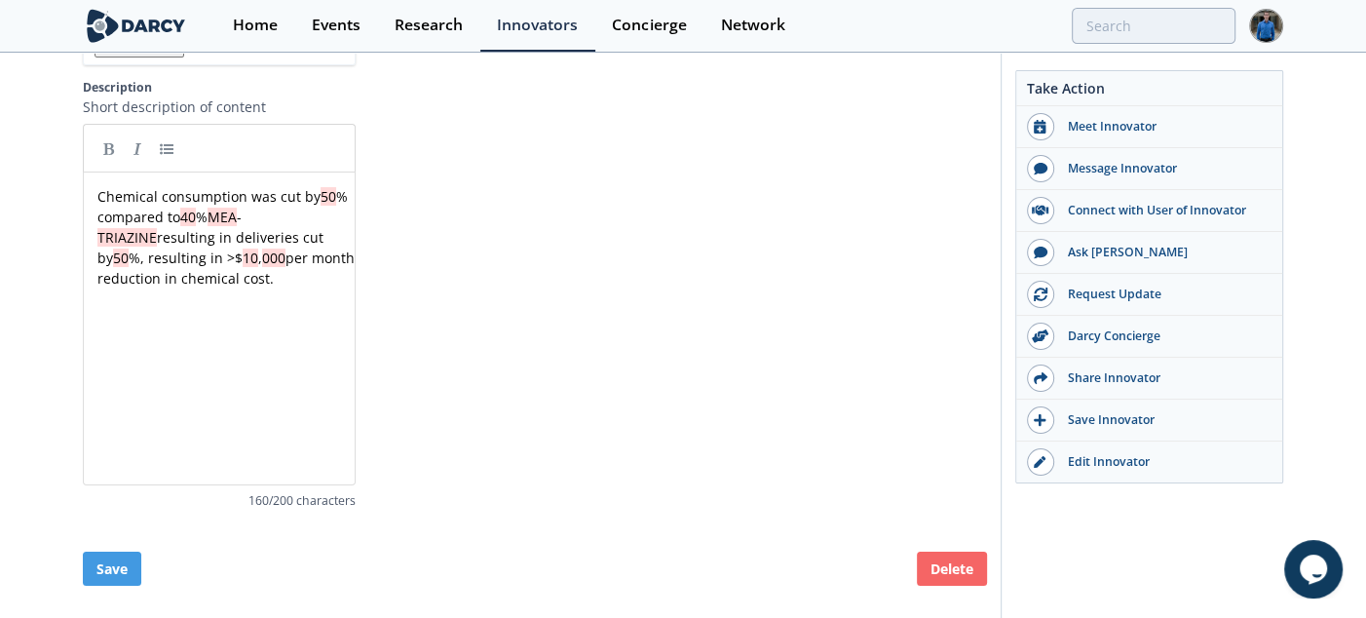
scroll to position [586, 0]
type input "Case Study 3 - Barge and Tanker Applications"
click at [95, 556] on button "Save" at bounding box center [112, 568] width 58 height 34
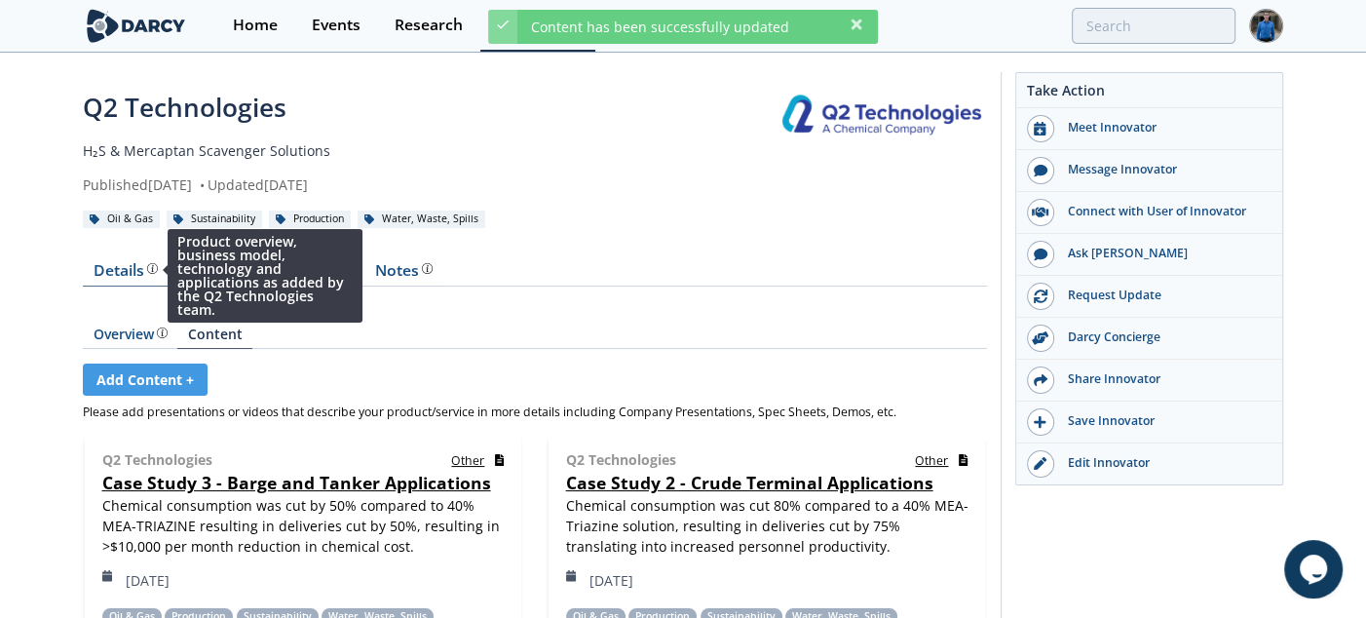
click at [147, 272] on img at bounding box center [152, 268] width 11 height 11
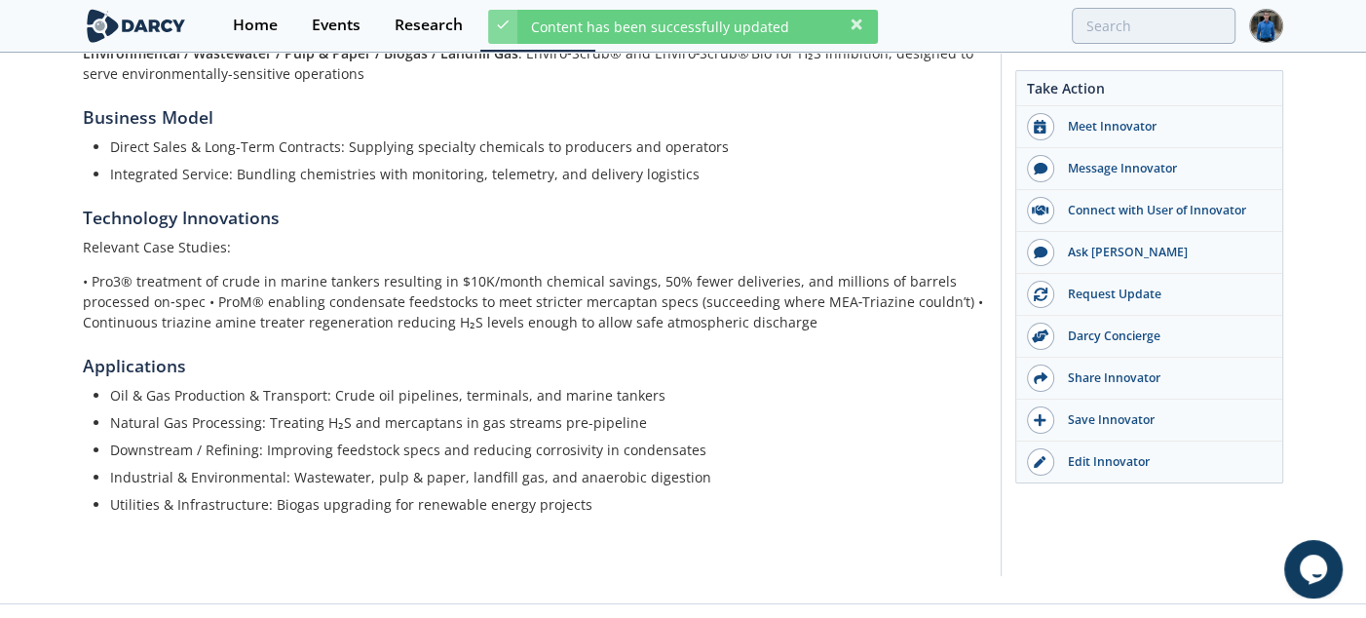
scroll to position [565, 0]
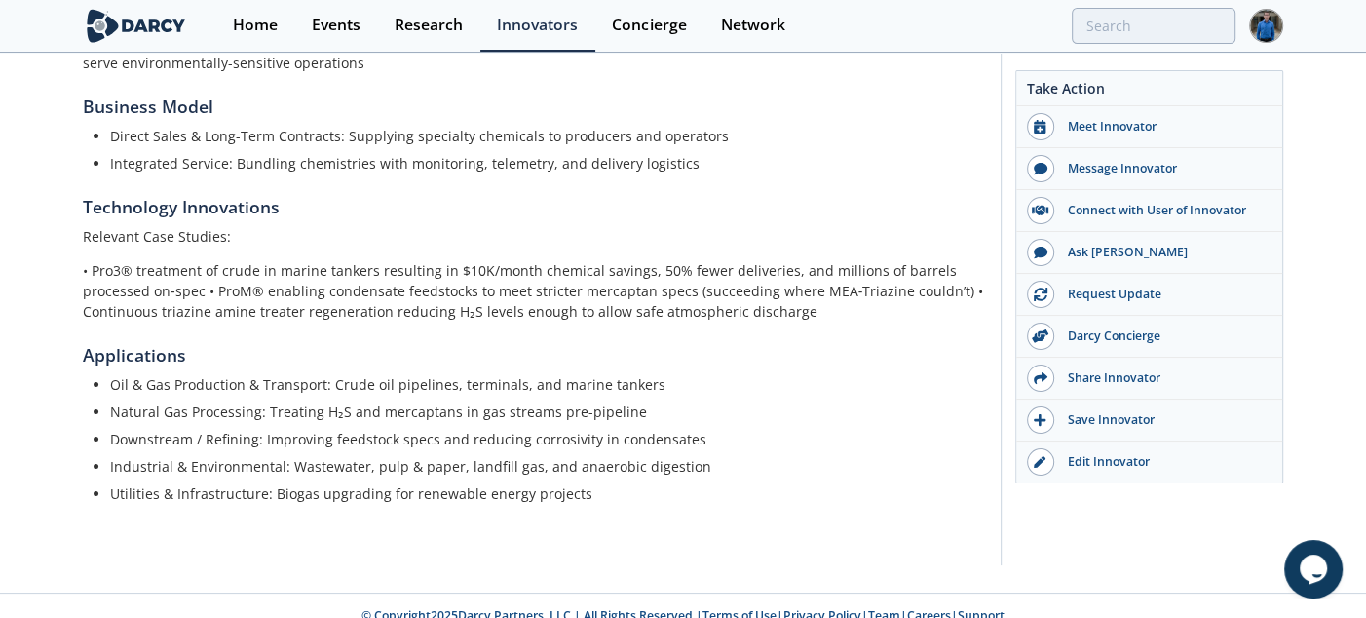
click at [380, 260] on p "• Pro3® treatment of crude in marine tankers resulting in $10K/month chemical s…" at bounding box center [535, 290] width 904 height 61
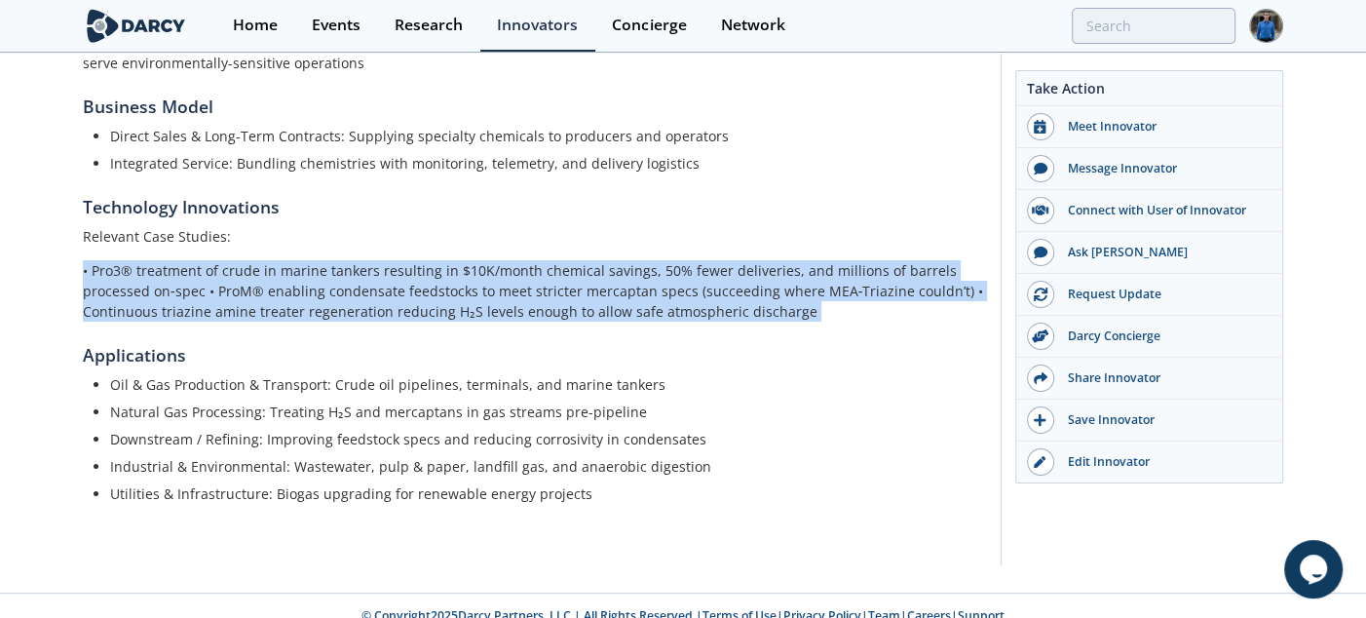
click at [359, 272] on p "• Pro3® treatment of crude in marine tankers resulting in $10K/month chemical s…" at bounding box center [535, 290] width 904 height 61
drag, startPoint x: 348, startPoint y: 219, endPoint x: 754, endPoint y: 276, distance: 410.2
click at [754, 276] on div "Relevant Case Studies: • Pro3® treatment of crude in marine tankers resulting i…" at bounding box center [535, 273] width 904 height 95
click at [754, 276] on p "• Pro3® treatment of crude in marine tankers resulting in $10K/month chemical s…" at bounding box center [535, 290] width 904 height 61
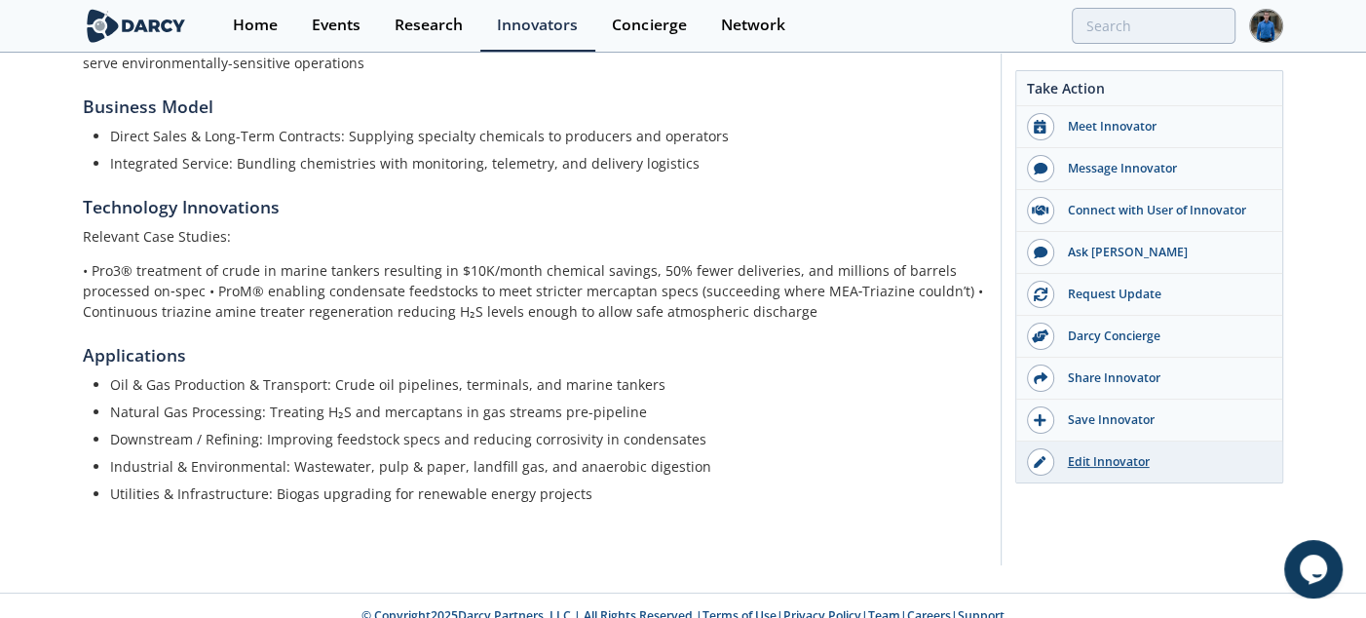
click at [1075, 449] on link "Edit Innovator" at bounding box center [1149, 461] width 266 height 41
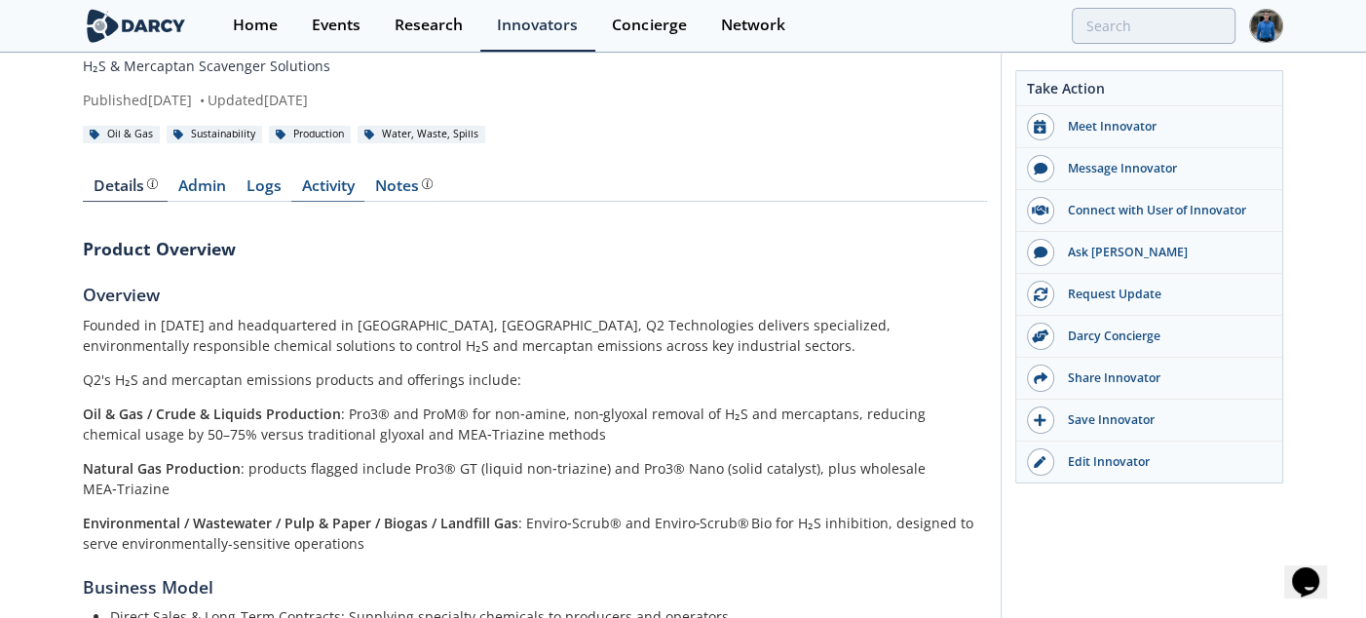
scroll to position [84, 0]
click at [416, 188] on div "Notes" at bounding box center [403, 187] width 57 height 16
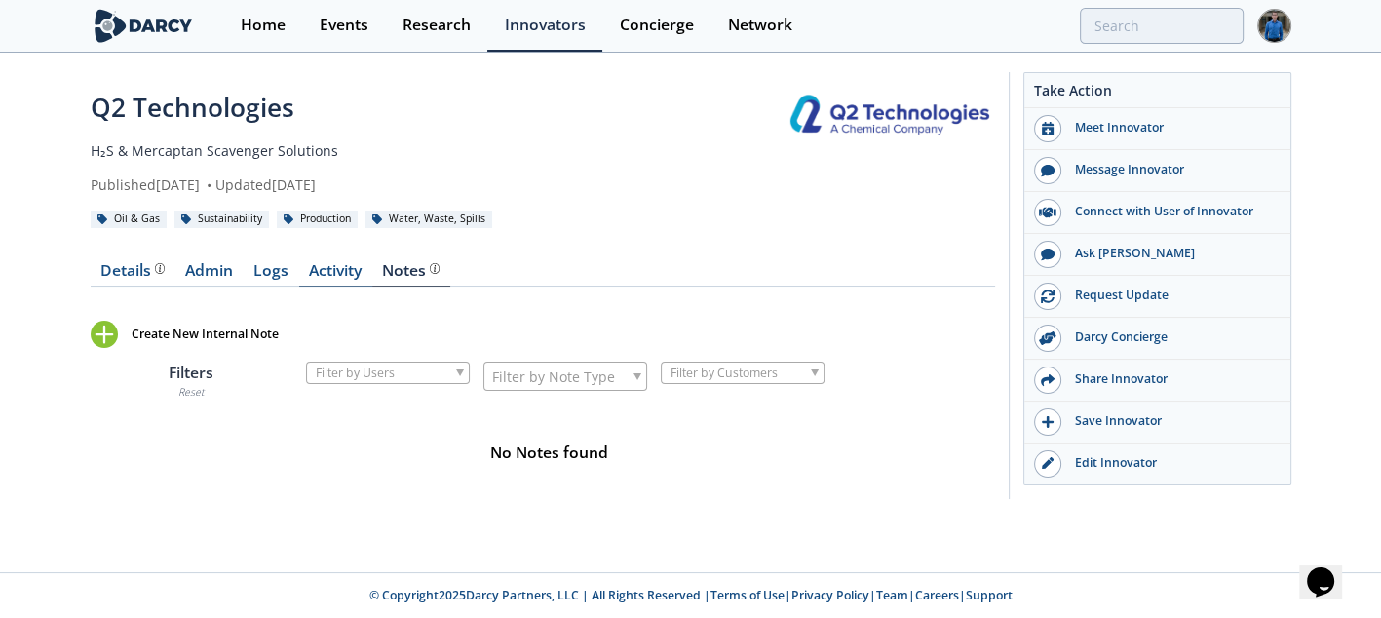
click at [322, 272] on link "Activity" at bounding box center [335, 274] width 73 height 23
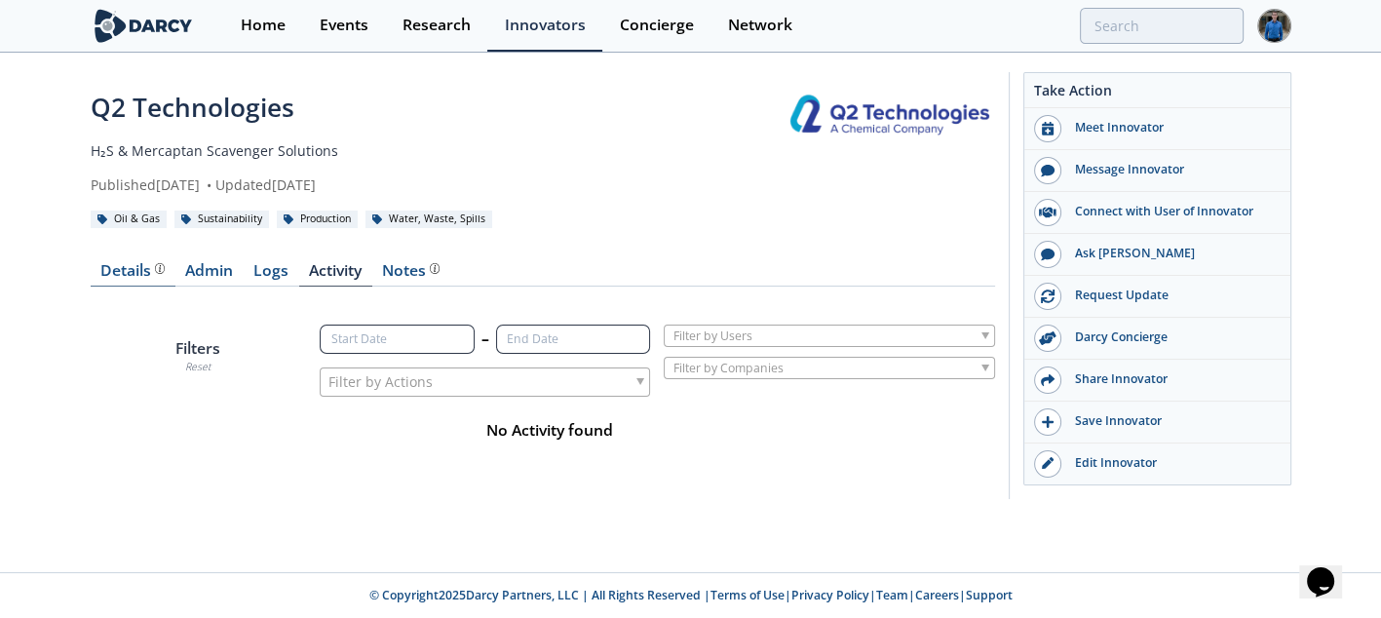
click at [123, 272] on div "Details" at bounding box center [132, 271] width 64 height 16
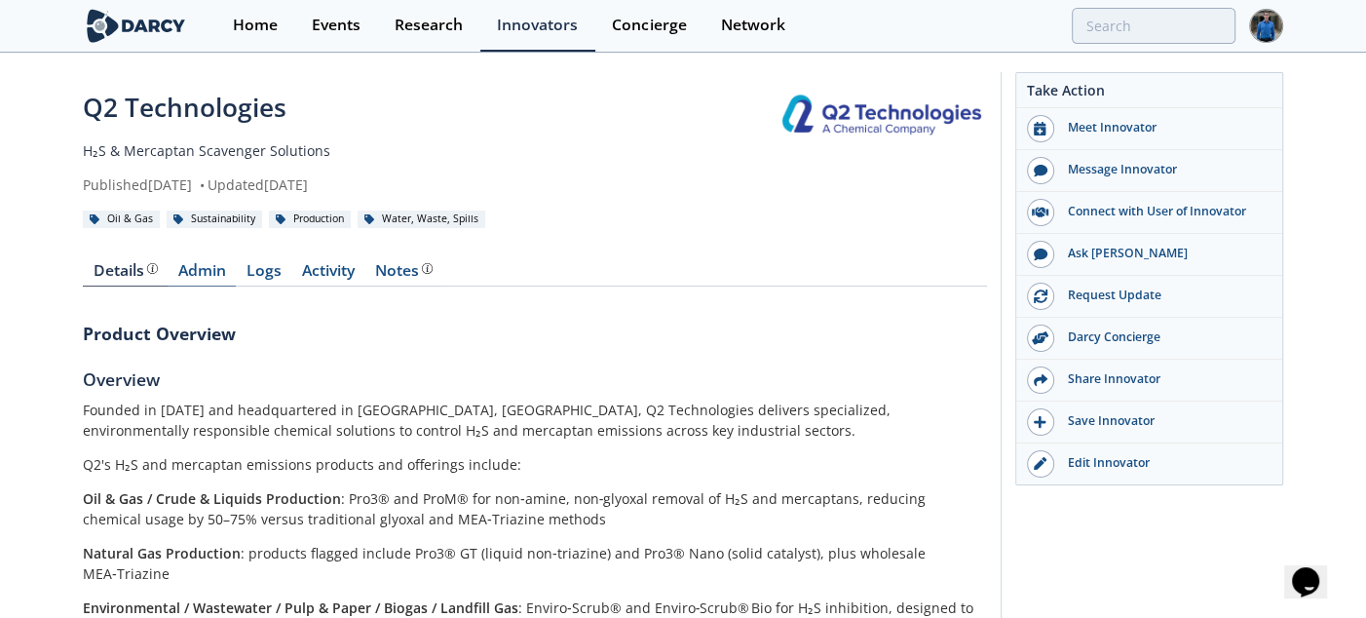
click at [210, 273] on link "Admin" at bounding box center [202, 274] width 68 height 23
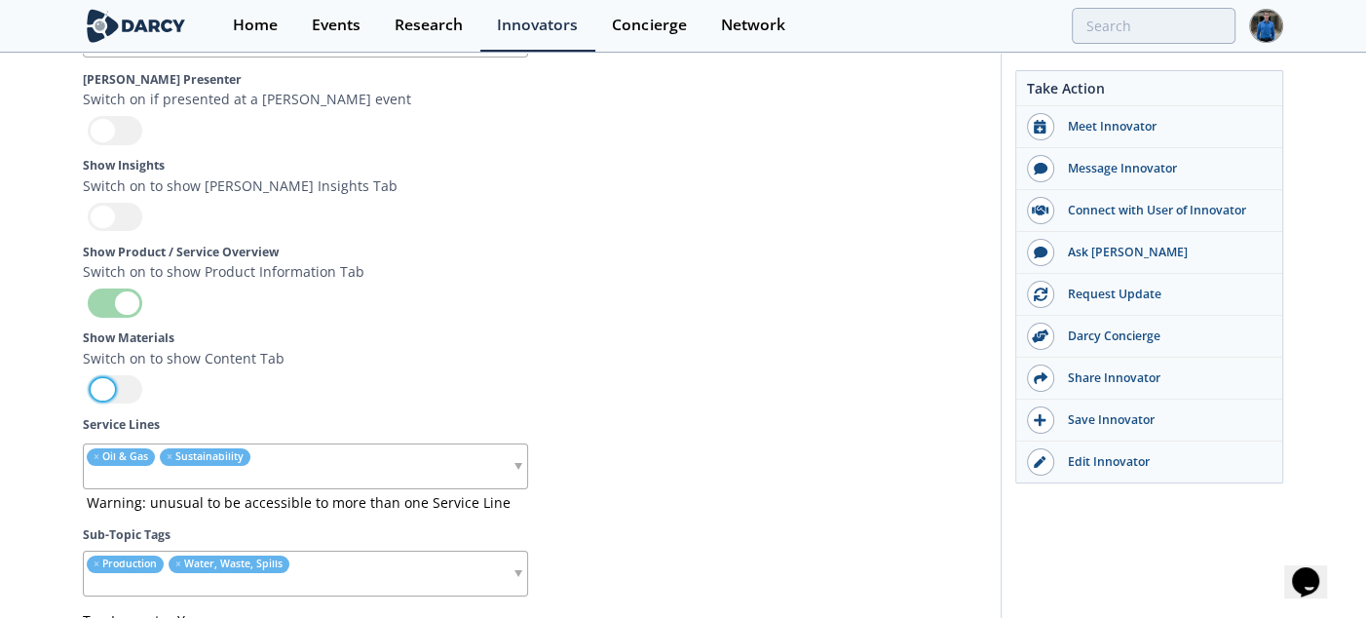
click at [127, 382] on div at bounding box center [115, 389] width 55 height 28
click at [0, 0] on input "checkbox" at bounding box center [0, 0] width 0 height 0
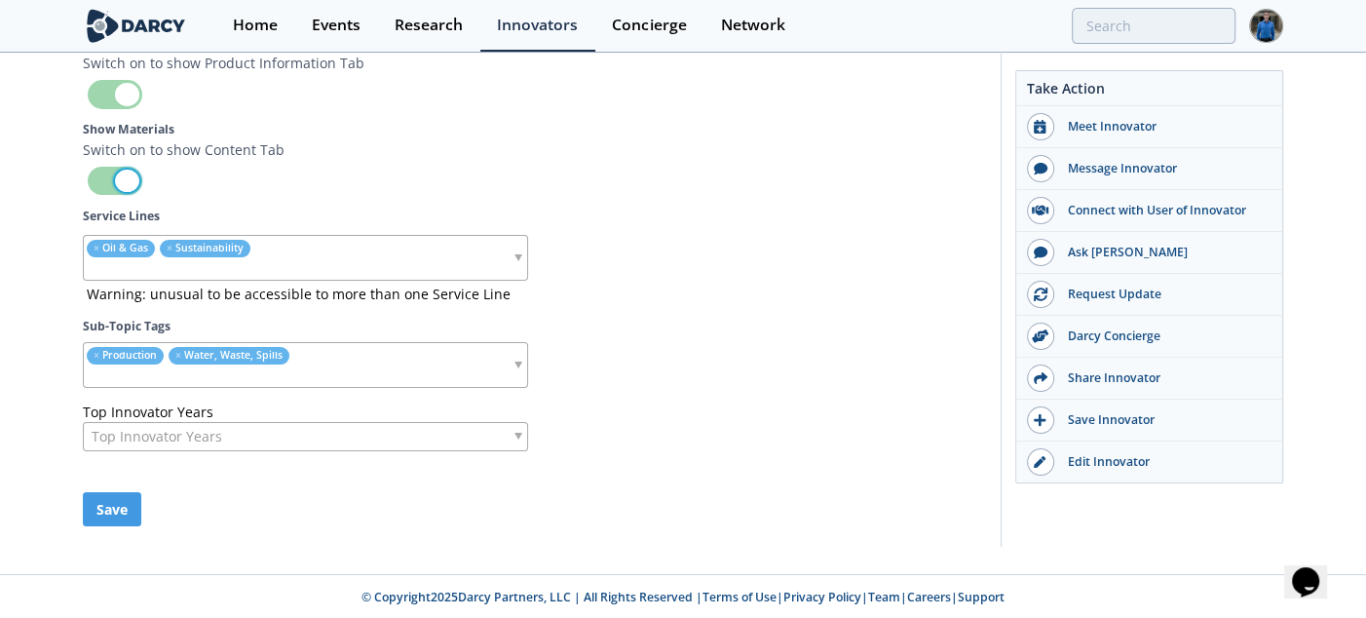
scroll to position [5904, 0]
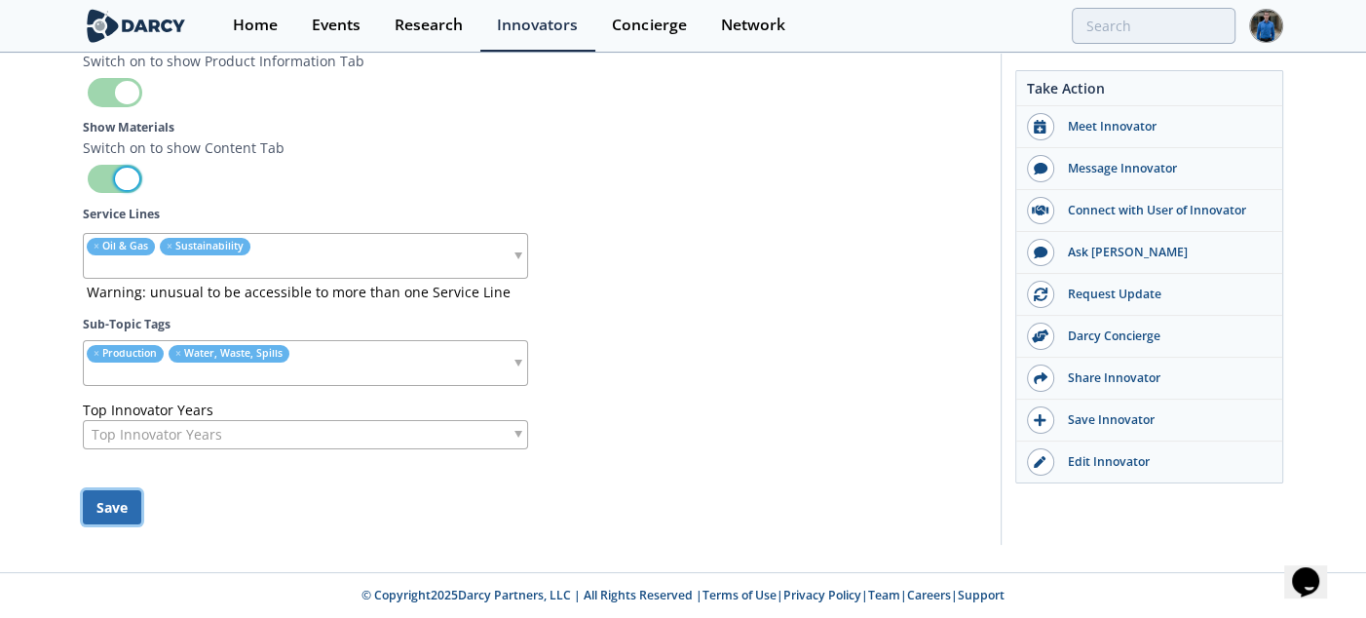
click at [104, 503] on button "Save" at bounding box center [112, 507] width 58 height 34
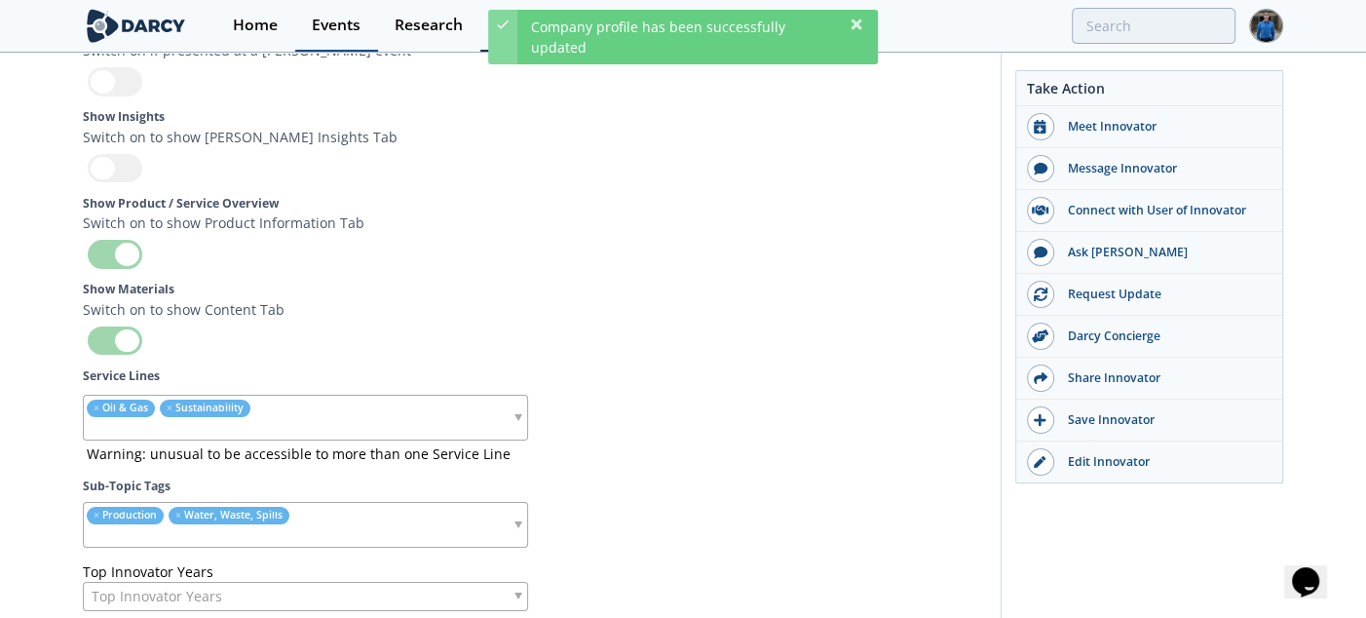
scroll to position [5486, 0]
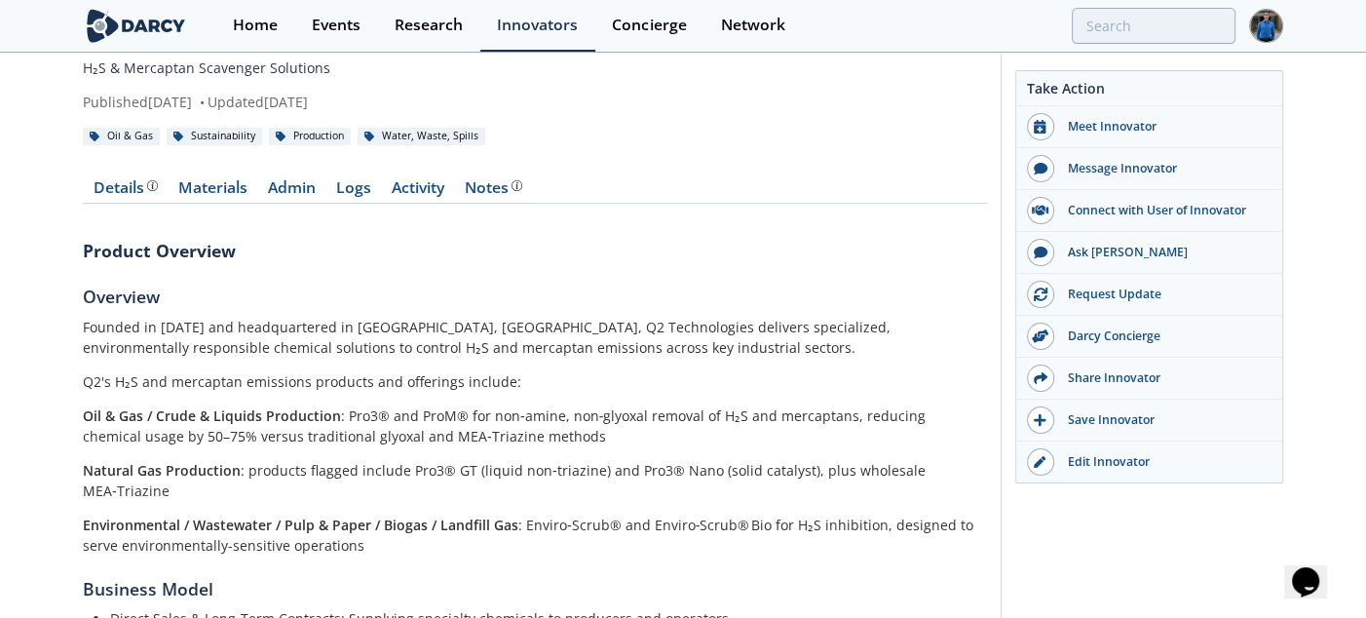
scroll to position [82, 0]
click at [232, 204] on div "Details Materials Admin Logs Activity Notes Product Overview Overview Founded i…" at bounding box center [535, 615] width 904 height 922
click at [228, 195] on link "Materials" at bounding box center [213, 192] width 90 height 23
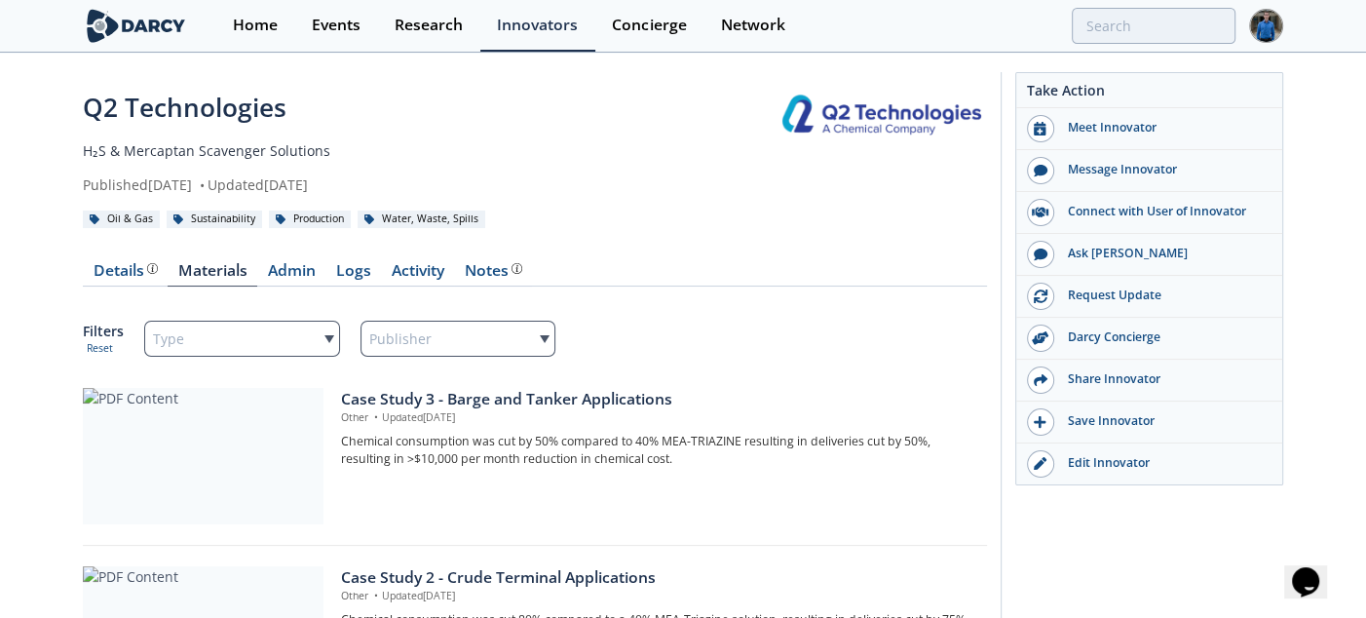
click at [102, 256] on div "Details Materials Admin Logs Activity Notes Filters Reset Type Publisher" at bounding box center [535, 570] width 904 height 668
click at [106, 261] on div "Details Materials Admin Logs Activity Notes Filters Reset Type Publisher" at bounding box center [535, 570] width 904 height 668
click at [114, 263] on div "Details" at bounding box center [126, 271] width 64 height 16
